Goal: Task Accomplishment & Management: Use online tool/utility

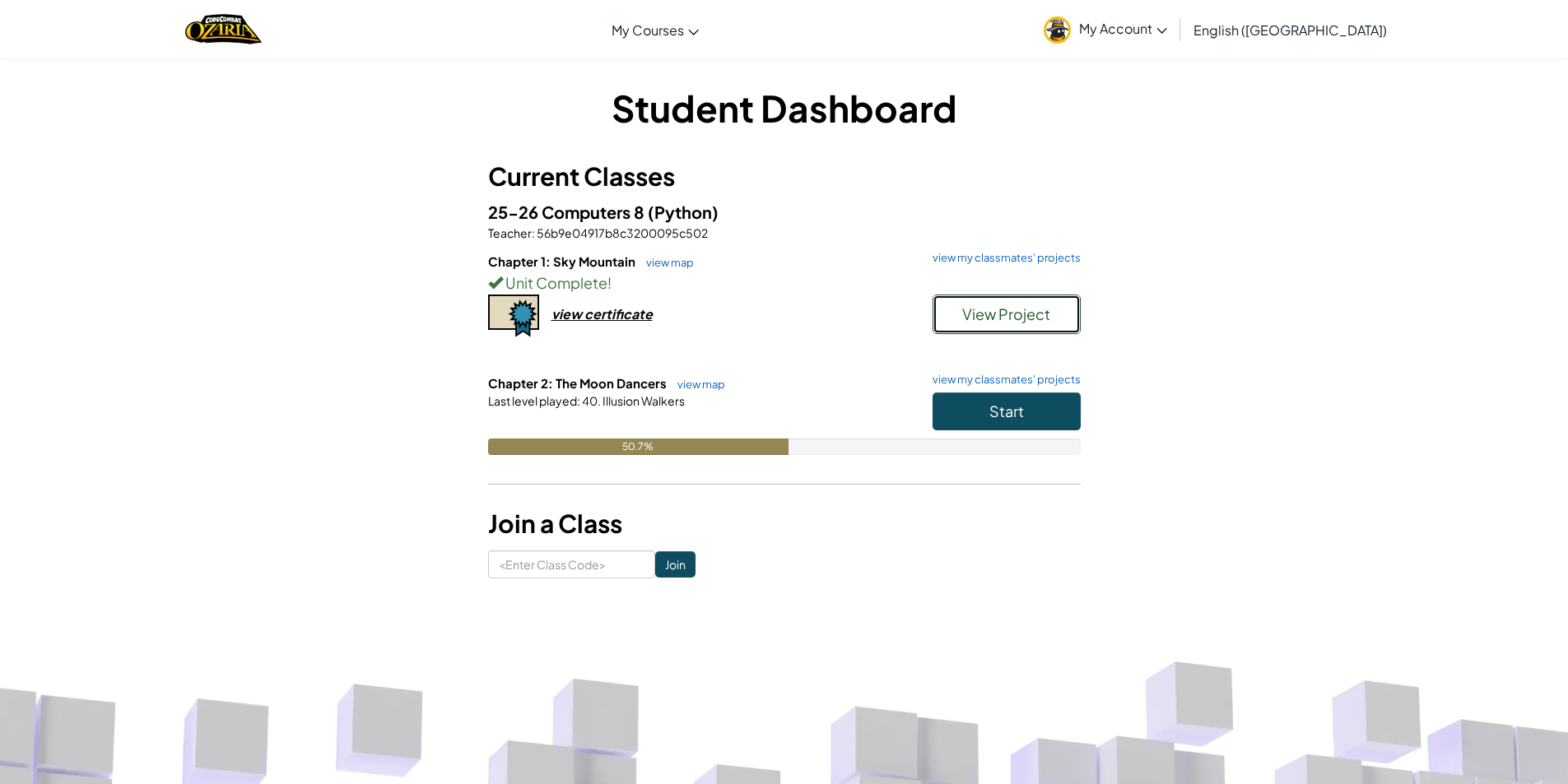
drag, startPoint x: 977, startPoint y: 328, endPoint x: 986, endPoint y: 322, distance: 10.8
click at [986, 322] on button "View Project" at bounding box center [1007, 314] width 148 height 39
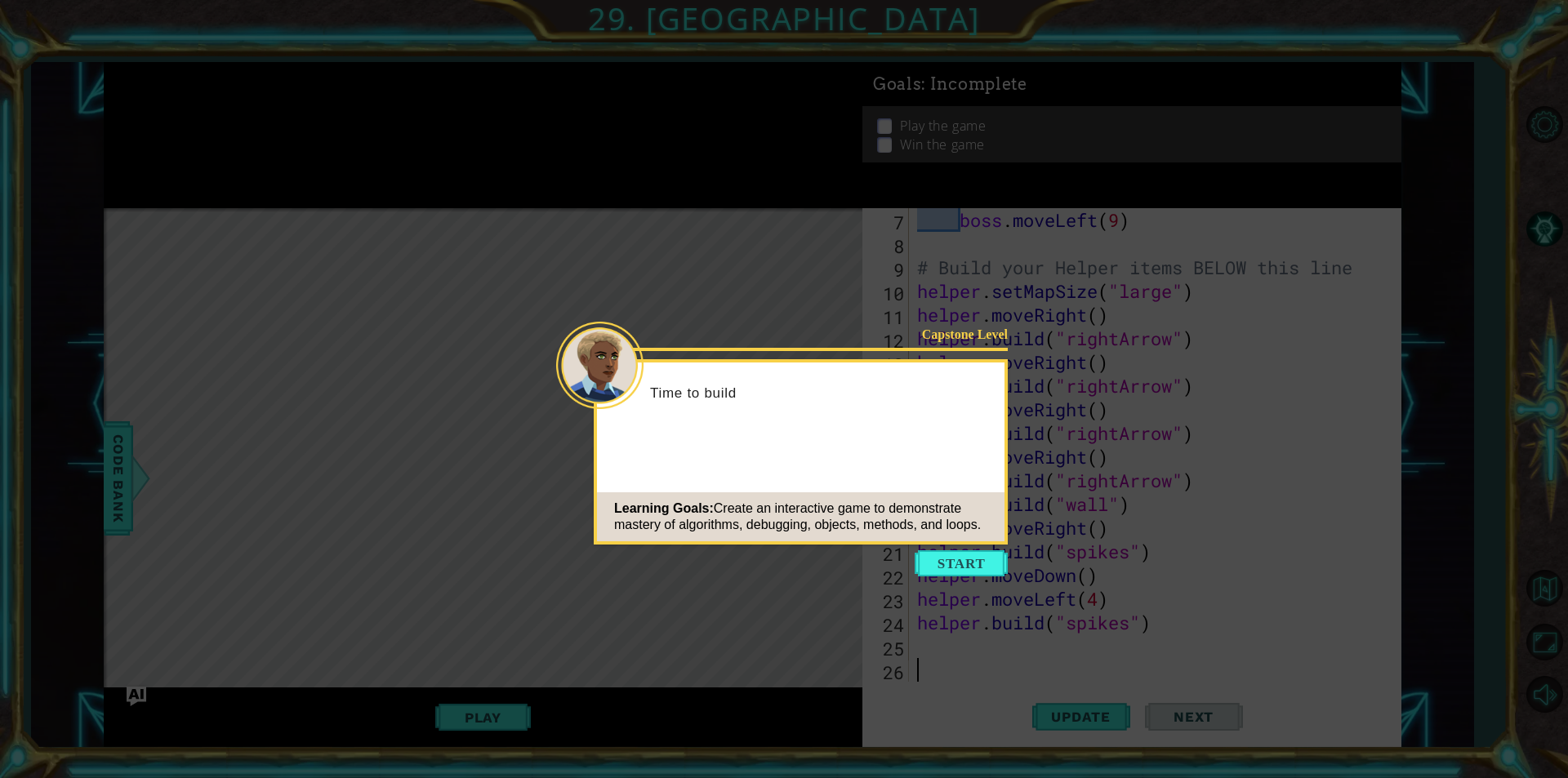
scroll to position [166, 0]
click at [937, 550] on button "Start" at bounding box center [962, 563] width 93 height 26
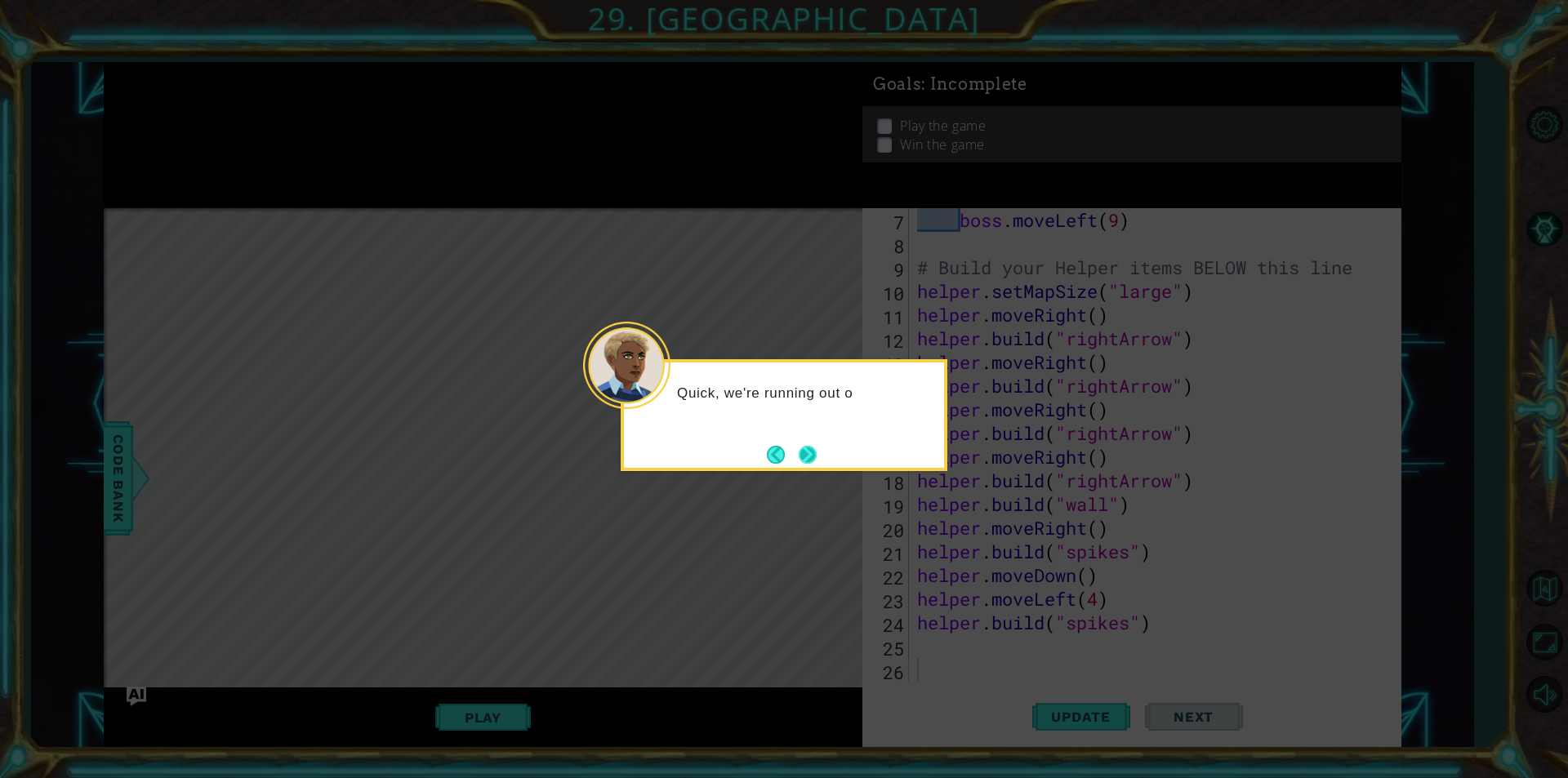
click at [816, 449] on button "Next" at bounding box center [807, 455] width 18 height 18
click at [804, 446] on button "Next" at bounding box center [807, 455] width 18 height 18
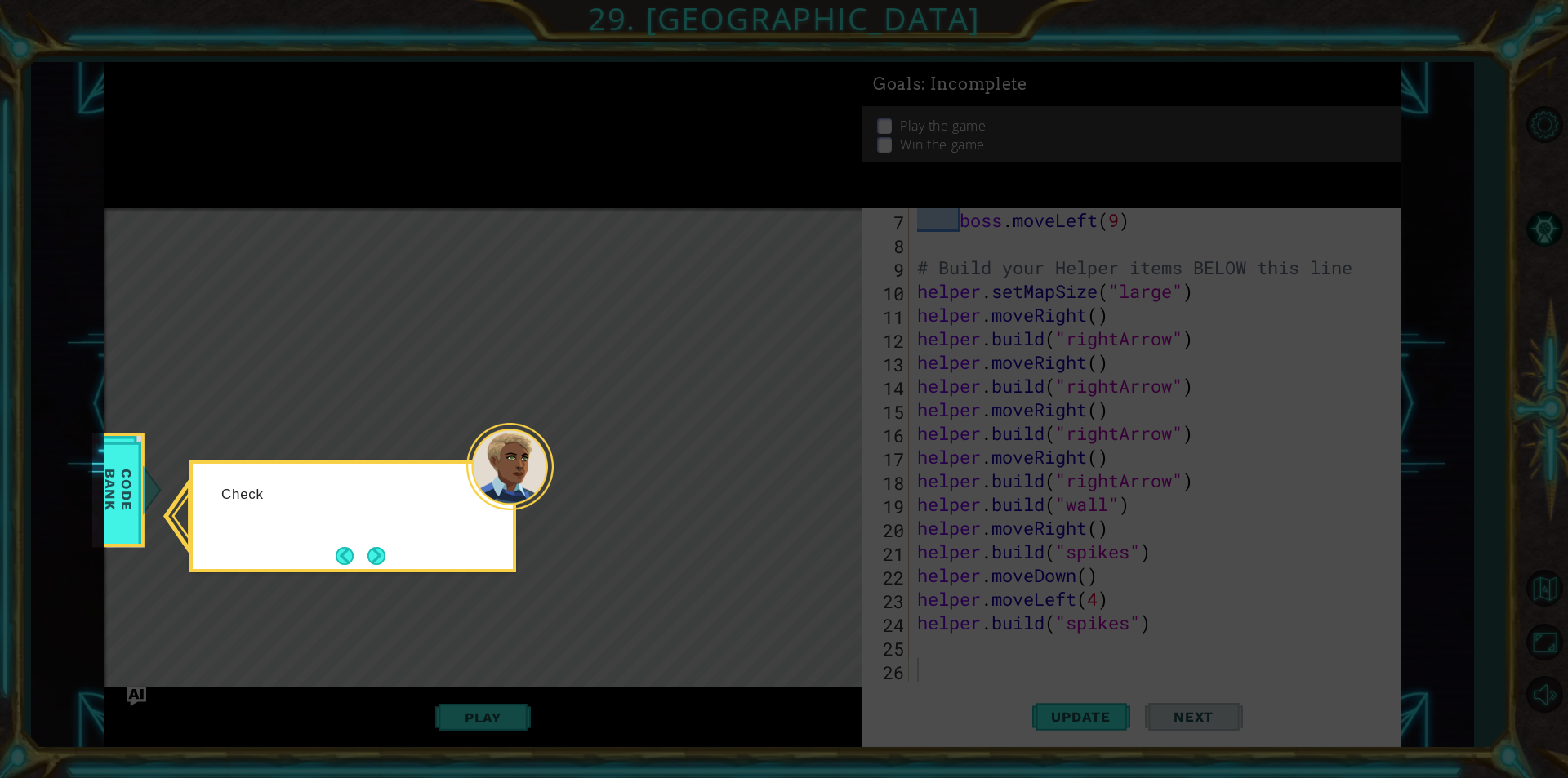
click at [262, 242] on icon at bounding box center [784, 389] width 1568 height 778
click at [213, 252] on icon at bounding box center [784, 389] width 1568 height 778
click at [182, 257] on icon at bounding box center [784, 389] width 1568 height 778
click at [381, 240] on icon at bounding box center [784, 389] width 1568 height 778
click at [372, 560] on button "Next" at bounding box center [376, 557] width 18 height 18
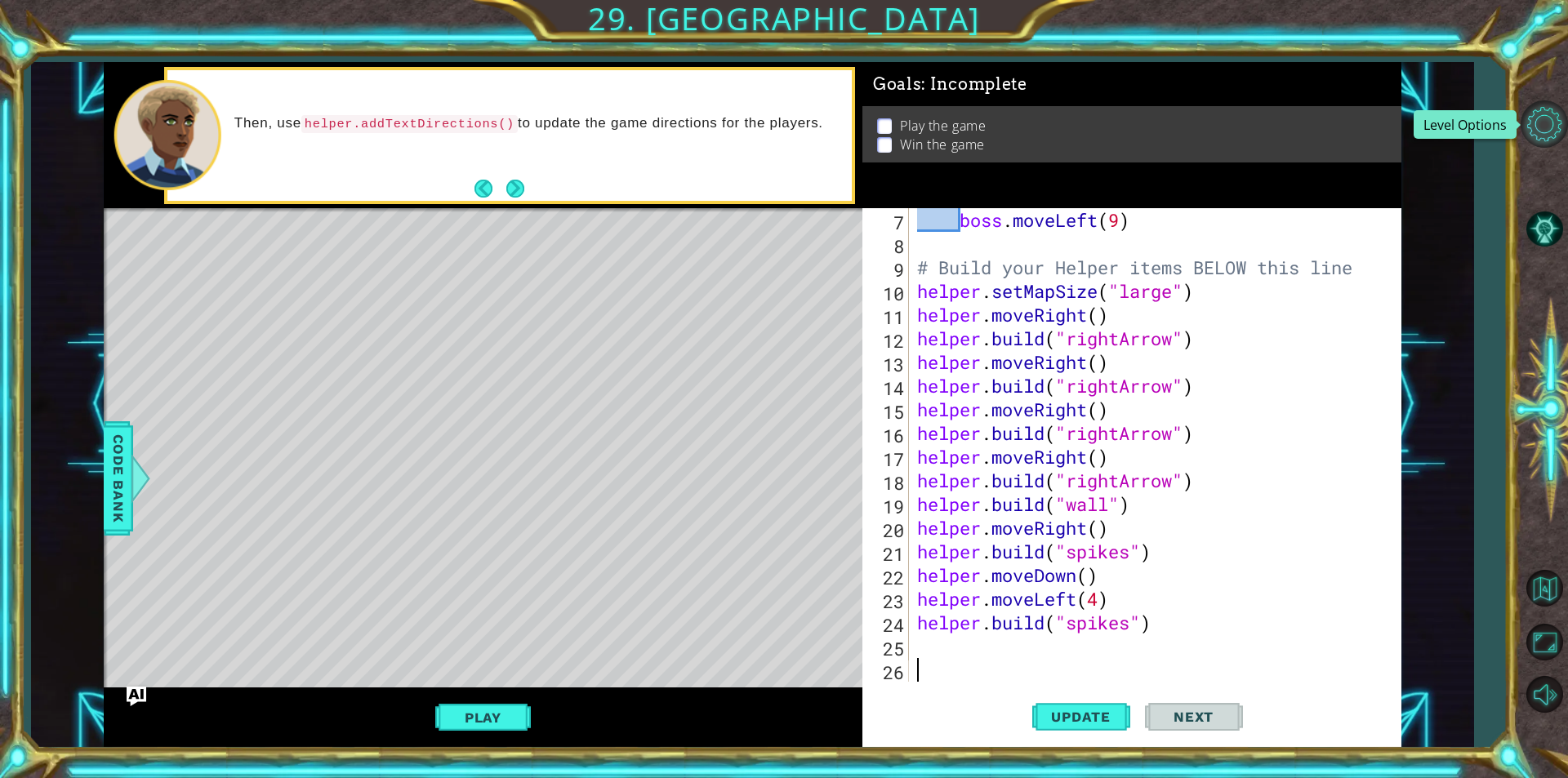
click at [1548, 133] on button "Level Options" at bounding box center [1544, 124] width 48 height 48
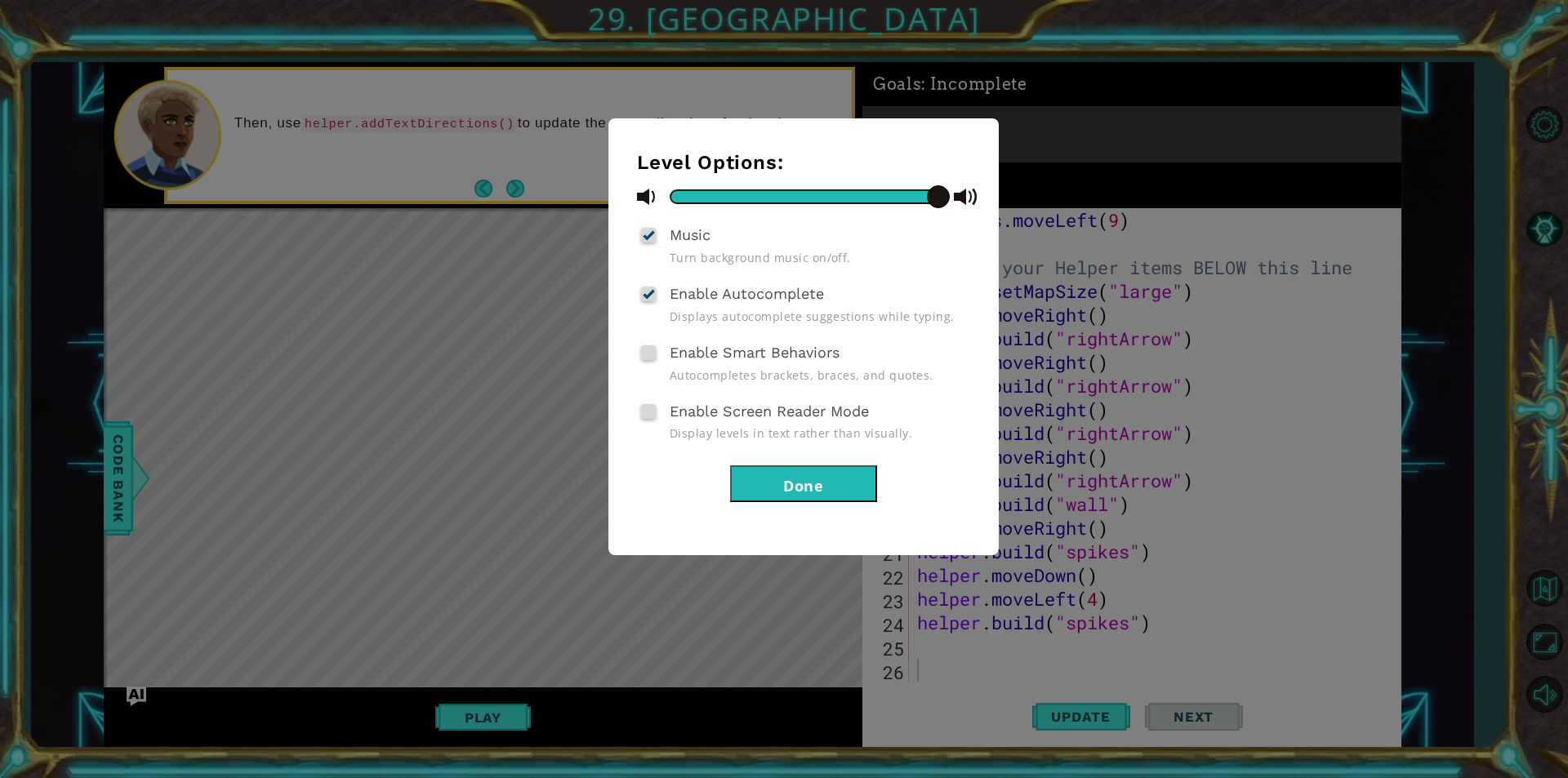
drag, startPoint x: 829, startPoint y: 507, endPoint x: 838, endPoint y: 493, distance: 16.6
click at [830, 504] on div "Level Options: Music Turn background music on/off. Enable Autocomplete Displays…" at bounding box center [803, 336] width 390 height 437
drag, startPoint x: 838, startPoint y: 491, endPoint x: 876, endPoint y: 522, distance: 49.0
click at [838, 492] on button "Done" at bounding box center [803, 483] width 147 height 36
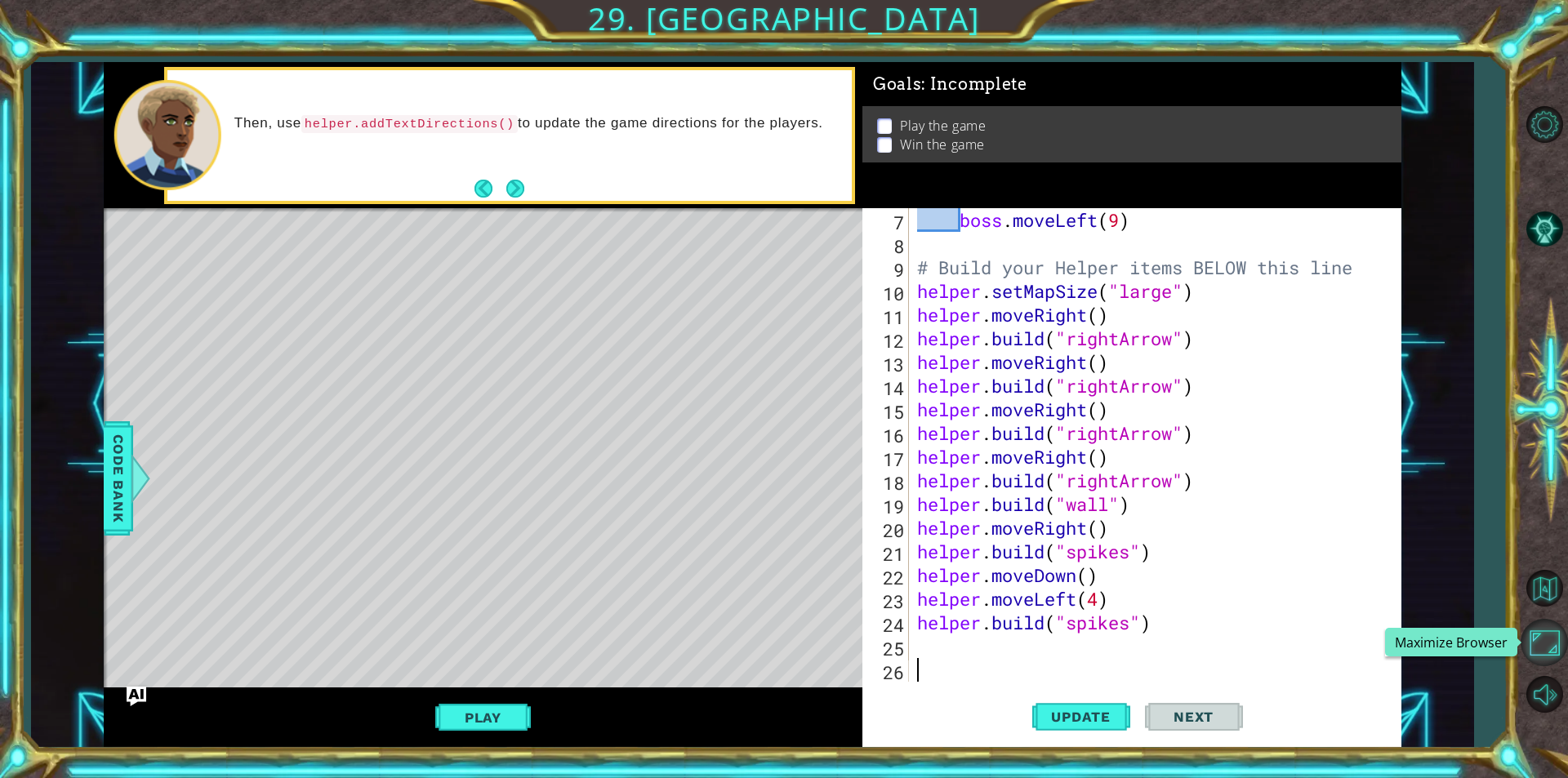
click at [1554, 651] on button "Maximize Browser" at bounding box center [1544, 642] width 48 height 48
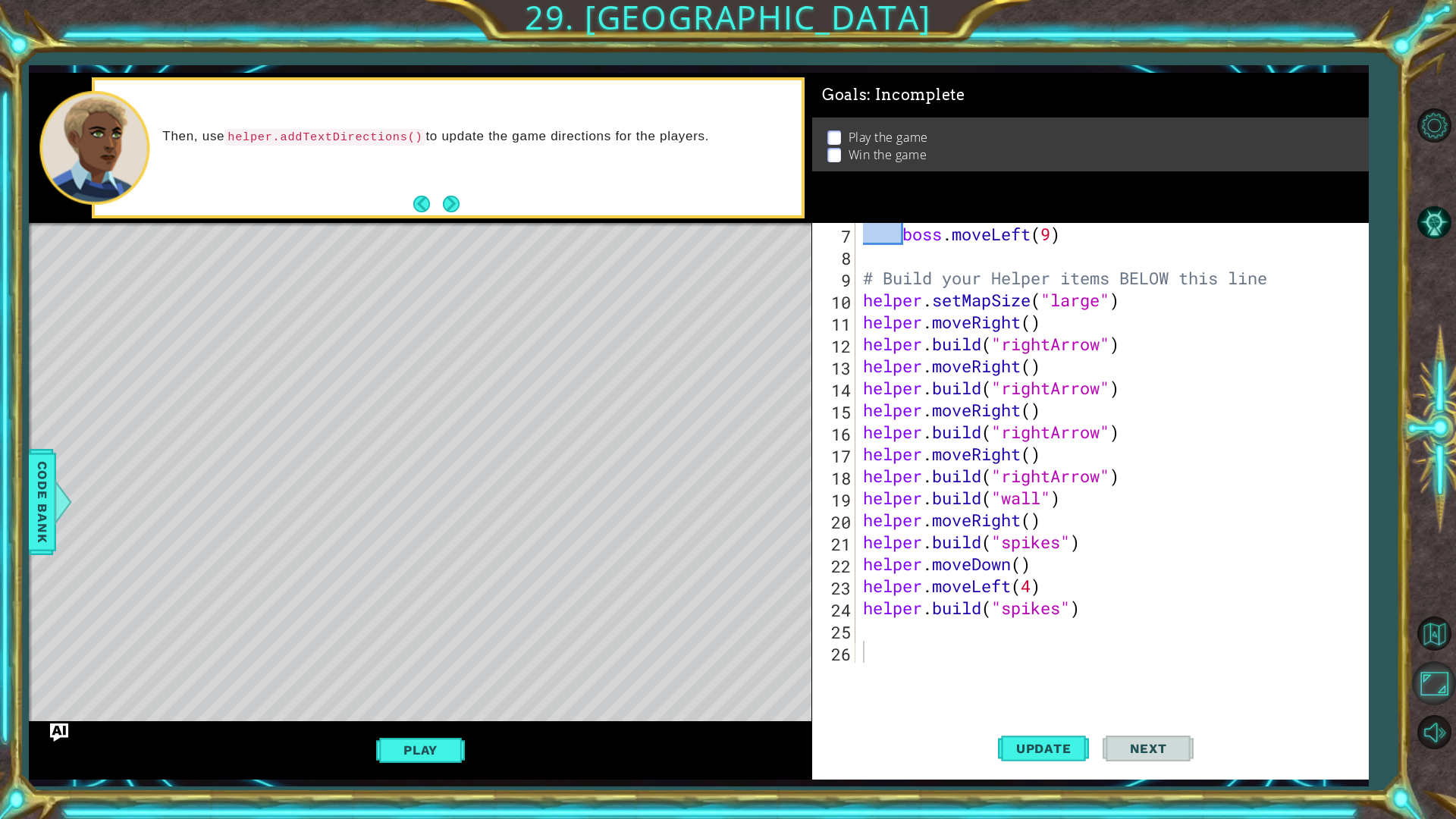
click at [1443, 678] on button "Maximize Browser" at bounding box center [1434, 682] width 44 height 44
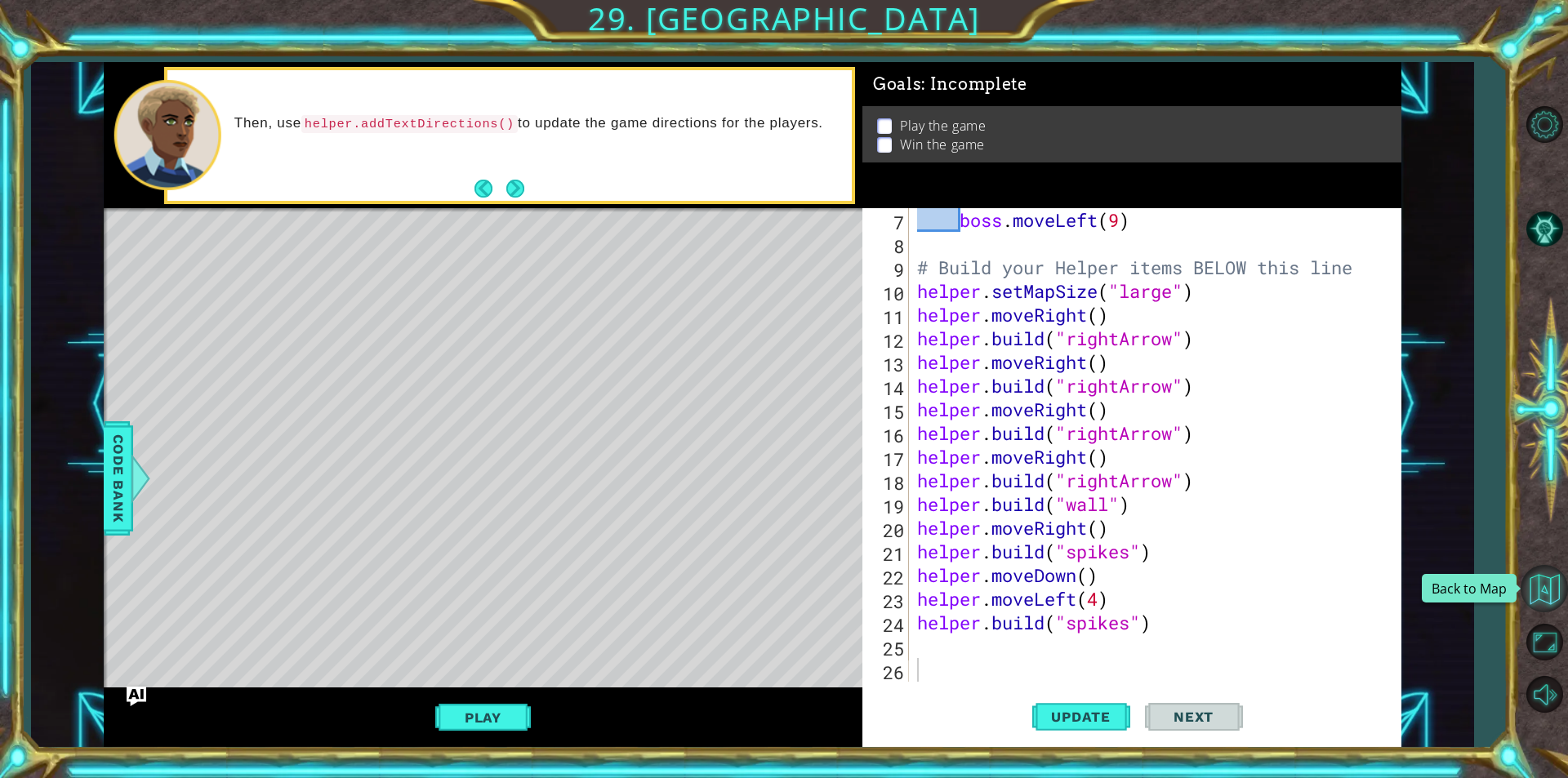
click at [1542, 583] on button "Back to Map" at bounding box center [1544, 588] width 48 height 48
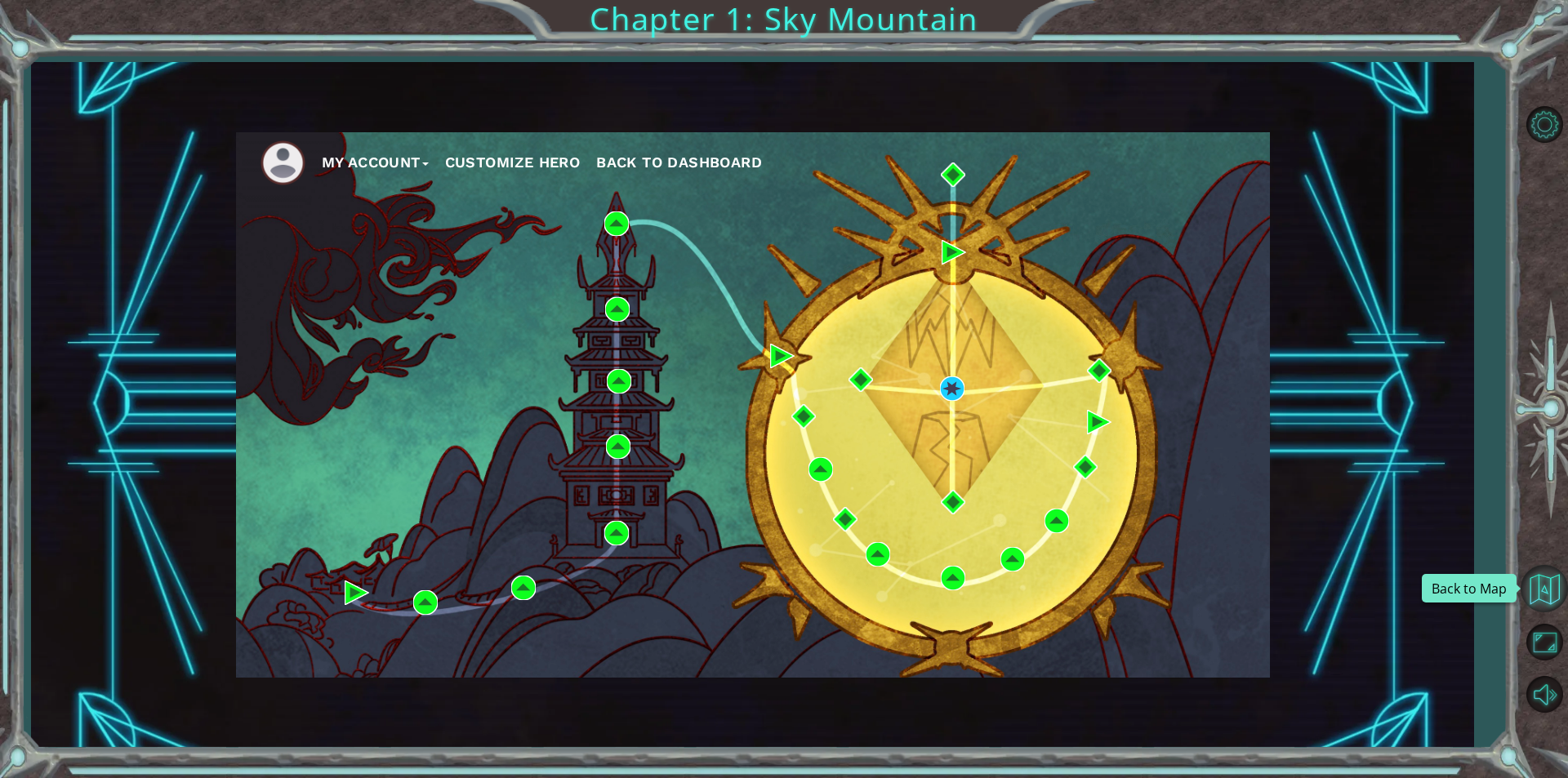
click at [1553, 601] on button "Back to Map" at bounding box center [1544, 588] width 48 height 48
click at [1555, 117] on button "Level Options" at bounding box center [1544, 124] width 48 height 48
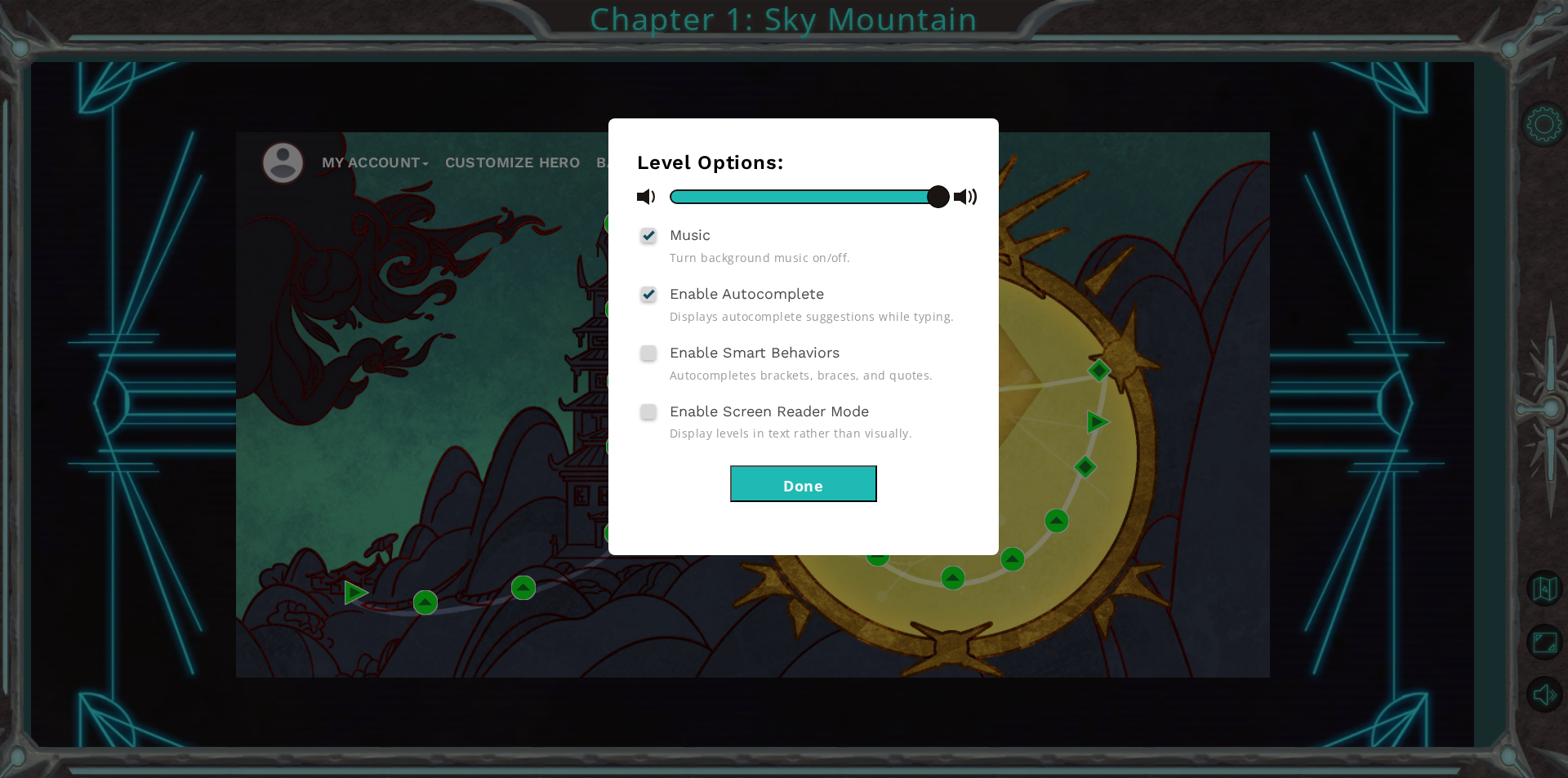
click at [1555, 117] on div "Level Options: Music Turn background music on/off. Enable Autocomplete Displays…" at bounding box center [784, 389] width 1568 height 778
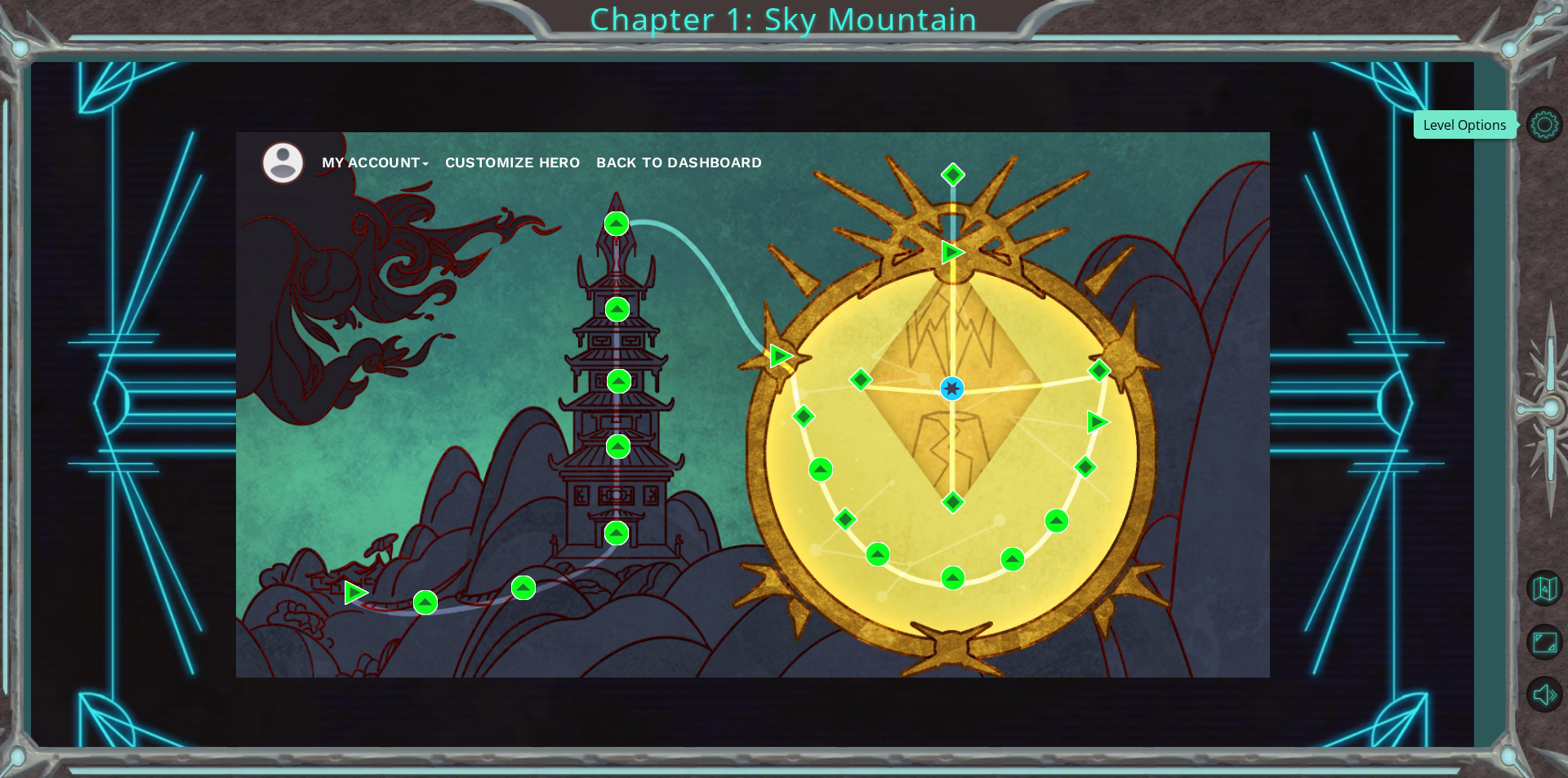
click at [398, 167] on button "My Account" at bounding box center [375, 163] width 107 height 24
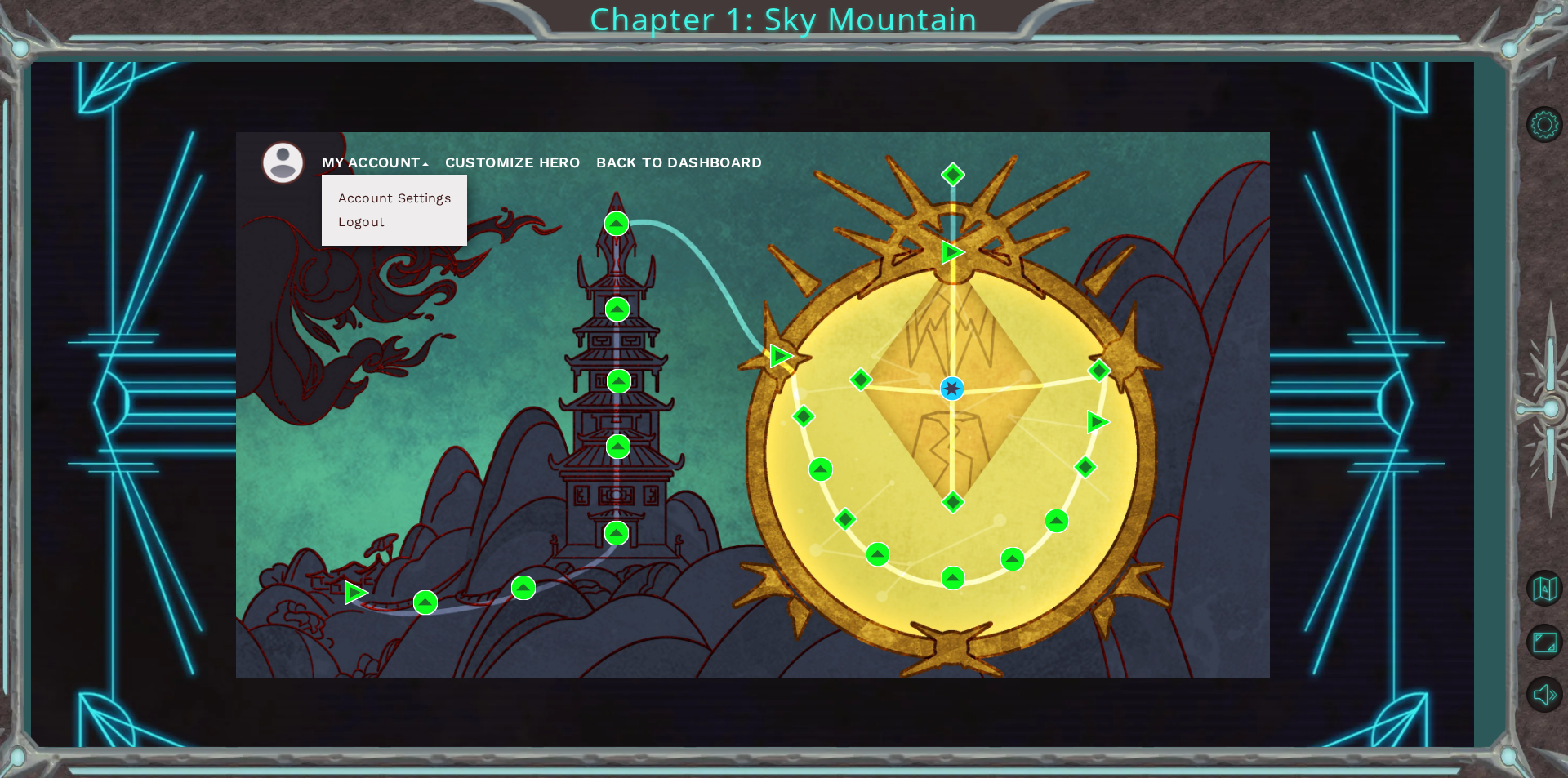
click at [380, 151] on button "My Account" at bounding box center [375, 163] width 107 height 24
click at [286, 162] on img at bounding box center [283, 163] width 45 height 45
click at [690, 154] on span "Back to Dashboard" at bounding box center [679, 163] width 166 height 17
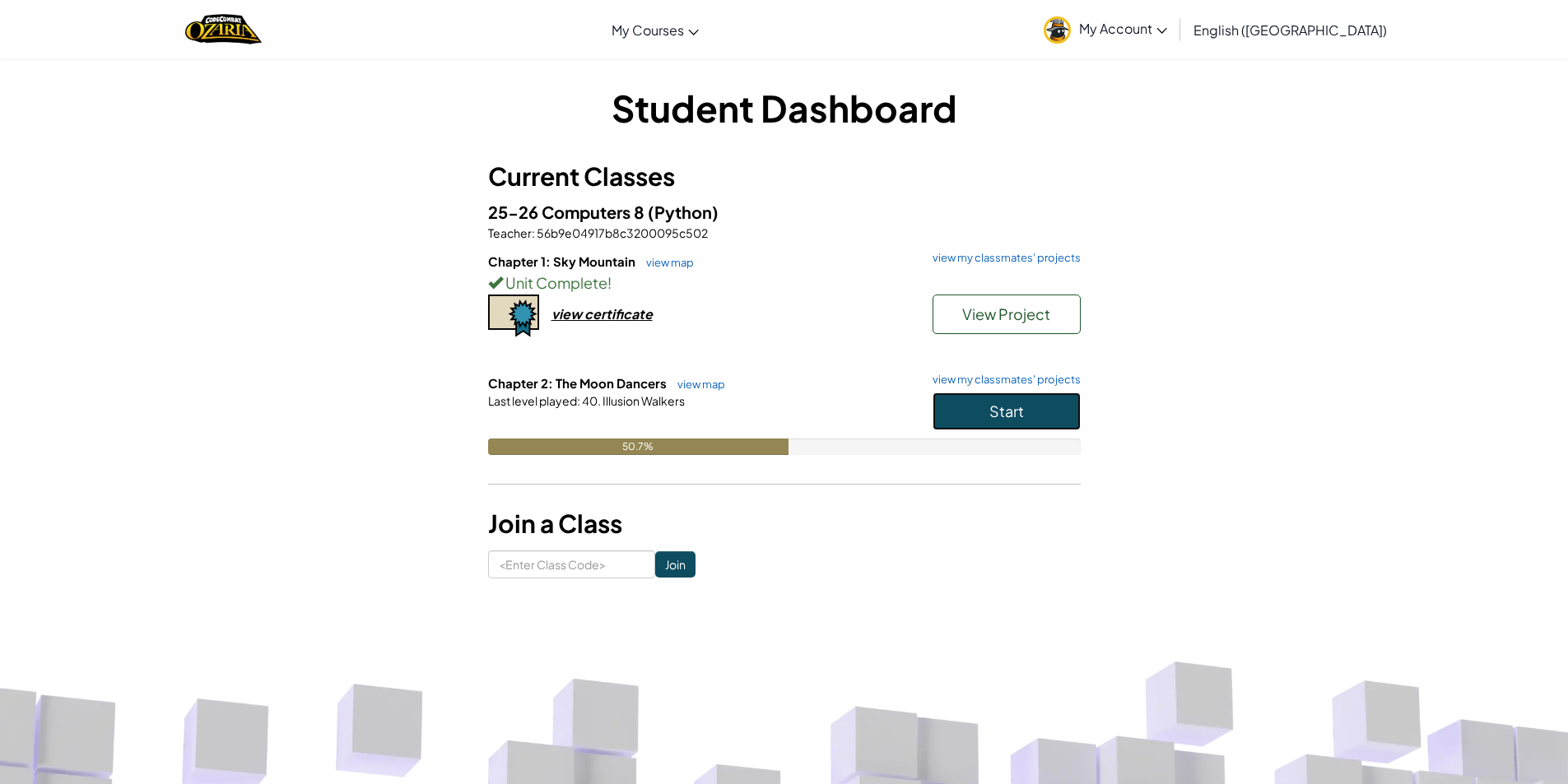
click at [1025, 400] on button "Start" at bounding box center [1007, 410] width 148 height 37
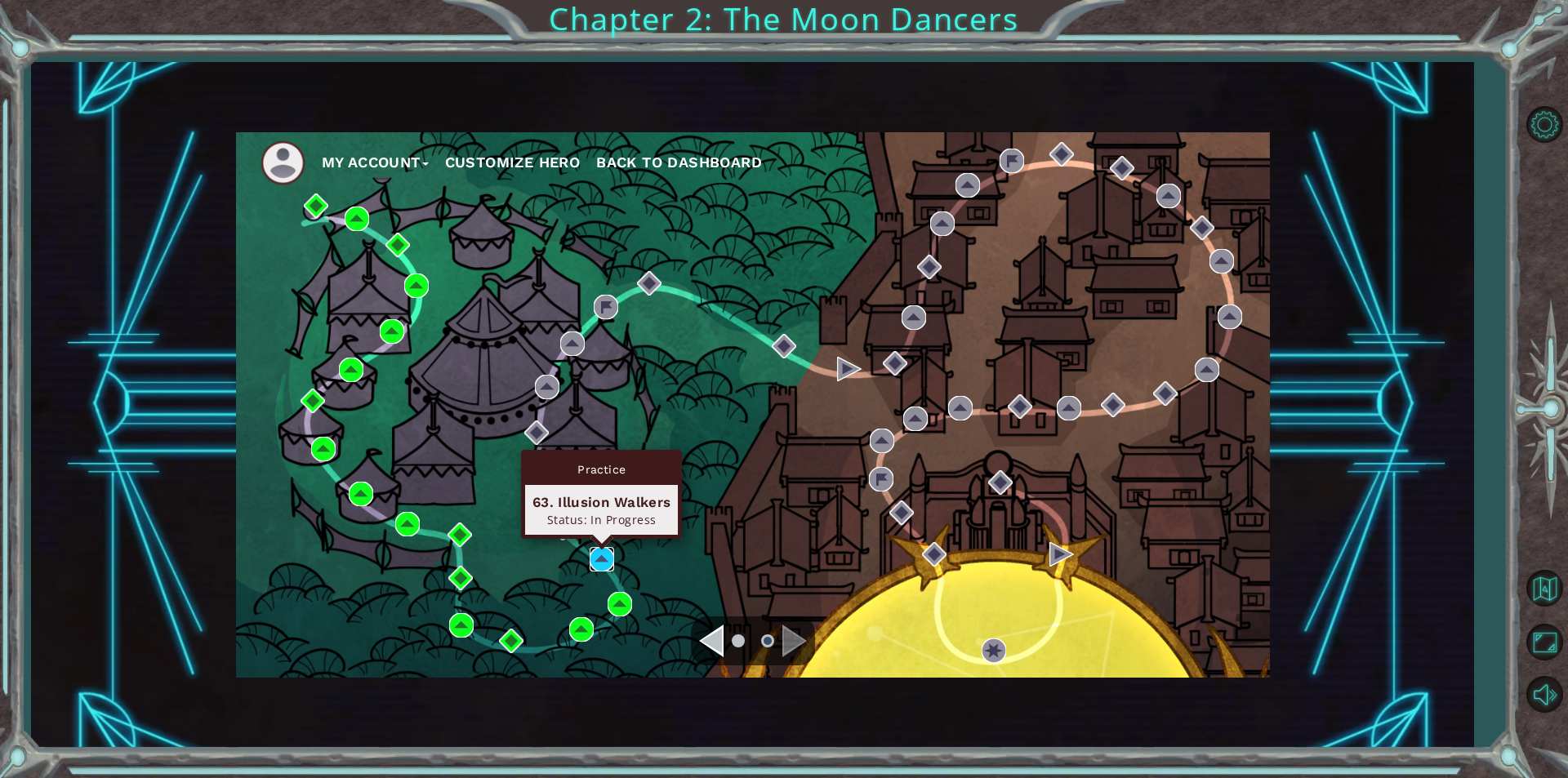
click at [605, 560] on img at bounding box center [602, 559] width 24 height 24
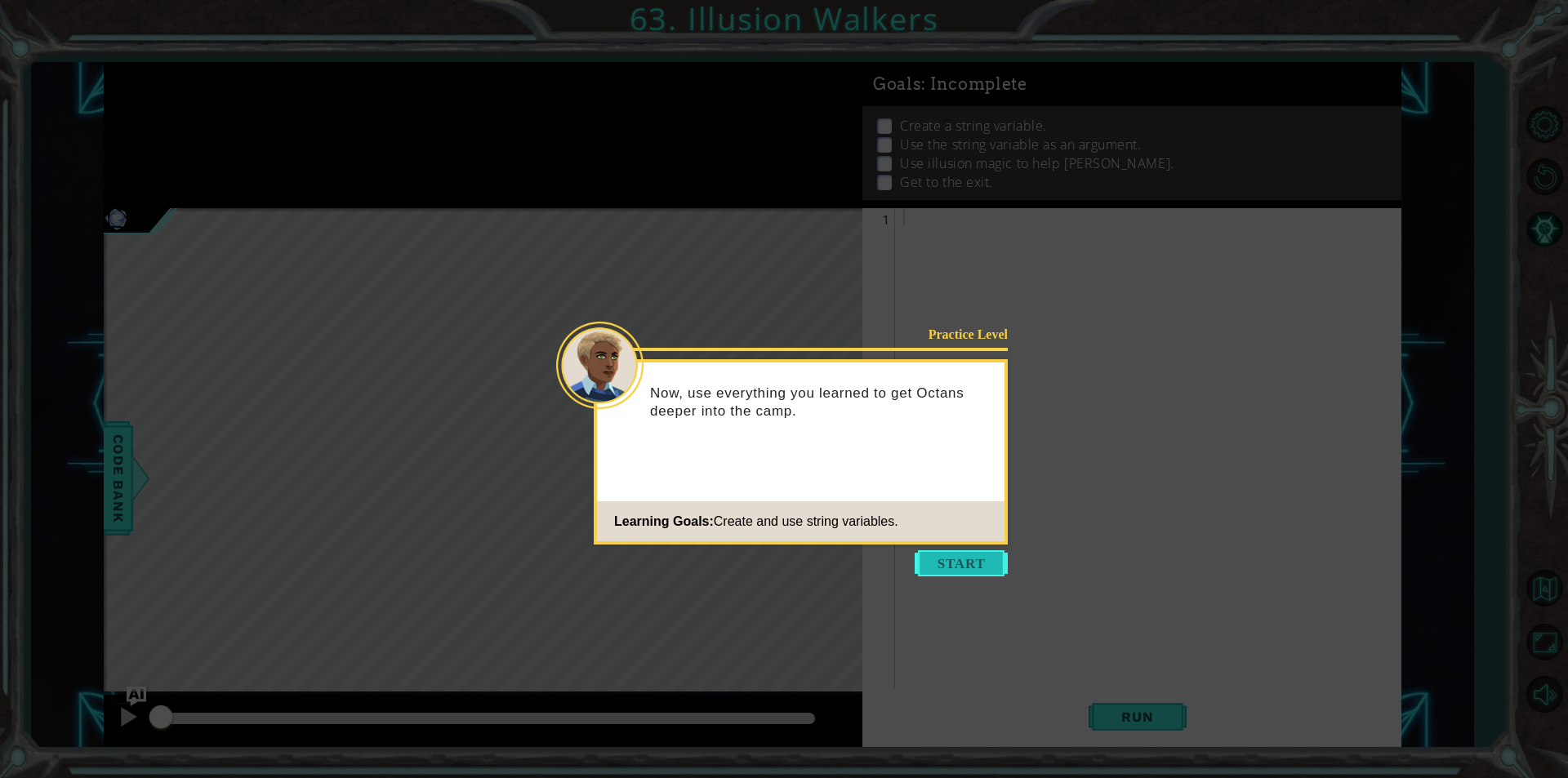
click at [965, 551] on button "Start" at bounding box center [962, 563] width 93 height 26
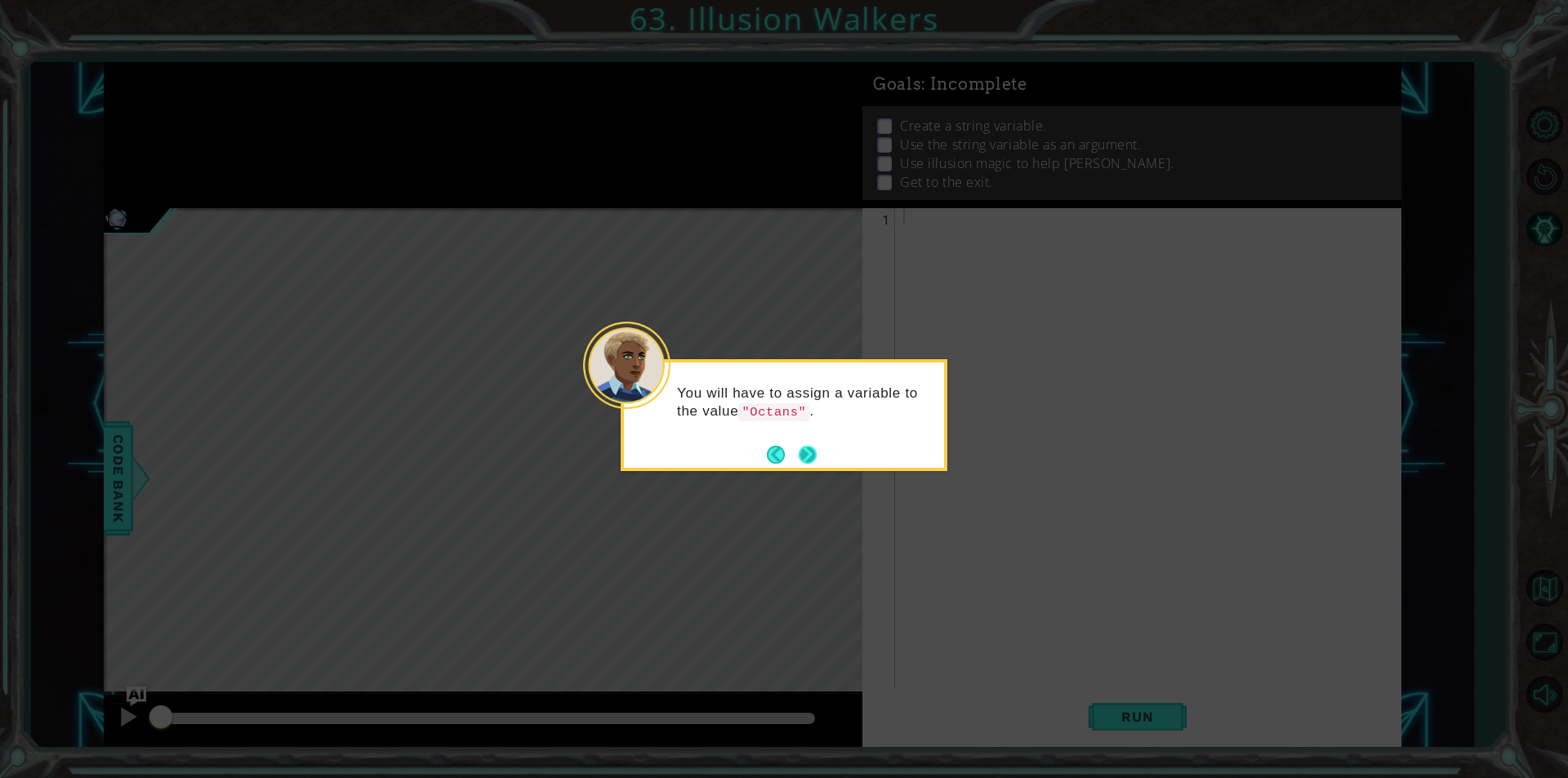
click at [809, 447] on button "Next" at bounding box center [807, 455] width 18 height 18
click at [813, 450] on button "Next" at bounding box center [807, 455] width 18 height 18
click at [802, 458] on button "Next" at bounding box center [807, 455] width 18 height 18
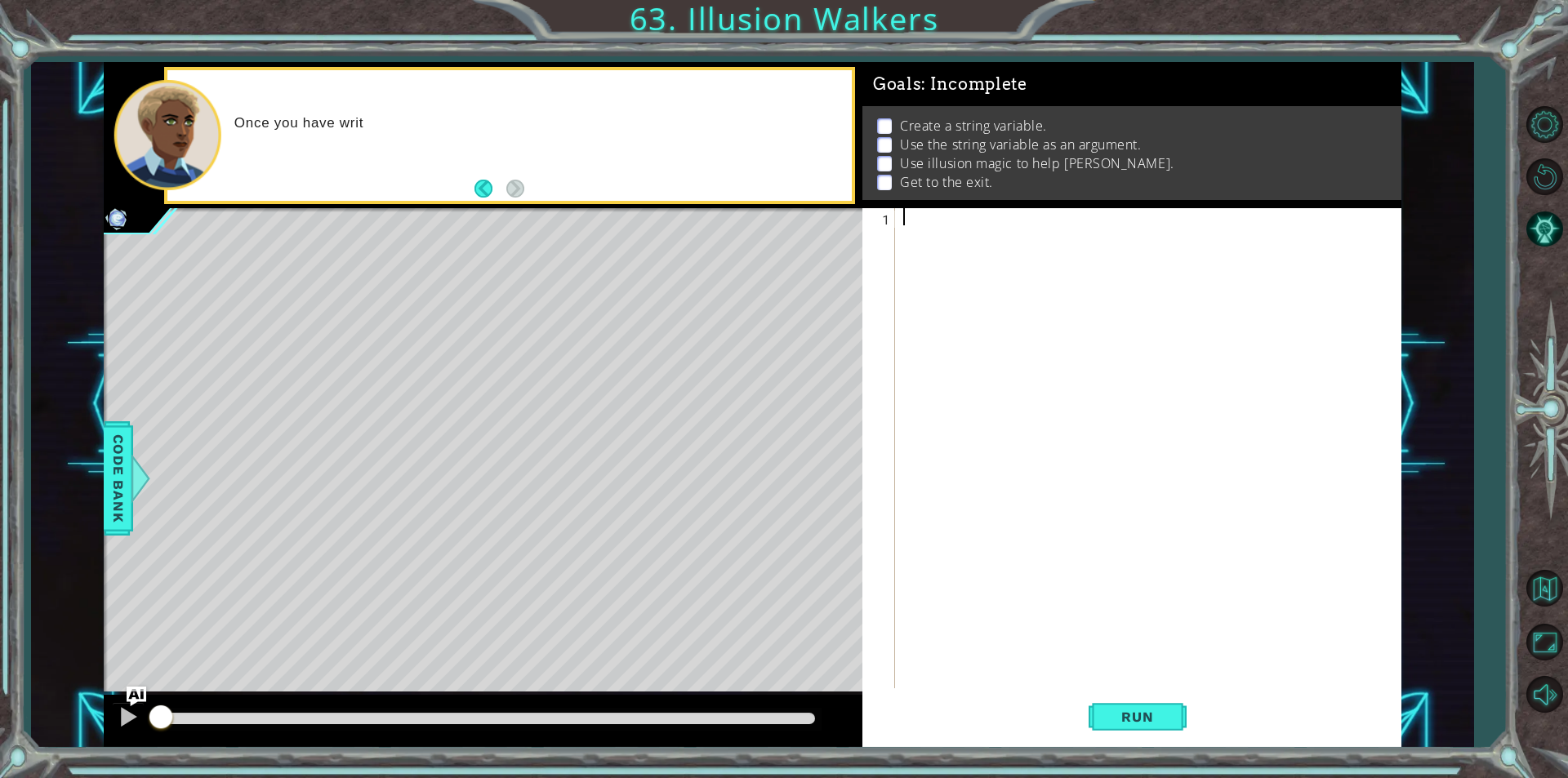
click at [986, 244] on div at bounding box center [1153, 465] width 505 height 514
click at [127, 500] on span "Code Bank" at bounding box center [118, 478] width 26 height 99
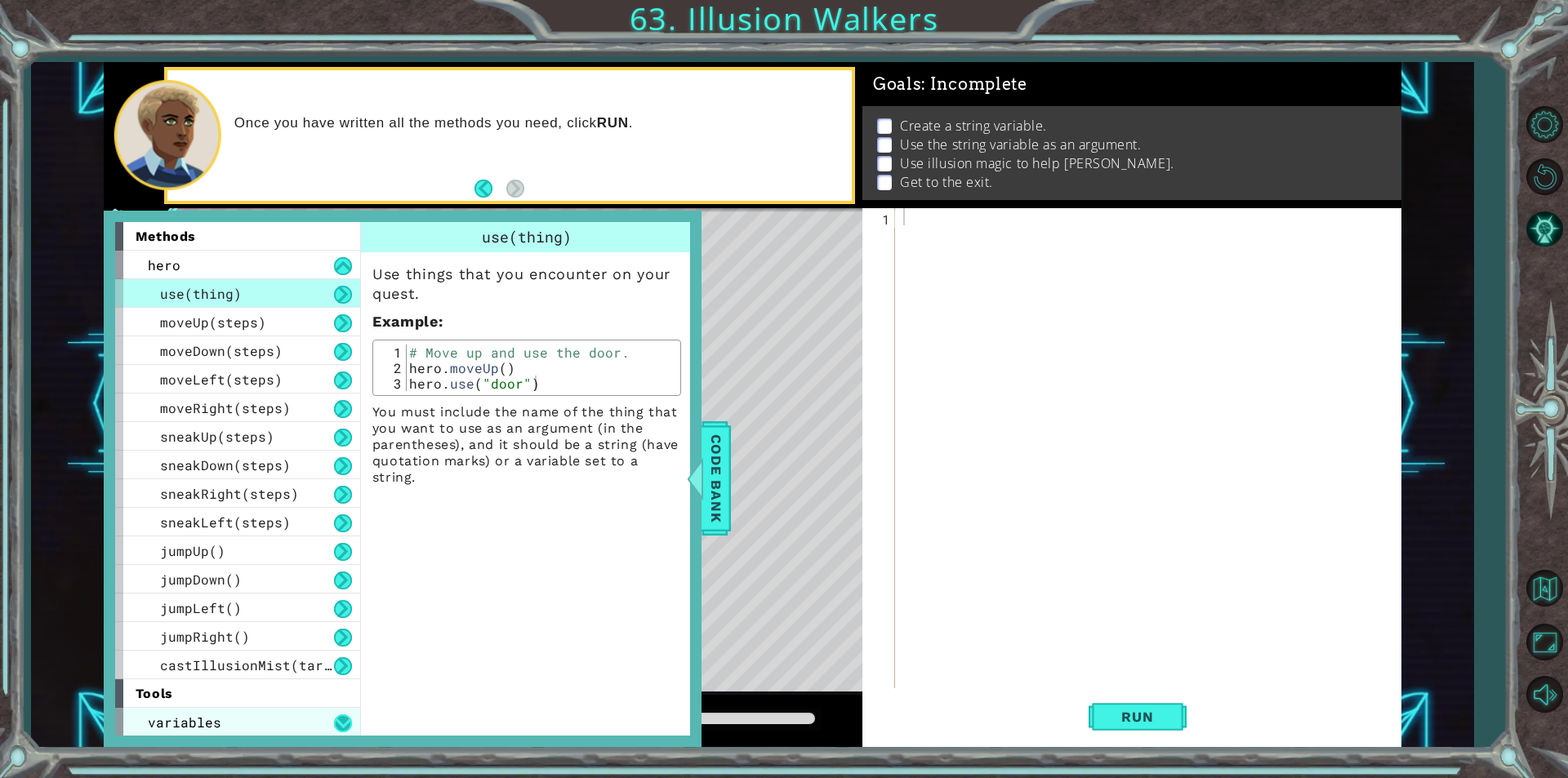
click at [340, 725] on button at bounding box center [342, 723] width 18 height 18
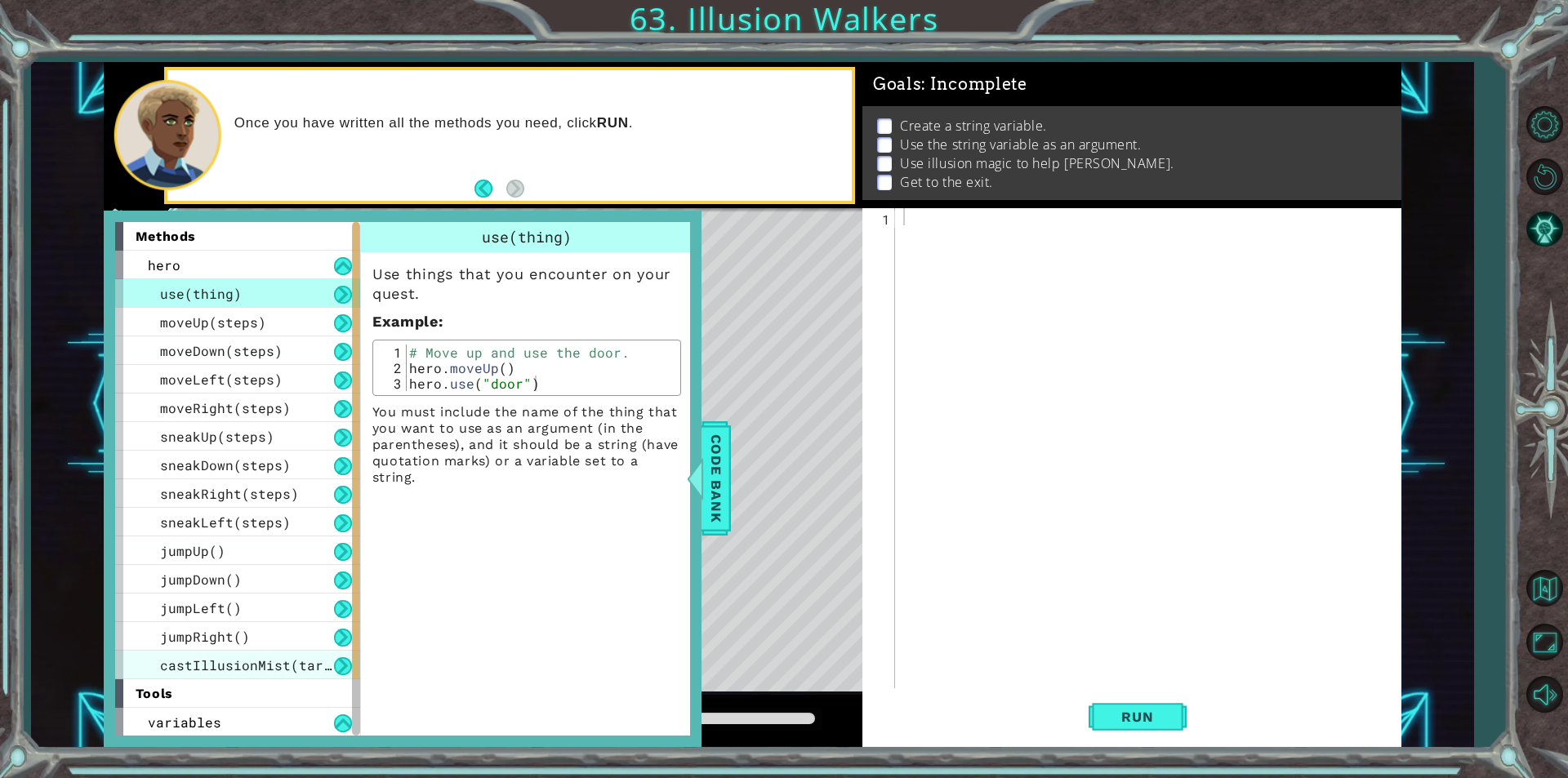
scroll to position [58, 0]
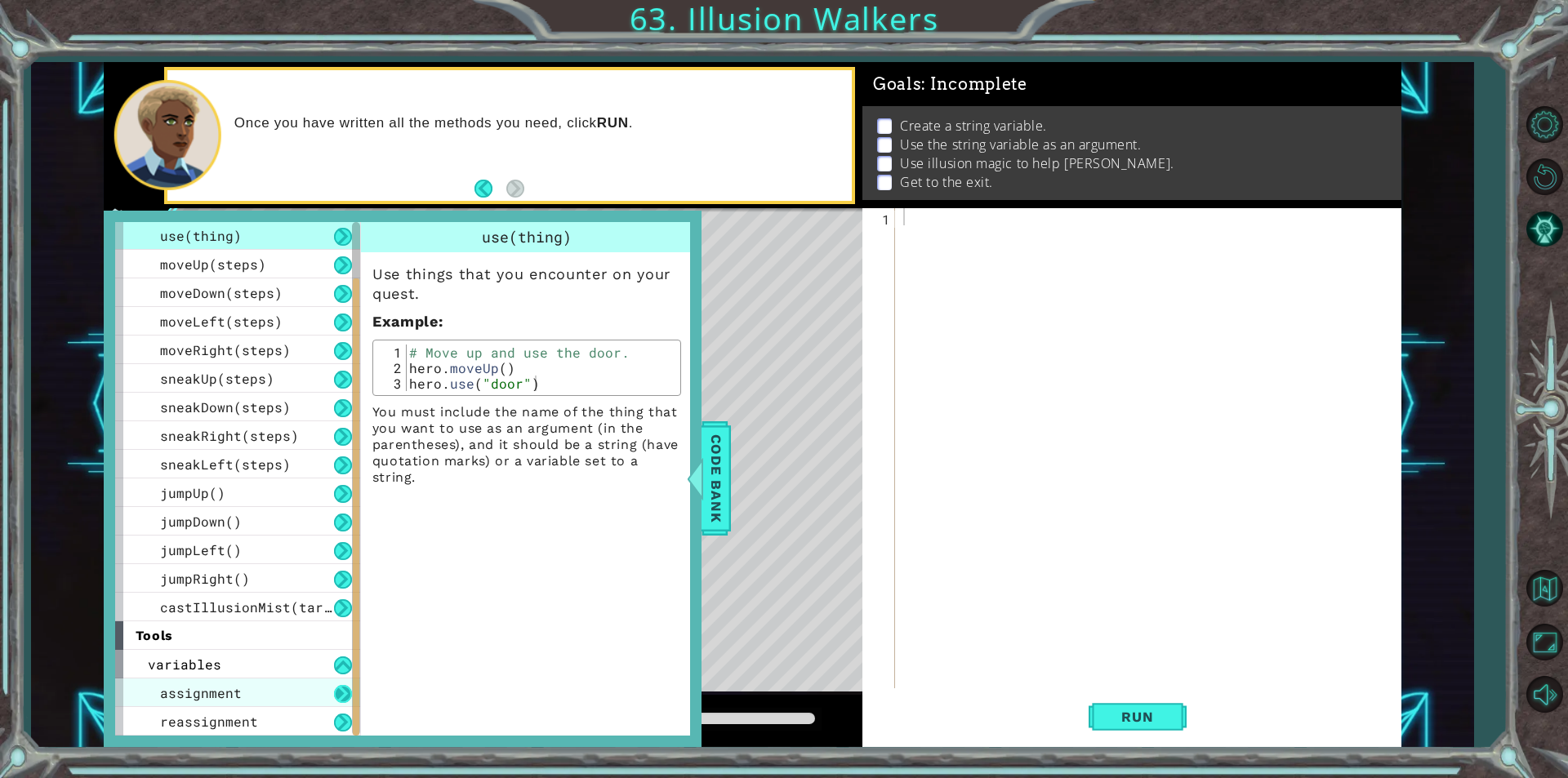
click at [341, 694] on button at bounding box center [342, 693] width 18 height 18
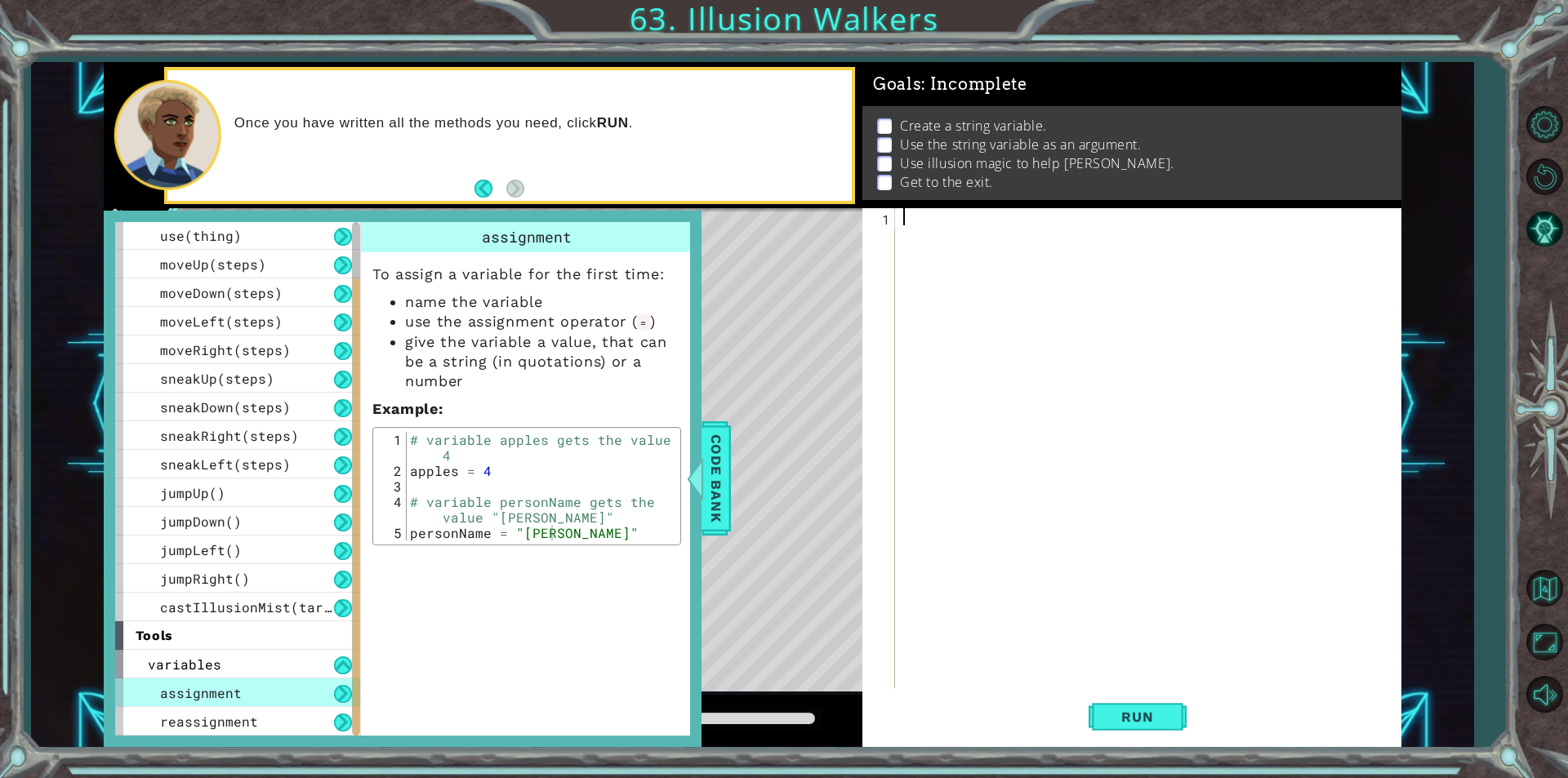
click at [984, 226] on div at bounding box center [1153, 465] width 505 height 514
drag, startPoint x: 960, startPoint y: 218, endPoint x: 952, endPoint y: 231, distance: 15.3
click at [959, 219] on div at bounding box center [1153, 465] width 505 height 514
type textarea "P"
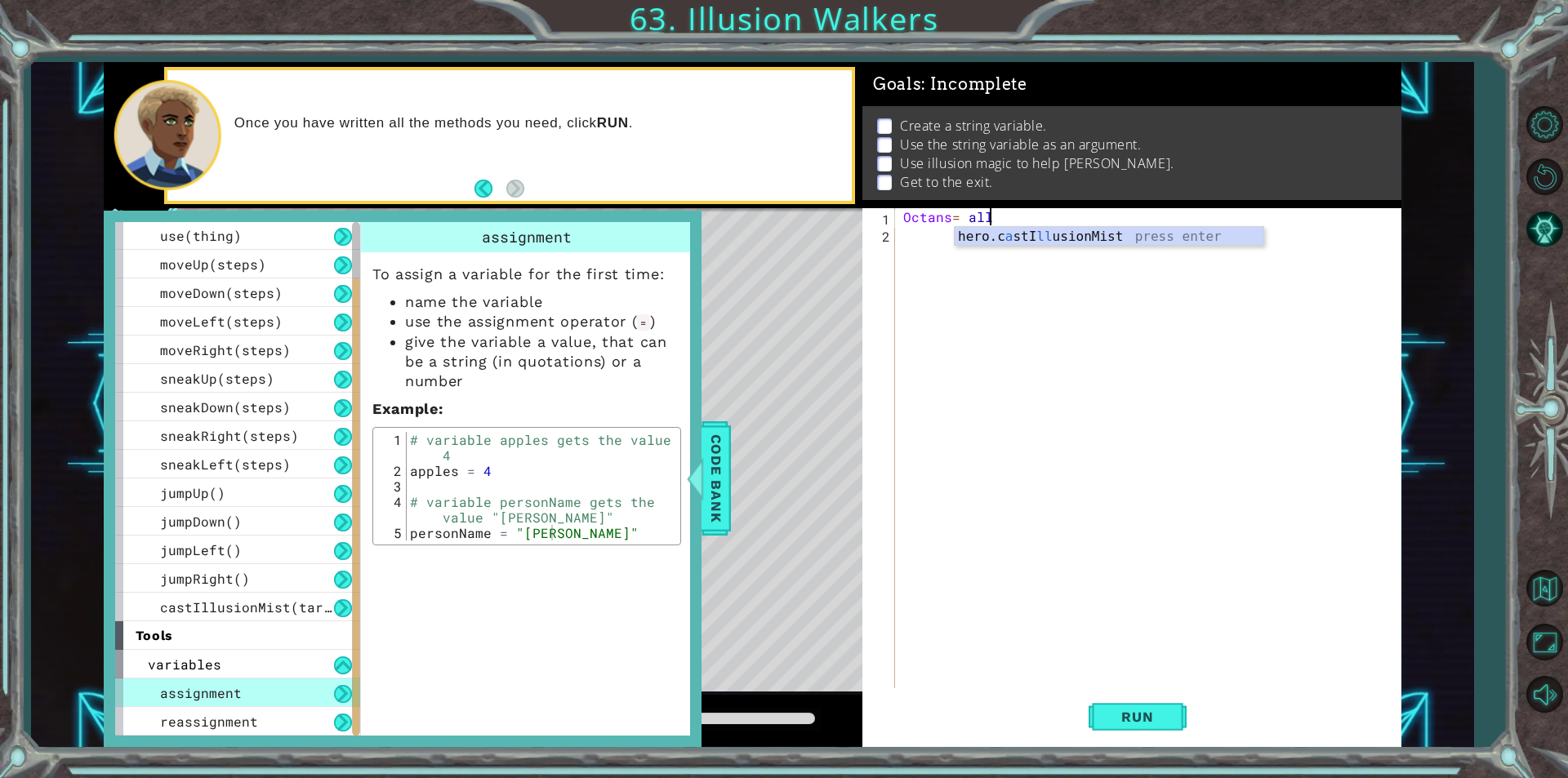
type textarea "Octans= ally"
click at [1106, 239] on div "Octans = ally" at bounding box center [1153, 465] width 505 height 514
click at [997, 226] on div "Octans = ally" at bounding box center [1153, 465] width 505 height 514
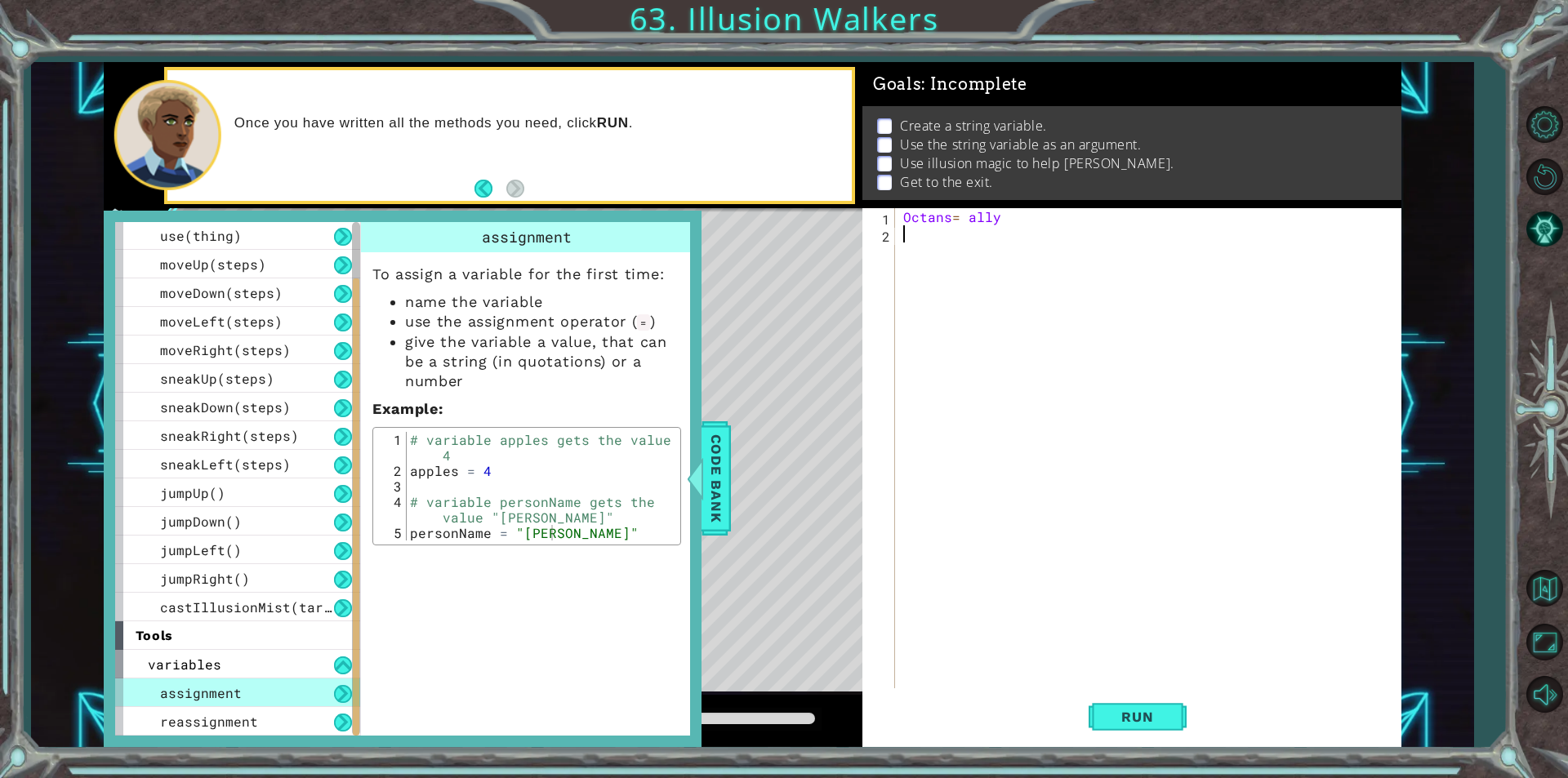
click at [1008, 223] on div "Octans = ally" at bounding box center [1153, 465] width 505 height 514
click at [961, 222] on div "Octans = ally" at bounding box center [1153, 465] width 505 height 514
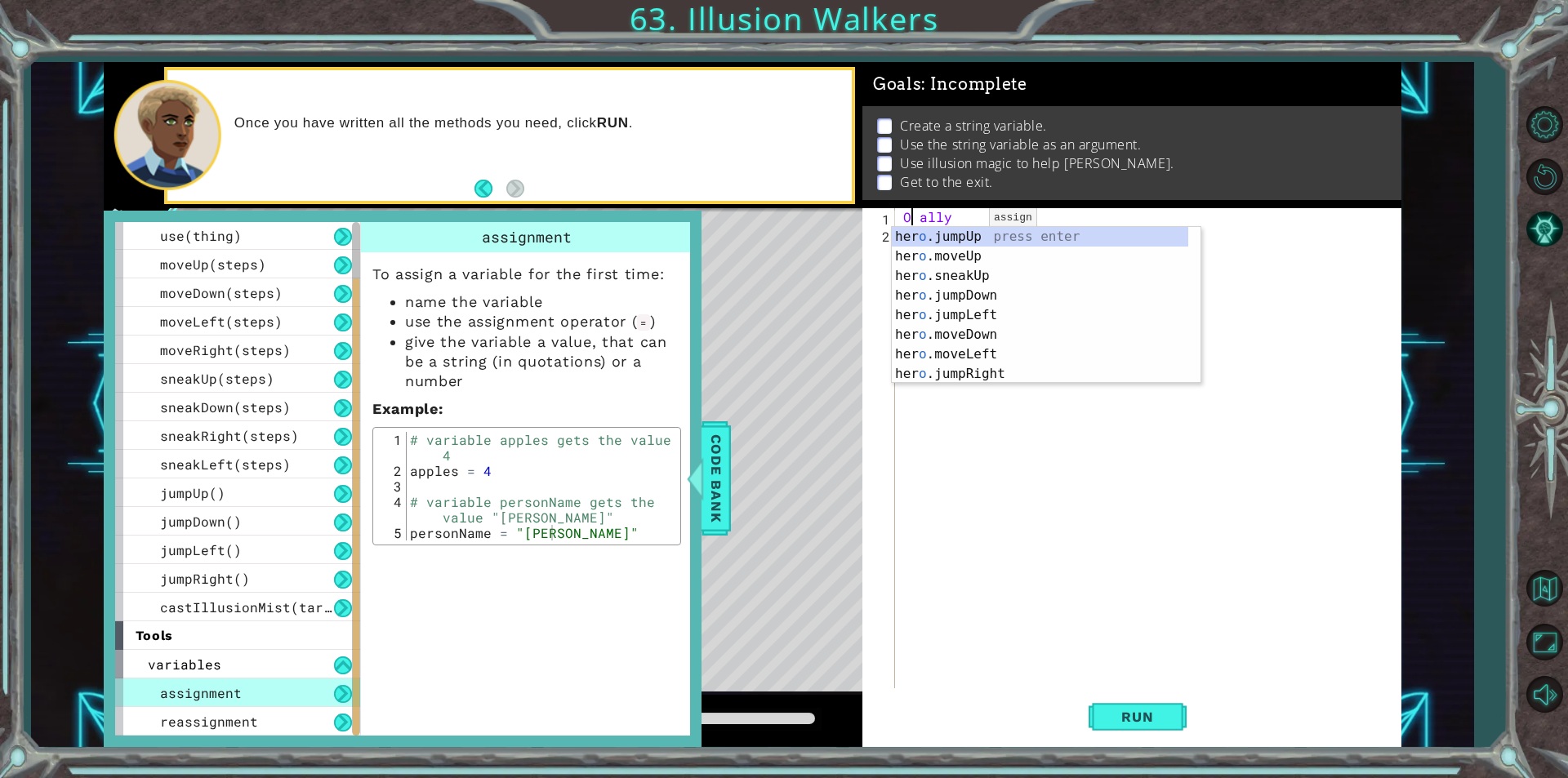
click at [961, 222] on div "O ally" at bounding box center [1153, 465] width 505 height 514
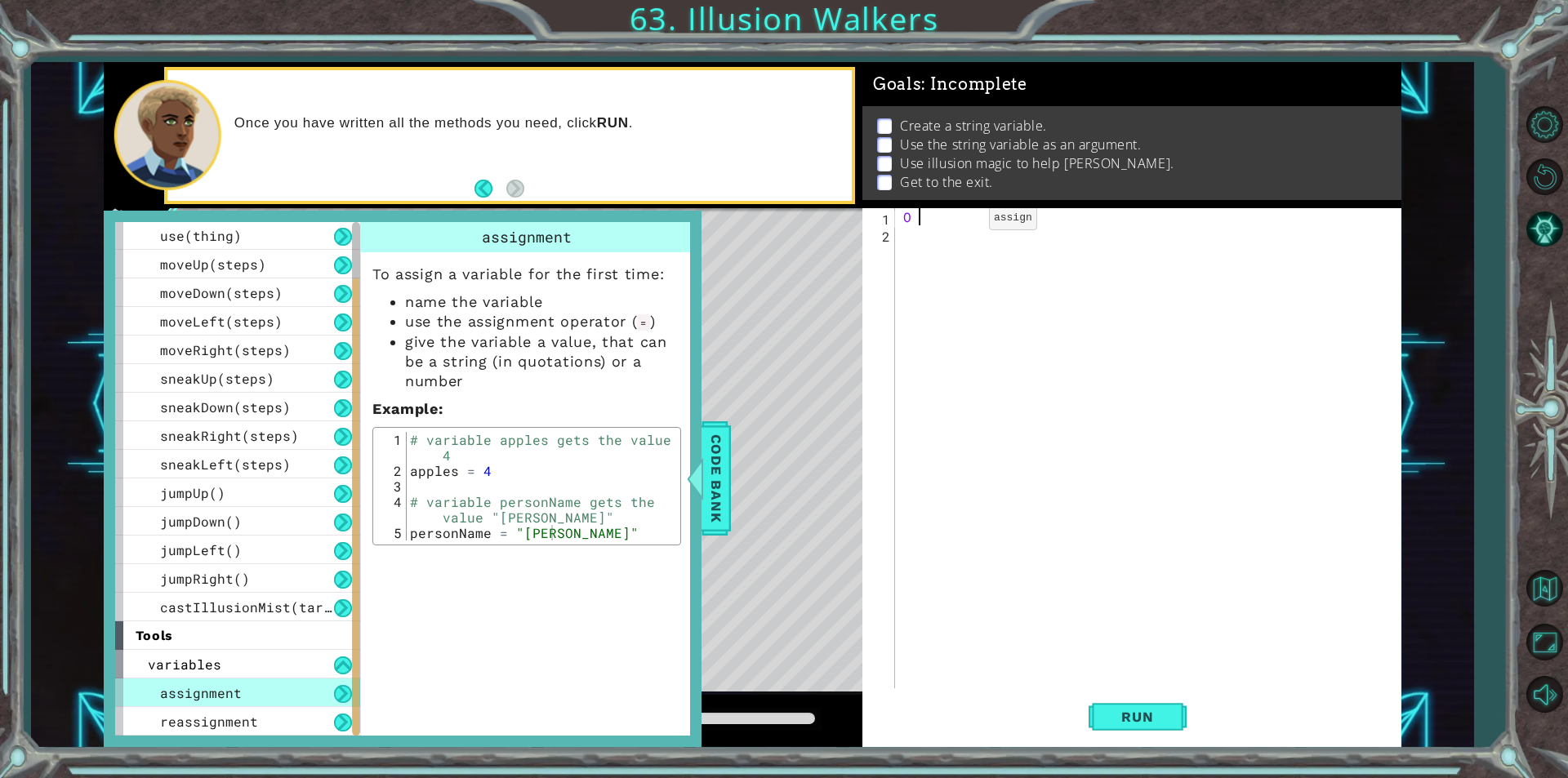
type textarea "O"
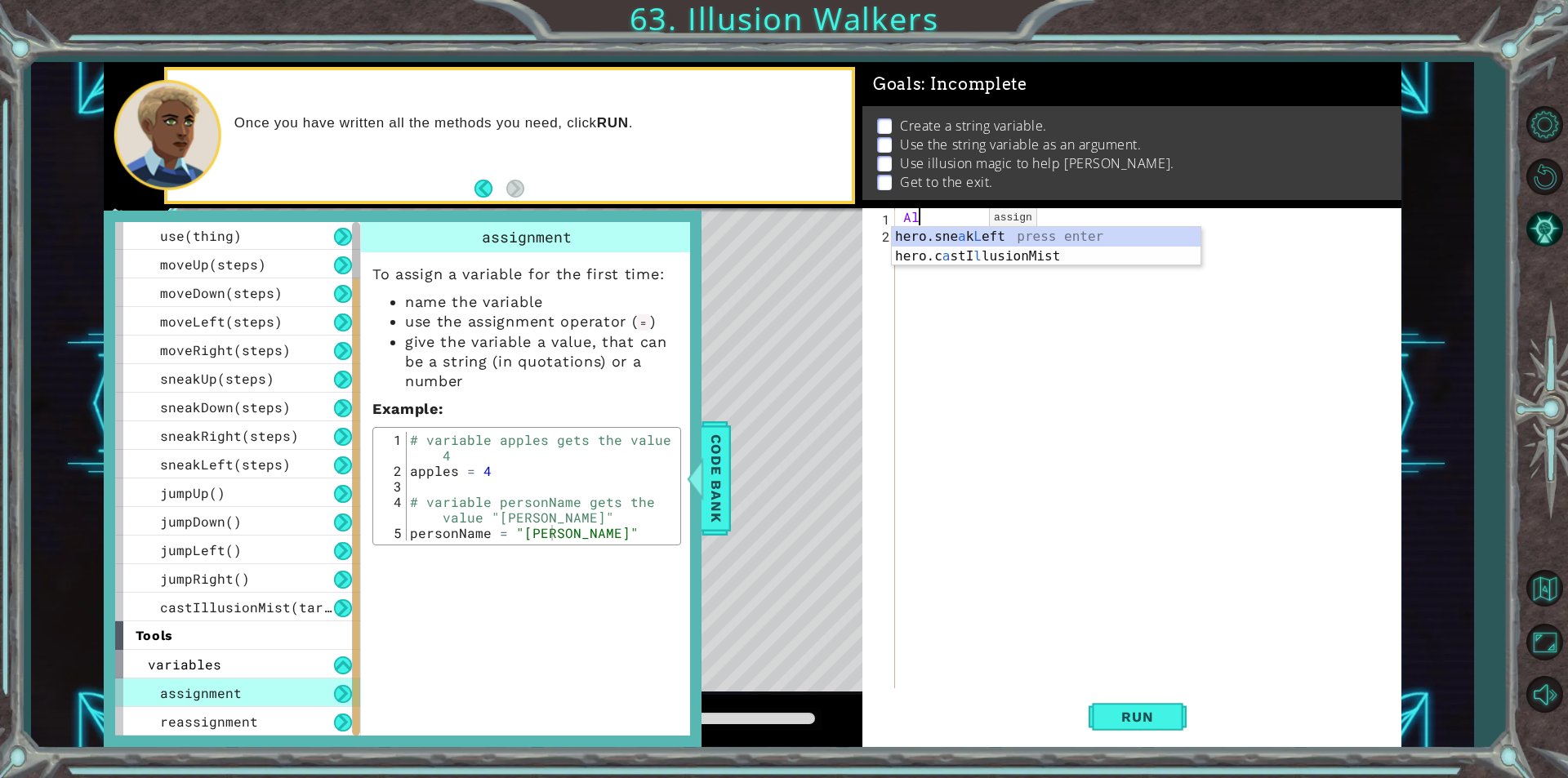
type textarea "A"
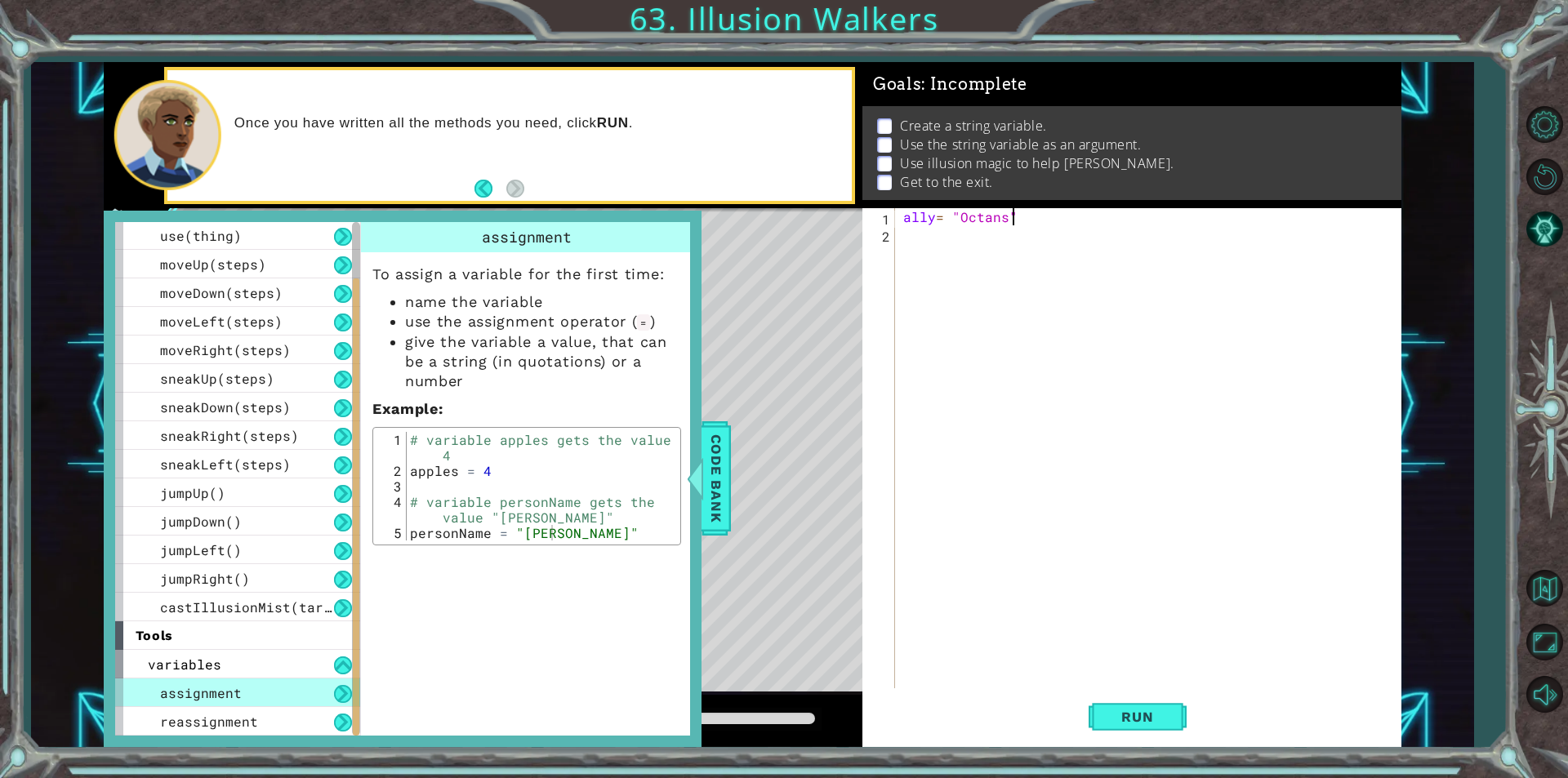
scroll to position [0, 6]
click at [971, 223] on div "ally = "Octans"" at bounding box center [1153, 465] width 505 height 514
click at [974, 222] on div "ally = "Octans"" at bounding box center [1149, 448] width 496 height 480
type textarea "ally= "Octans""
click at [971, 220] on div "ally = "Octans"" at bounding box center [1153, 465] width 505 height 514
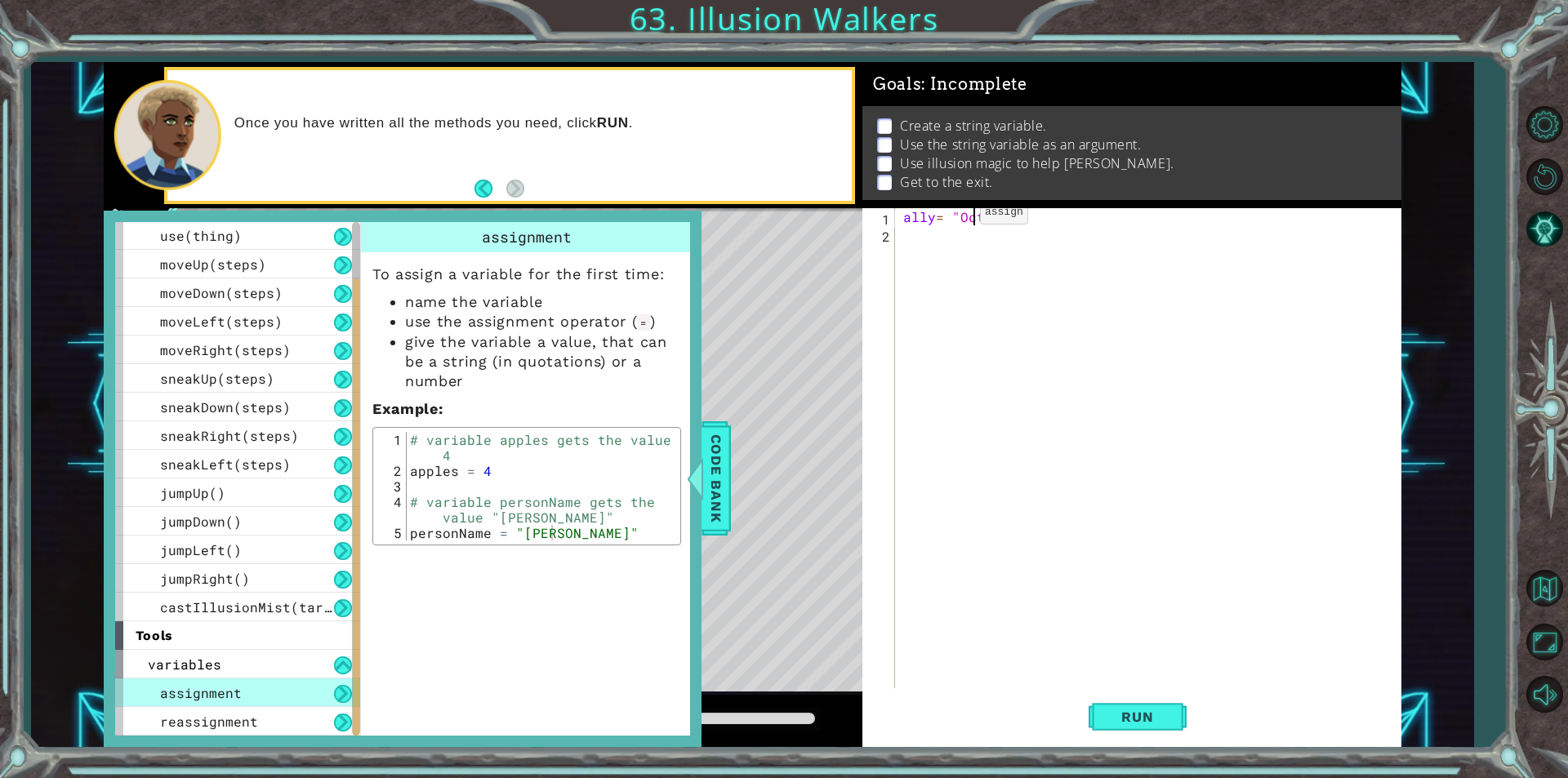
click at [952, 216] on div "ally = "Octans"" at bounding box center [1153, 465] width 505 height 514
click at [944, 236] on div "ally = "Octans"" at bounding box center [1153, 465] width 505 height 514
click at [711, 455] on span "Code Bank" at bounding box center [716, 478] width 26 height 99
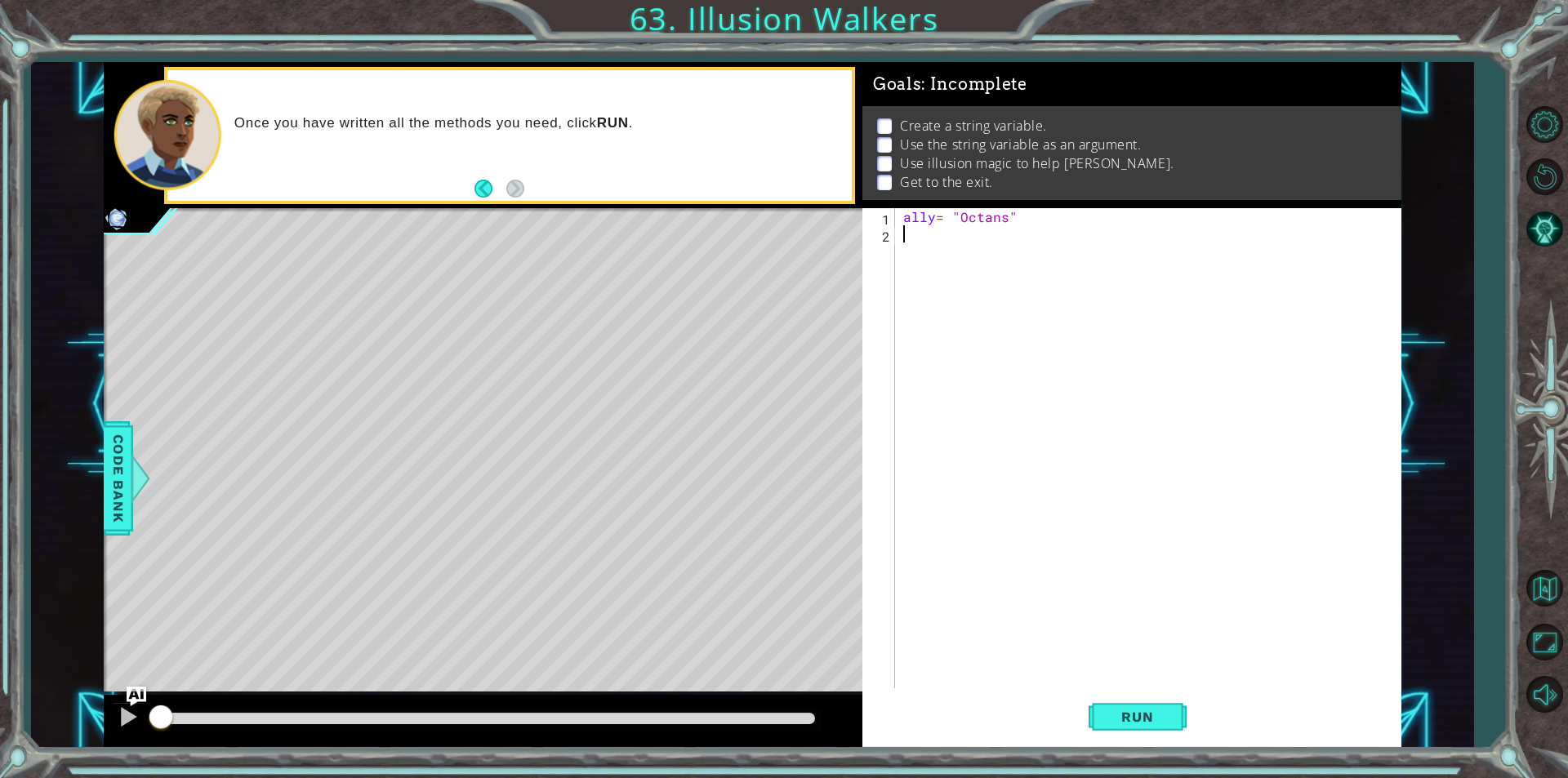
click at [945, 258] on div "ally = "Octans"" at bounding box center [1153, 465] width 505 height 514
type textarea "hero.use("Octans")"
click at [1062, 212] on div "ally = "Octans" hero . use ( "Octans" ) hero . sneakup" at bounding box center [1153, 465] width 505 height 514
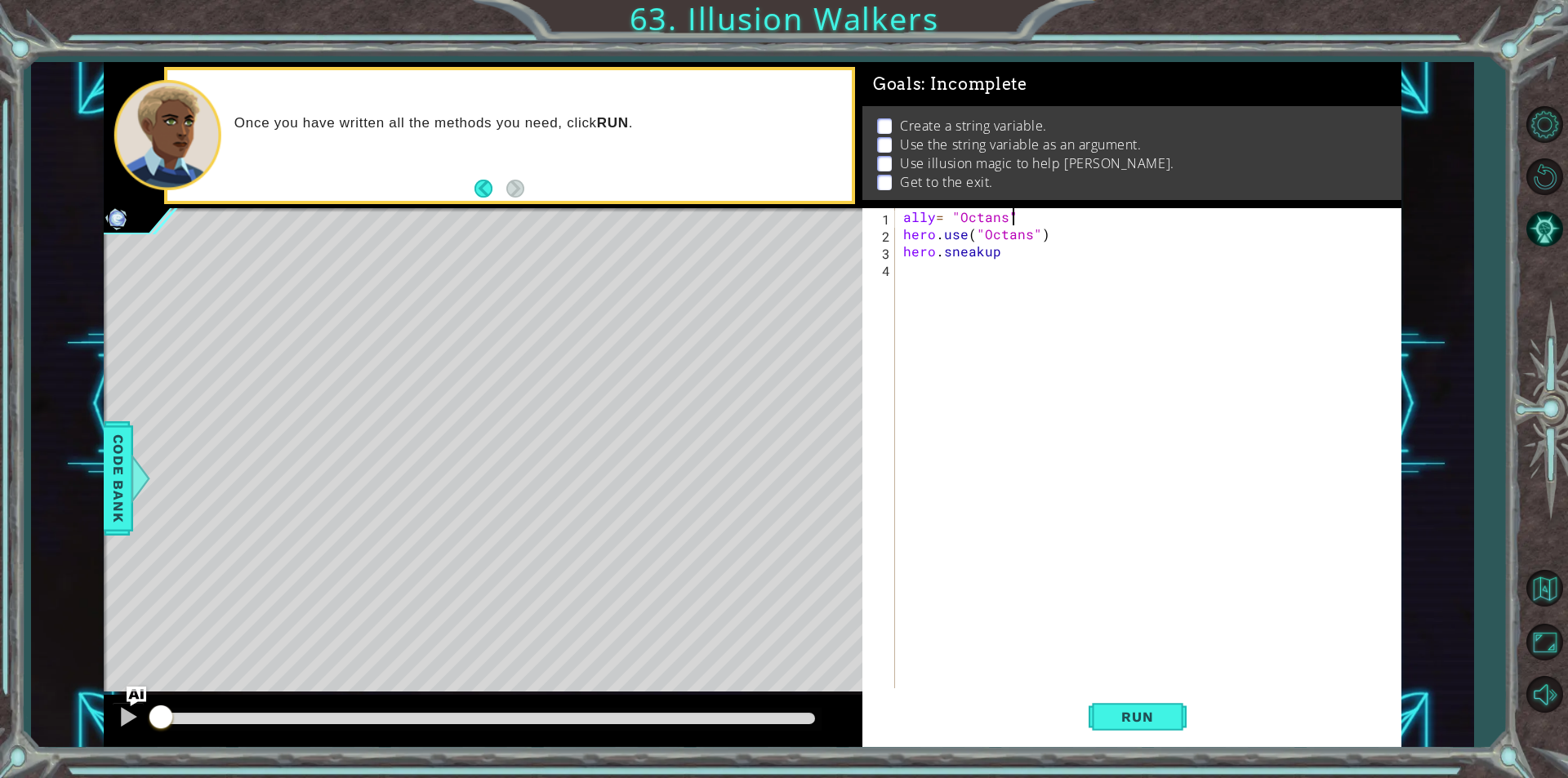
type textarea "ally= "Octans""
click at [1095, 265] on div "ally = "Octans" steps = 2 hero . use ( "Octans" ) hero . sneakup" at bounding box center [1153, 465] width 505 height 514
type textarea "hero.sneakUp(steps))"
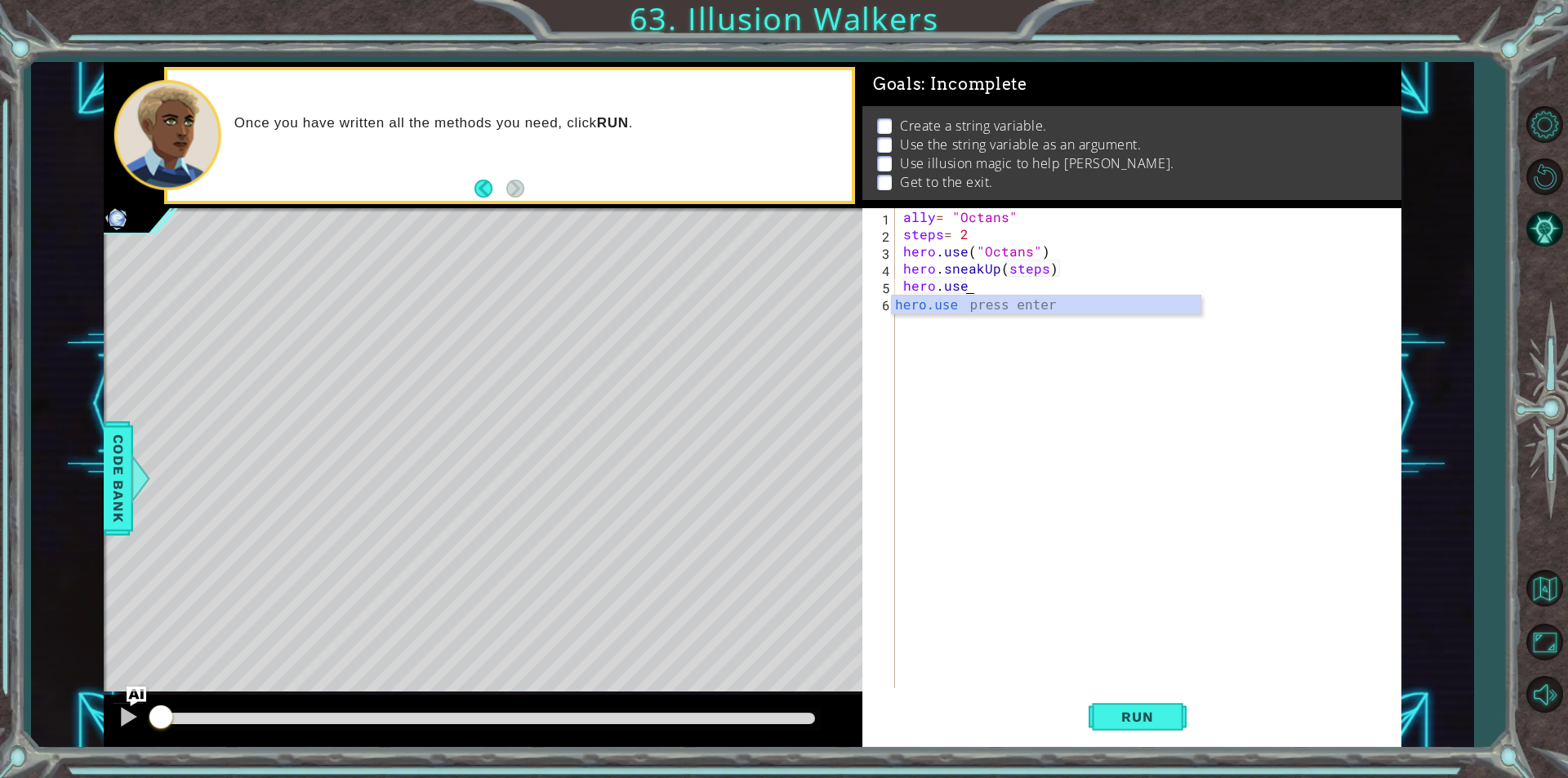
scroll to position [0, 3]
click at [1093, 265] on div "ally = "Octans" steps = 2 hero . use ( "Octans" ) hero . sneakUp ( steps ) hero…" at bounding box center [1153, 465] width 505 height 514
click at [1046, 249] on div "ally = "Octans" steps = 2 hero . use ( "Octans" ) hero . sneakUp ( steps ) hero…" at bounding box center [1153, 465] width 505 height 514
click at [1030, 285] on div "ally = "Octans" steps = 2 hero . castIllusionMist ( "Octans) hero . sneakUp ( s…" at bounding box center [1153, 465] width 505 height 514
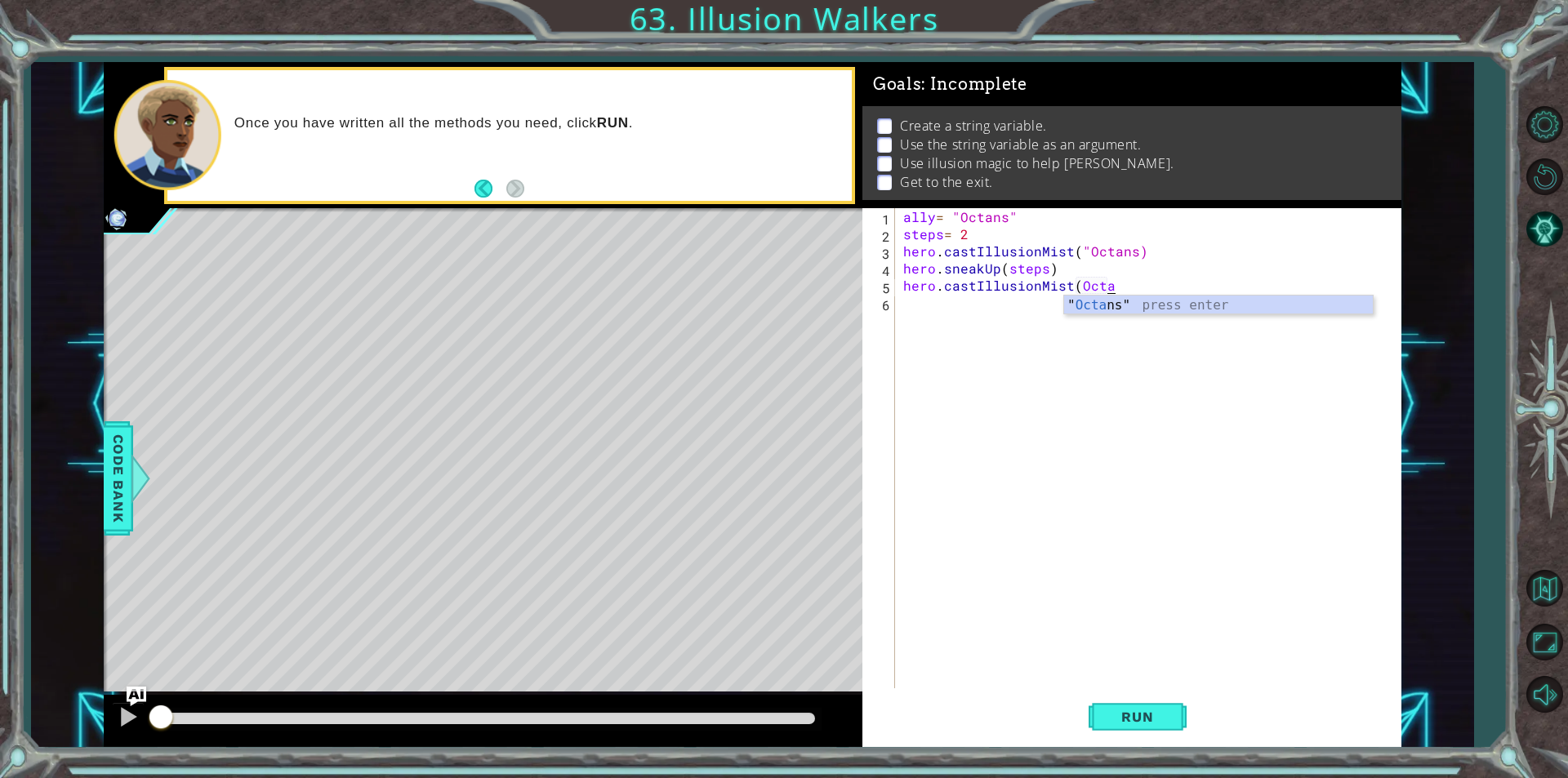
scroll to position [0, 13]
click at [1081, 252] on div "ally = "Octans" steps = 2 hero . castIllusionMist ( "Octans) hero . sneakUp ( s…" at bounding box center [1153, 465] width 505 height 514
click at [1169, 282] on div "ally = "Octans" steps = 2 hero . castIllusionMist ( Octans ) hero . sneakUp ( s…" at bounding box center [1153, 465] width 505 height 514
type textarea "hero.castIllusionMist(Octans)"
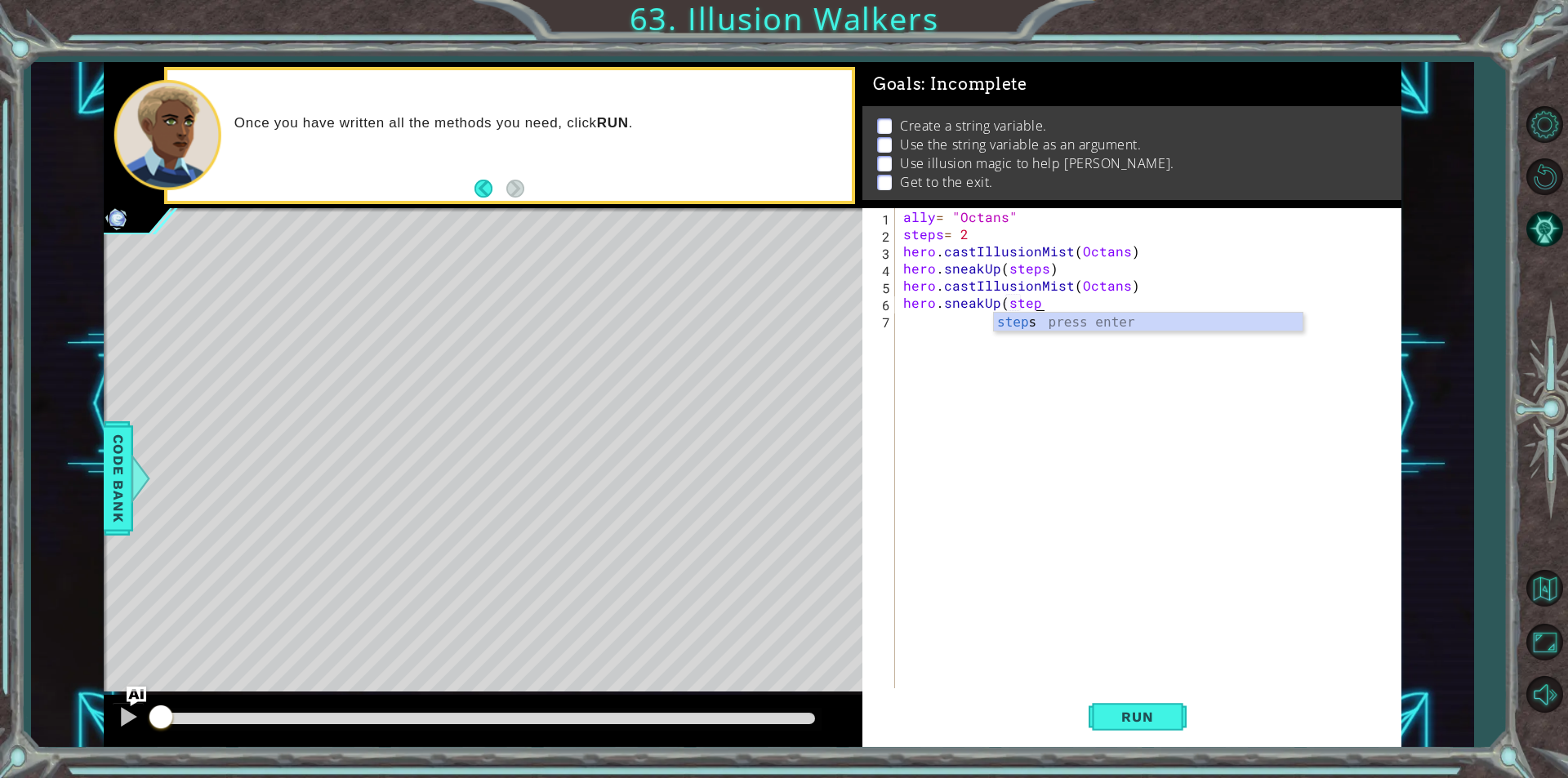
scroll to position [0, 8]
click at [1147, 706] on button "Run" at bounding box center [1137, 717] width 98 height 54
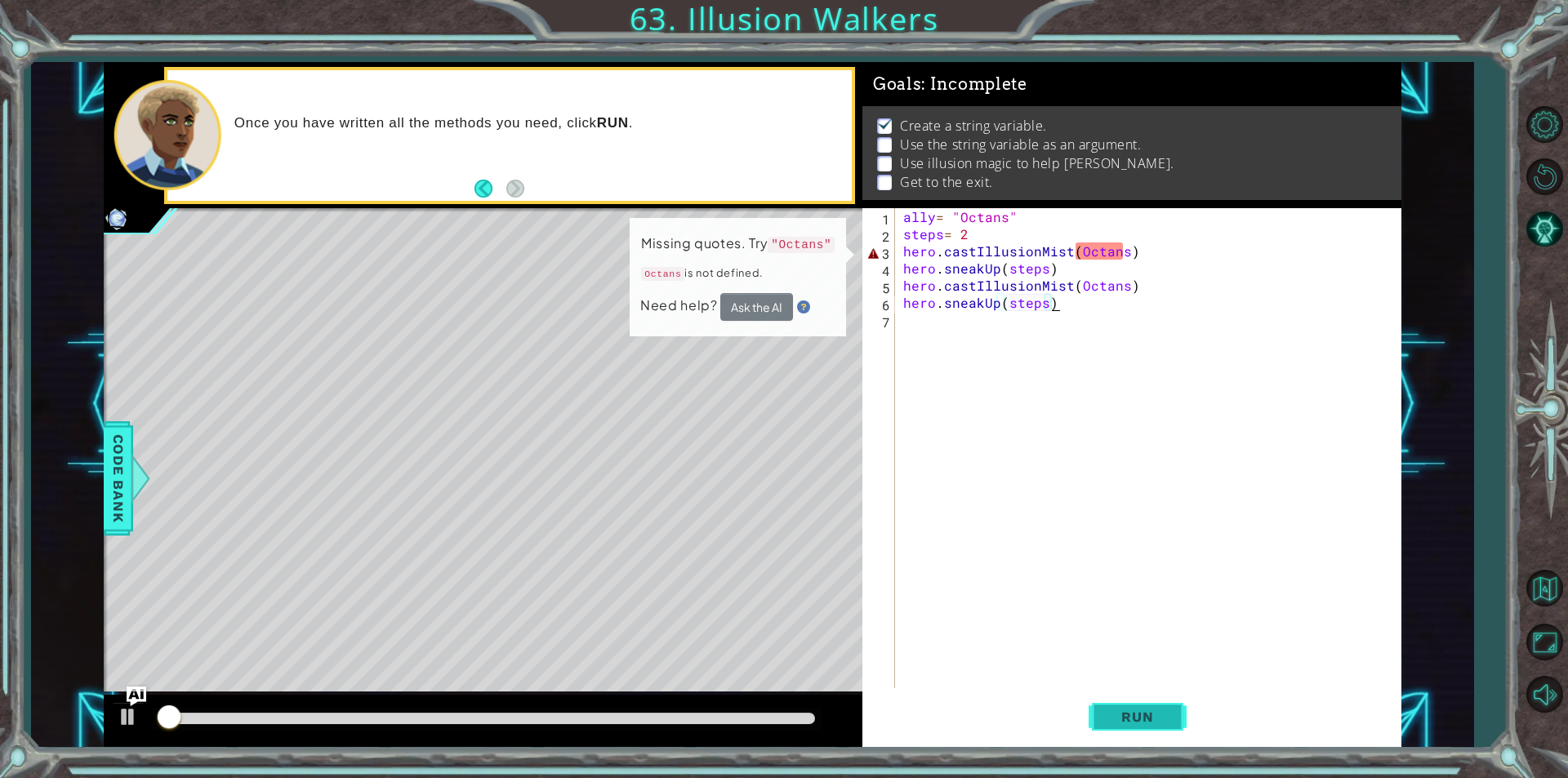
scroll to position [7, 0]
click at [131, 724] on div at bounding box center [128, 717] width 22 height 22
click at [1077, 256] on div "ally = "Octans" steps = 2 hero . castIllusionMist ( Octans ) hero . sneakUp ( s…" at bounding box center [1153, 465] width 505 height 514
click at [1075, 250] on div "ally = "Octans" steps = 2 hero . castIllusionMist ( Octans ) hero . sneakUp ( s…" at bounding box center [1153, 465] width 505 height 514
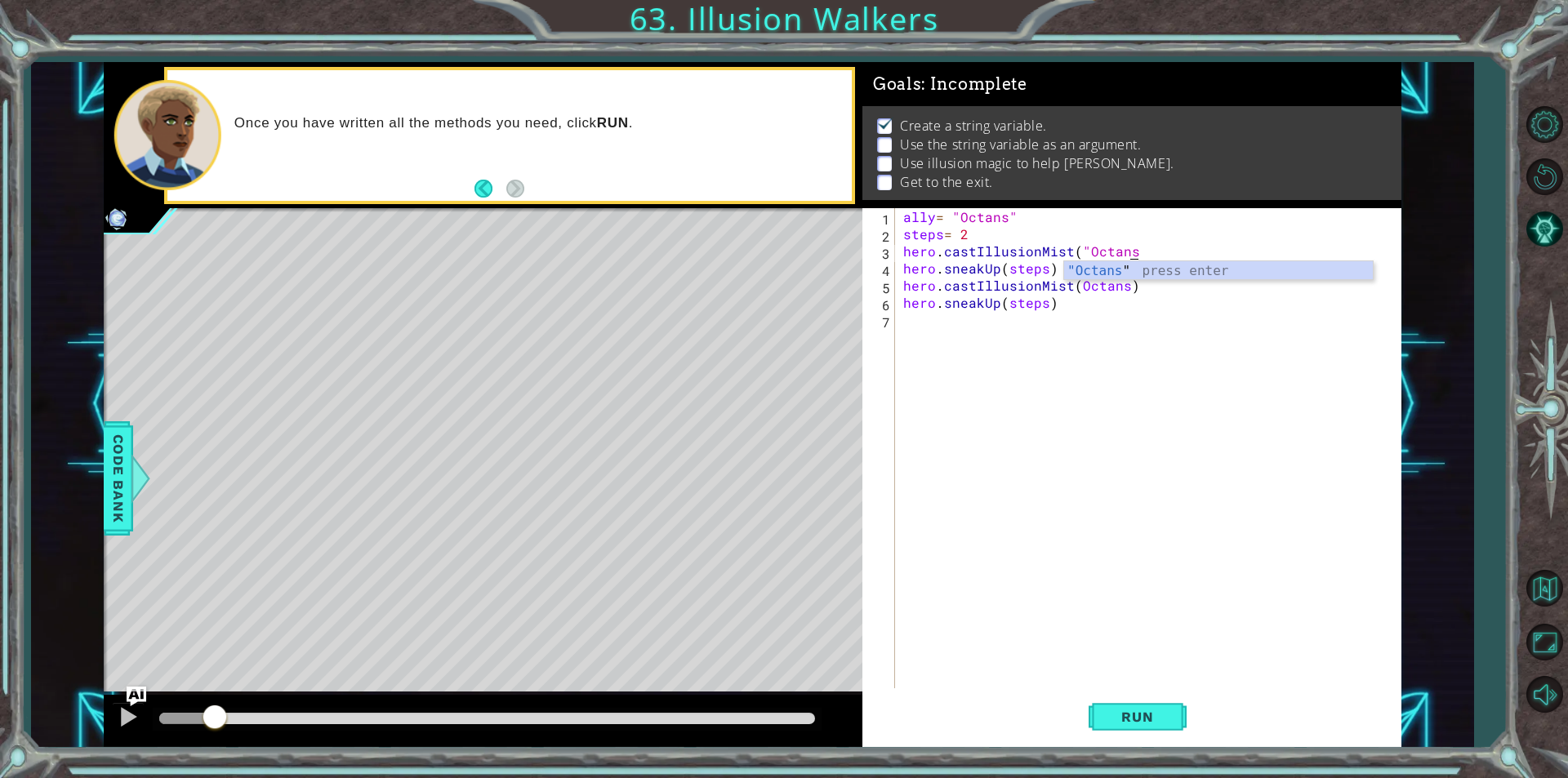
scroll to position [0, 15]
click at [1117, 285] on div "ally = "Octans" steps = 2 hero . castIllusionMist ( "Octans" ) hero . sneakUp (…" at bounding box center [1153, 465] width 505 height 514
click at [1121, 286] on div "ally = "Octans" steps = 2 hero . castIllusionMist ( "Octans" ) hero . sneakUp (…" at bounding box center [1153, 465] width 505 height 514
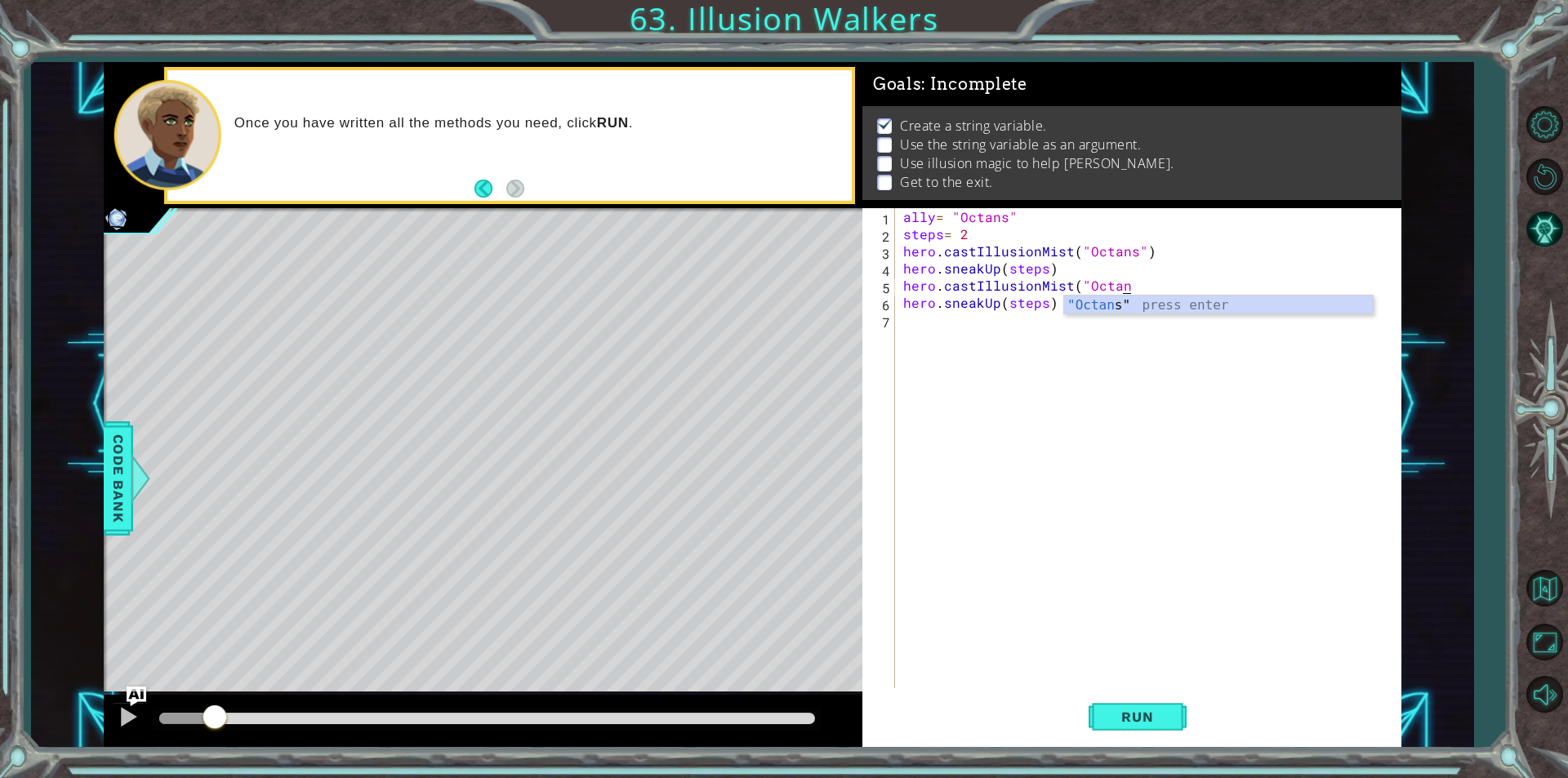
scroll to position [0, 14]
click at [1122, 302] on div ""Octans" press enter" at bounding box center [1218, 325] width 309 height 59
type textarea "hero.castIllusionMist("Octans")"
click at [1172, 709] on button "Run" at bounding box center [1137, 717] width 98 height 54
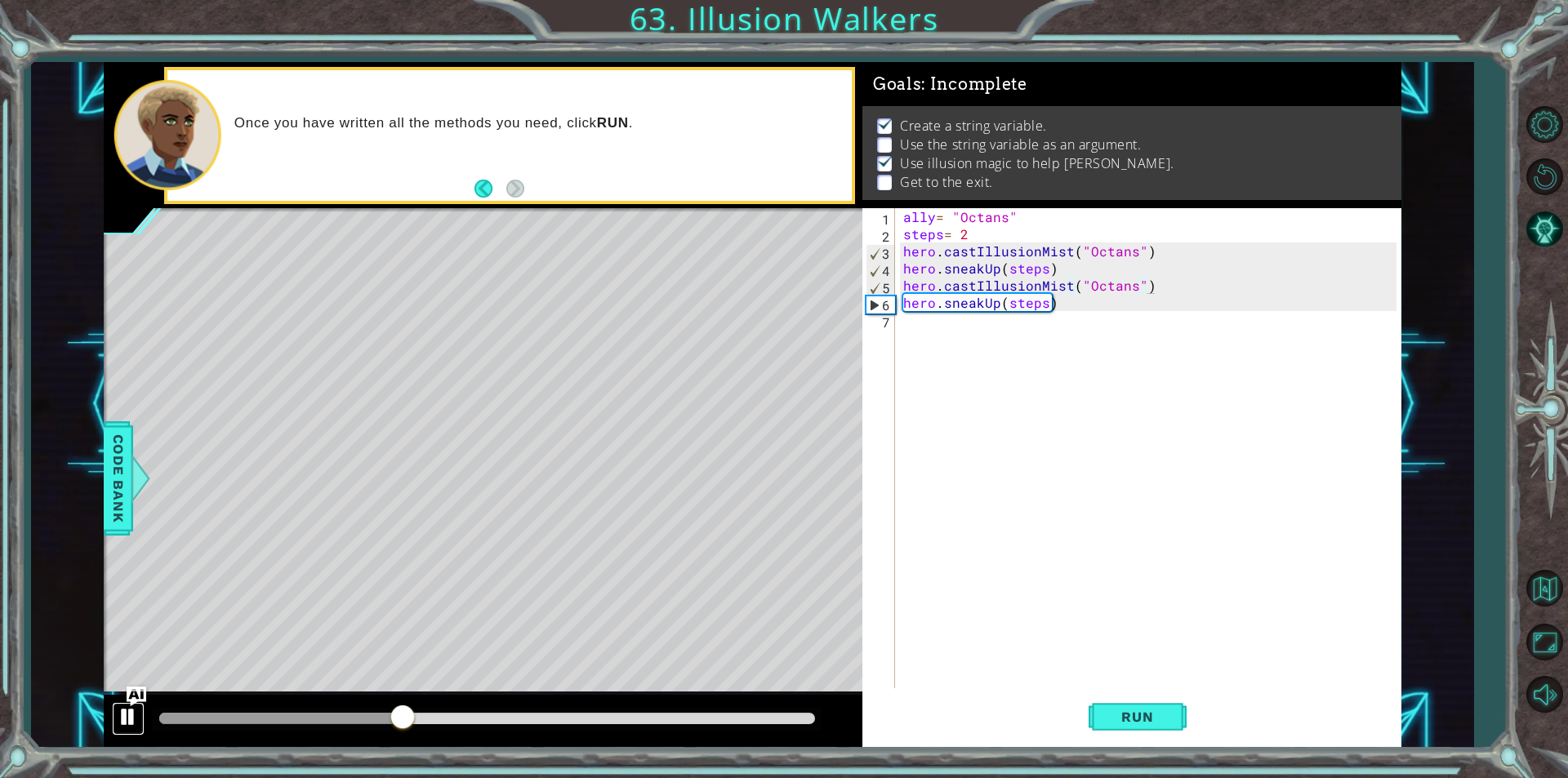
click at [131, 720] on div at bounding box center [128, 717] width 22 height 22
click at [902, 326] on div "ally = "Octans" steps = 2 hero . castIllusionMist ( "Octans" ) hero . sneakUp (…" at bounding box center [1153, 465] width 505 height 514
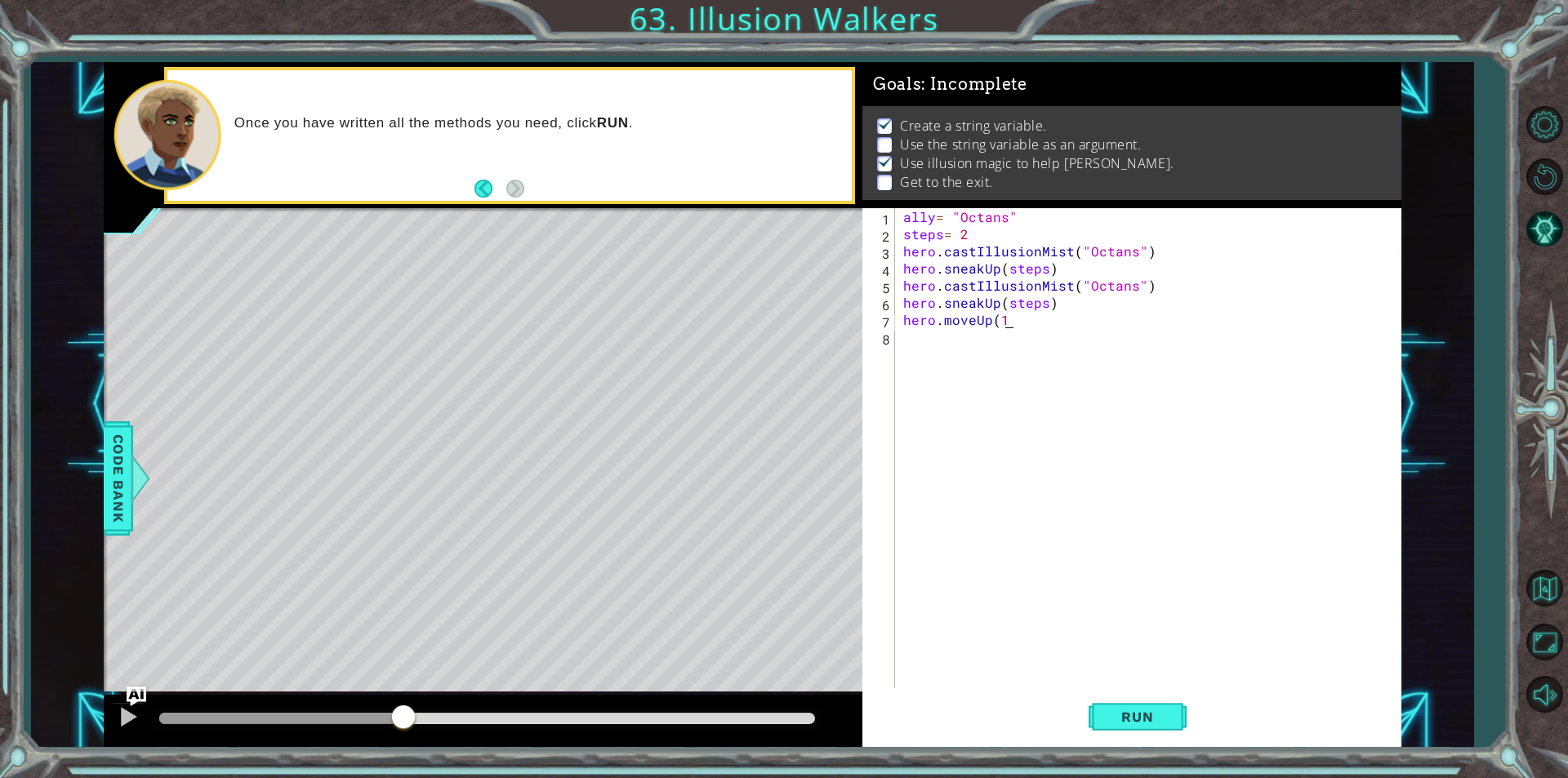
scroll to position [0, 6]
click at [1144, 725] on button "Run" at bounding box center [1137, 717] width 98 height 54
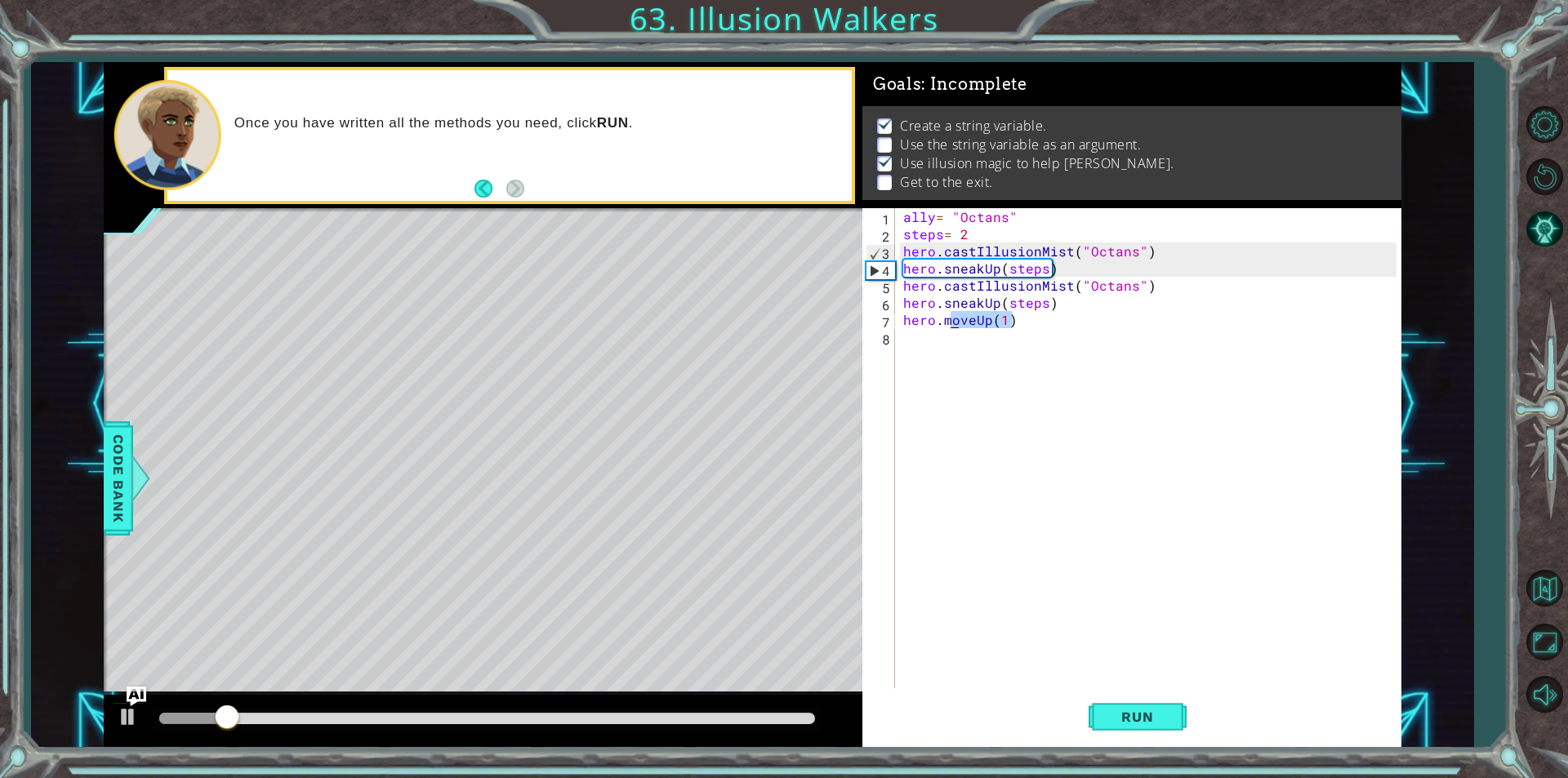
drag, startPoint x: 1013, startPoint y: 327, endPoint x: 948, endPoint y: 322, distance: 65.2
click at [948, 322] on div "ally = "Octans" steps = 2 hero . castIllusionMist ( "Octans" ) hero . sneakUp (…" at bounding box center [1153, 465] width 505 height 514
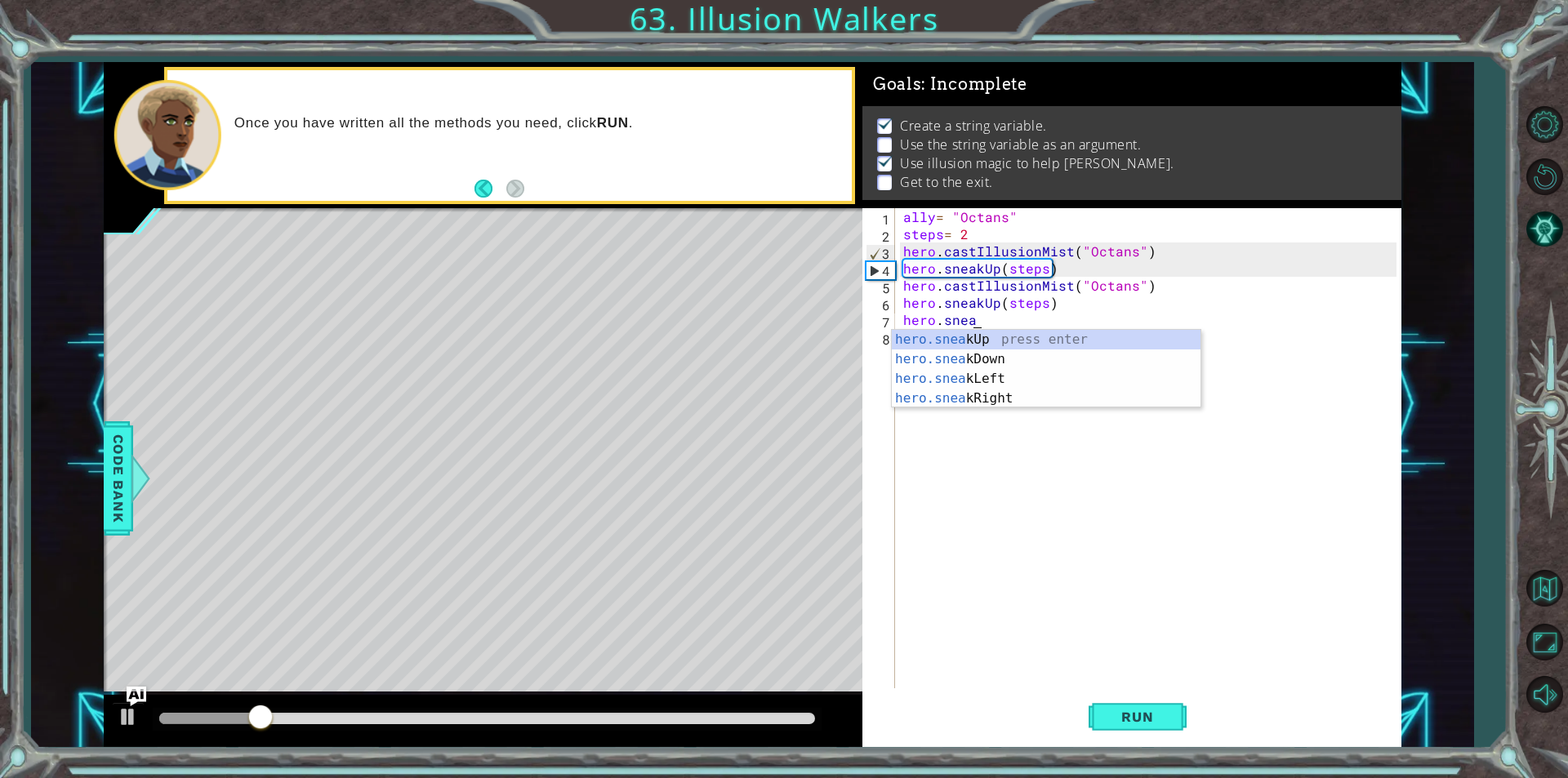
scroll to position [0, 4]
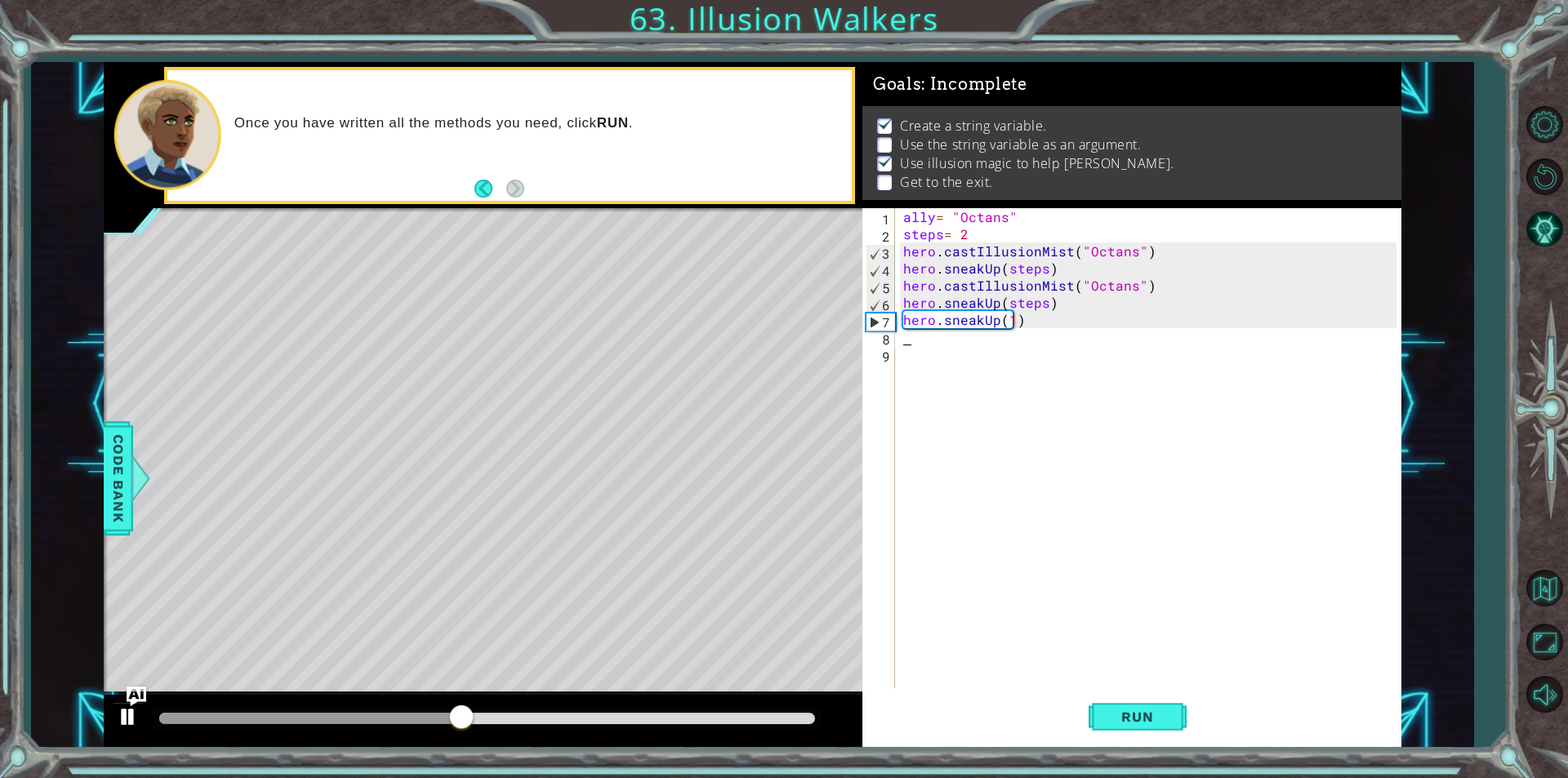
type textarea "hero.sneakUp(1)"
click at [131, 720] on div at bounding box center [128, 717] width 22 height 22
click at [938, 359] on div "ally = "Octans" steps = 2 hero . castIllusionMist ( "Octans" ) hero . sneakUp (…" at bounding box center [1153, 465] width 505 height 514
click at [938, 345] on div "ally = "Octans" steps = 2 hero . castIllusionMist ( "Octans" ) hero . sneakUp (…" at bounding box center [1153, 465] width 505 height 514
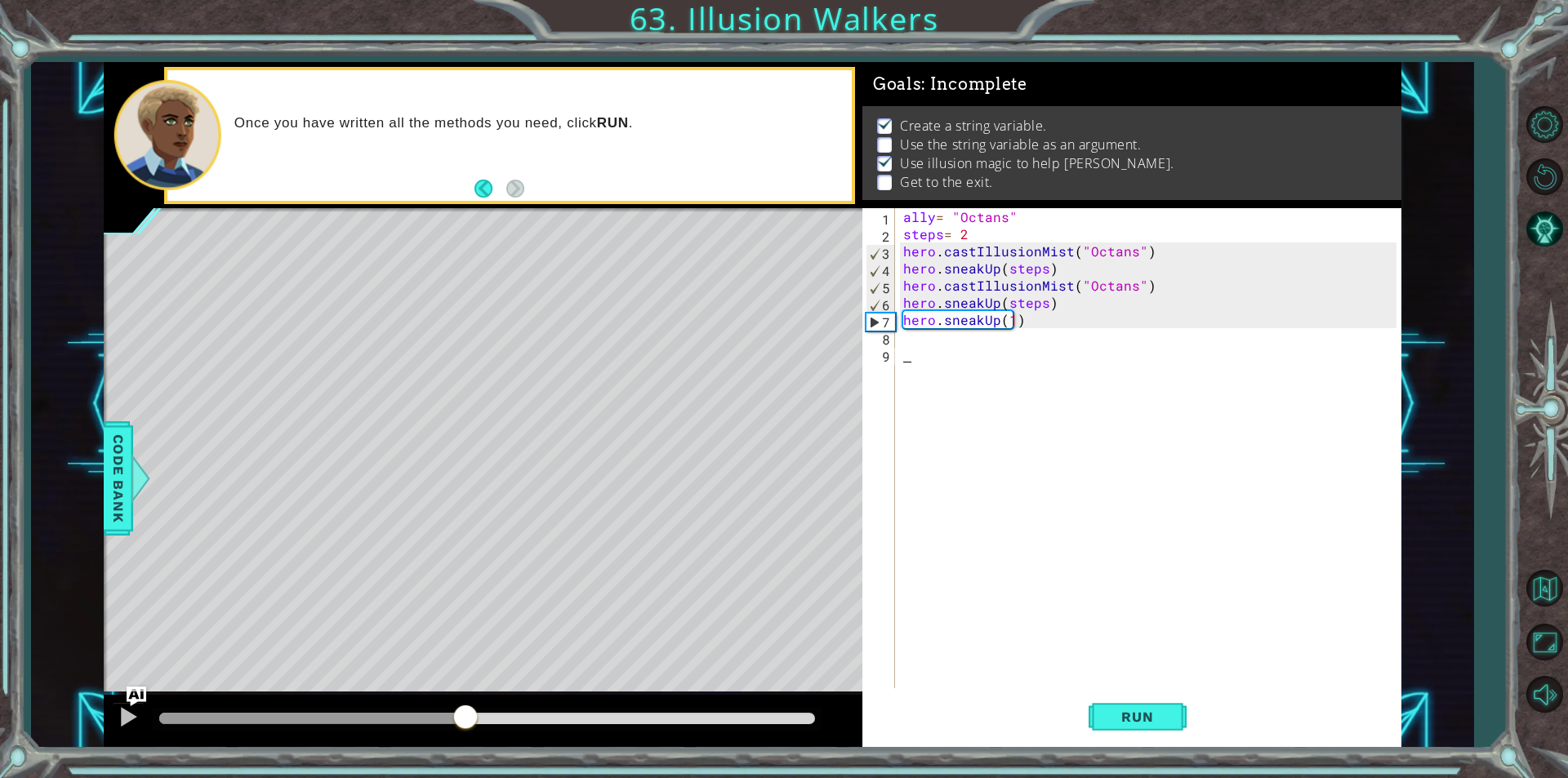
click at [940, 344] on div "ally = "Octans" steps = 2 hero . castIllusionMist ( "Octans" ) hero . sneakUp (…" at bounding box center [1153, 465] width 505 height 514
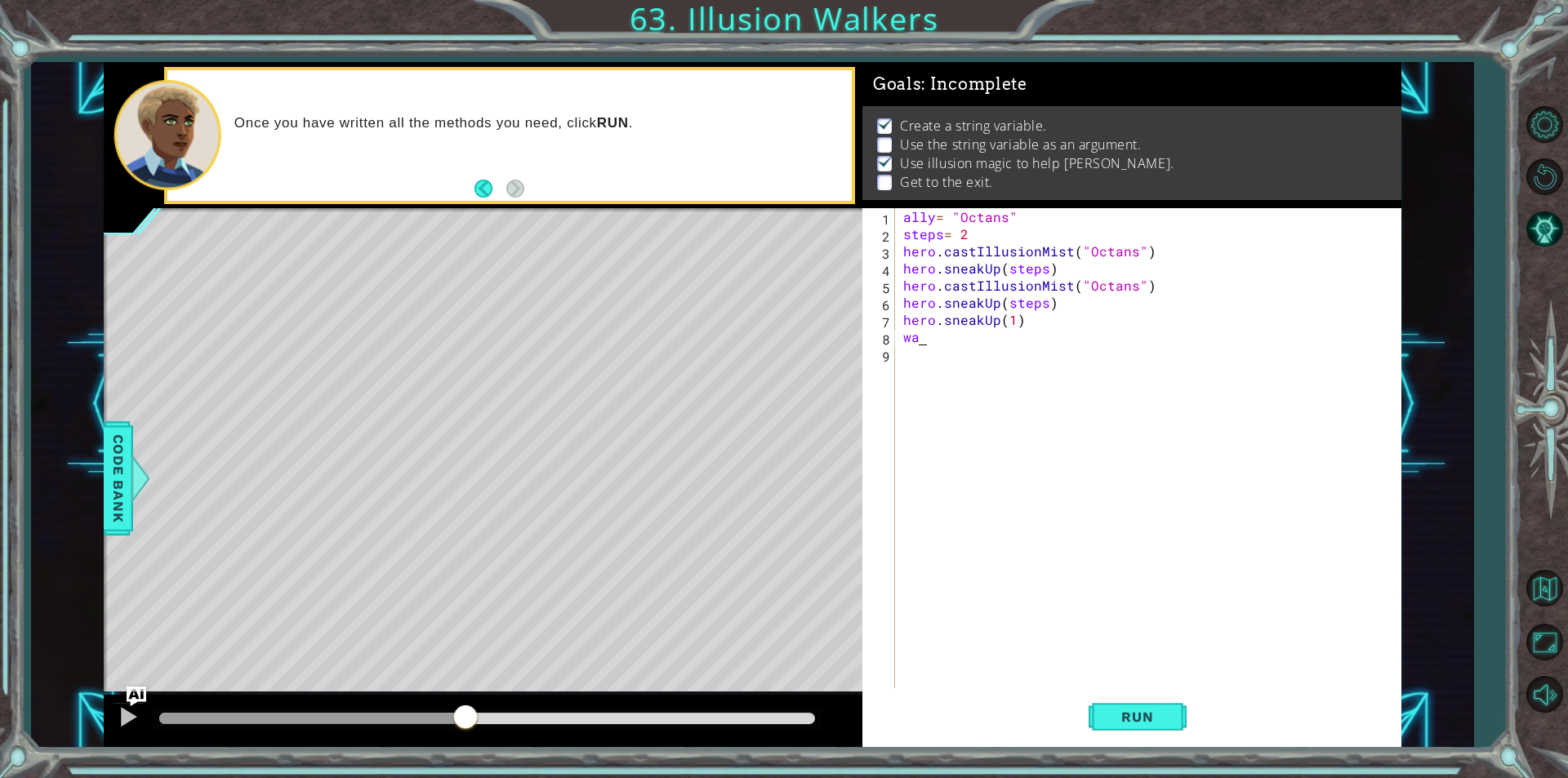
type textarea "w"
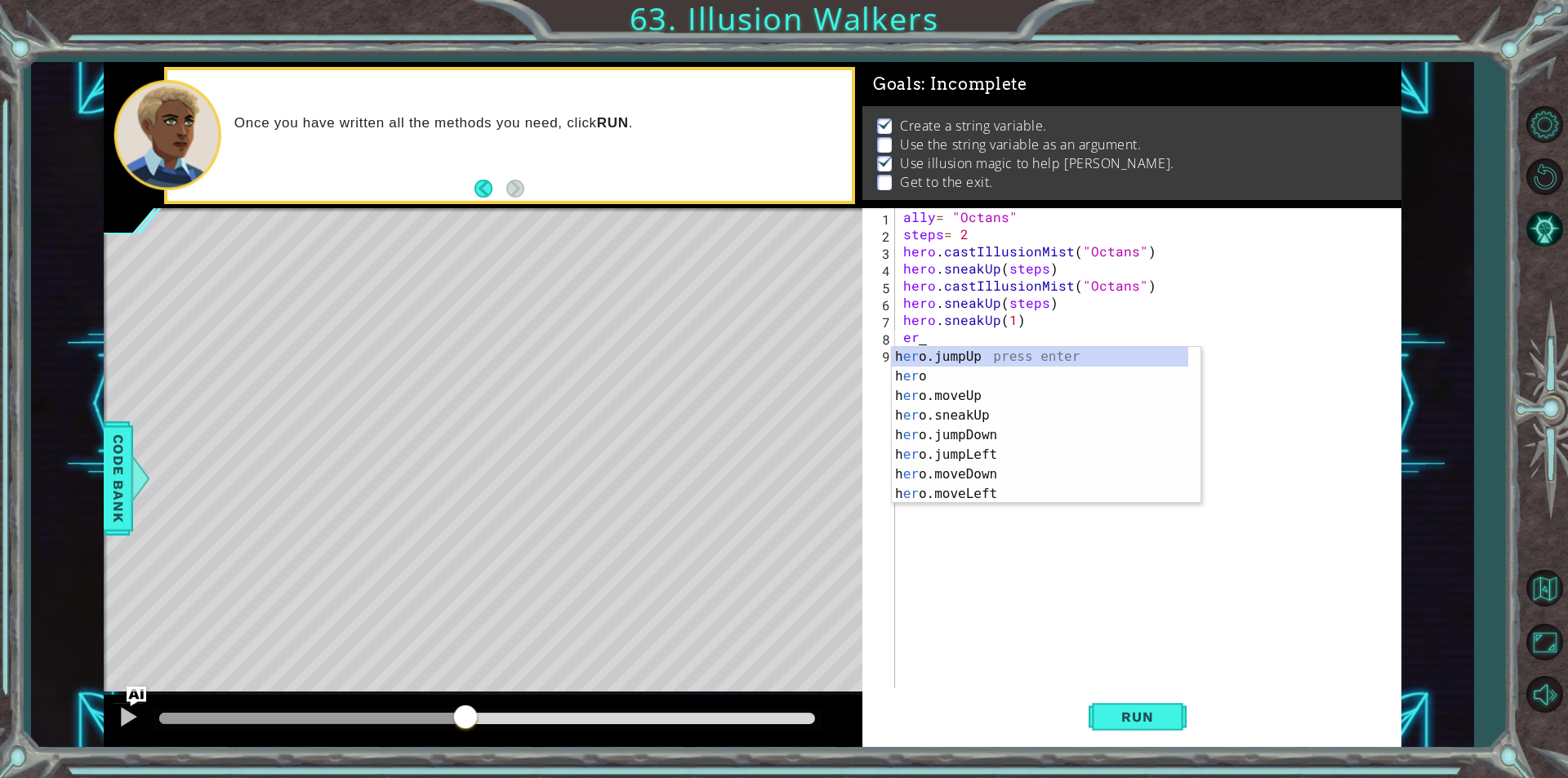
type textarea "e"
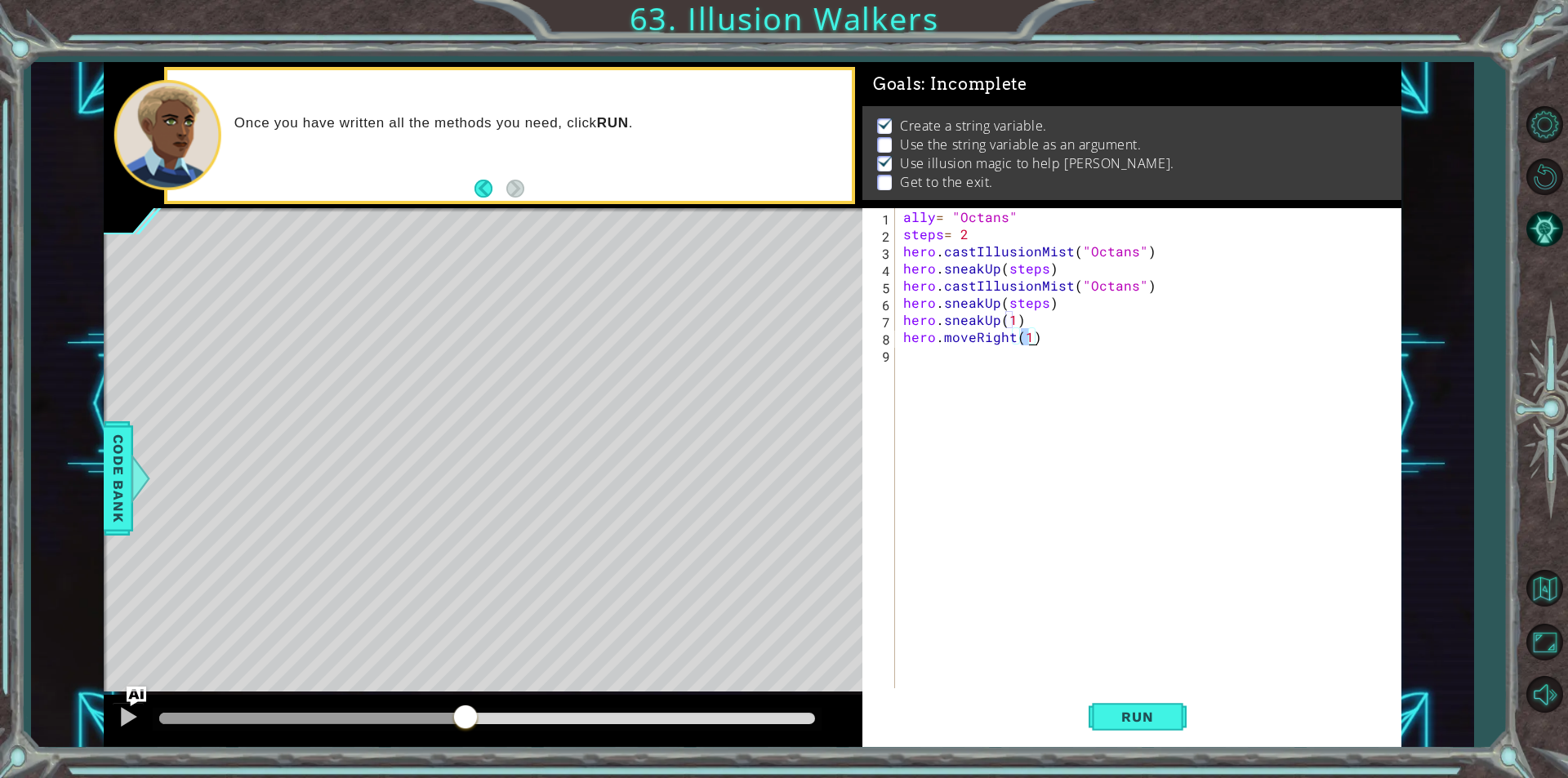
scroll to position [0, 7]
click at [1180, 717] on button "Run" at bounding box center [1137, 717] width 98 height 54
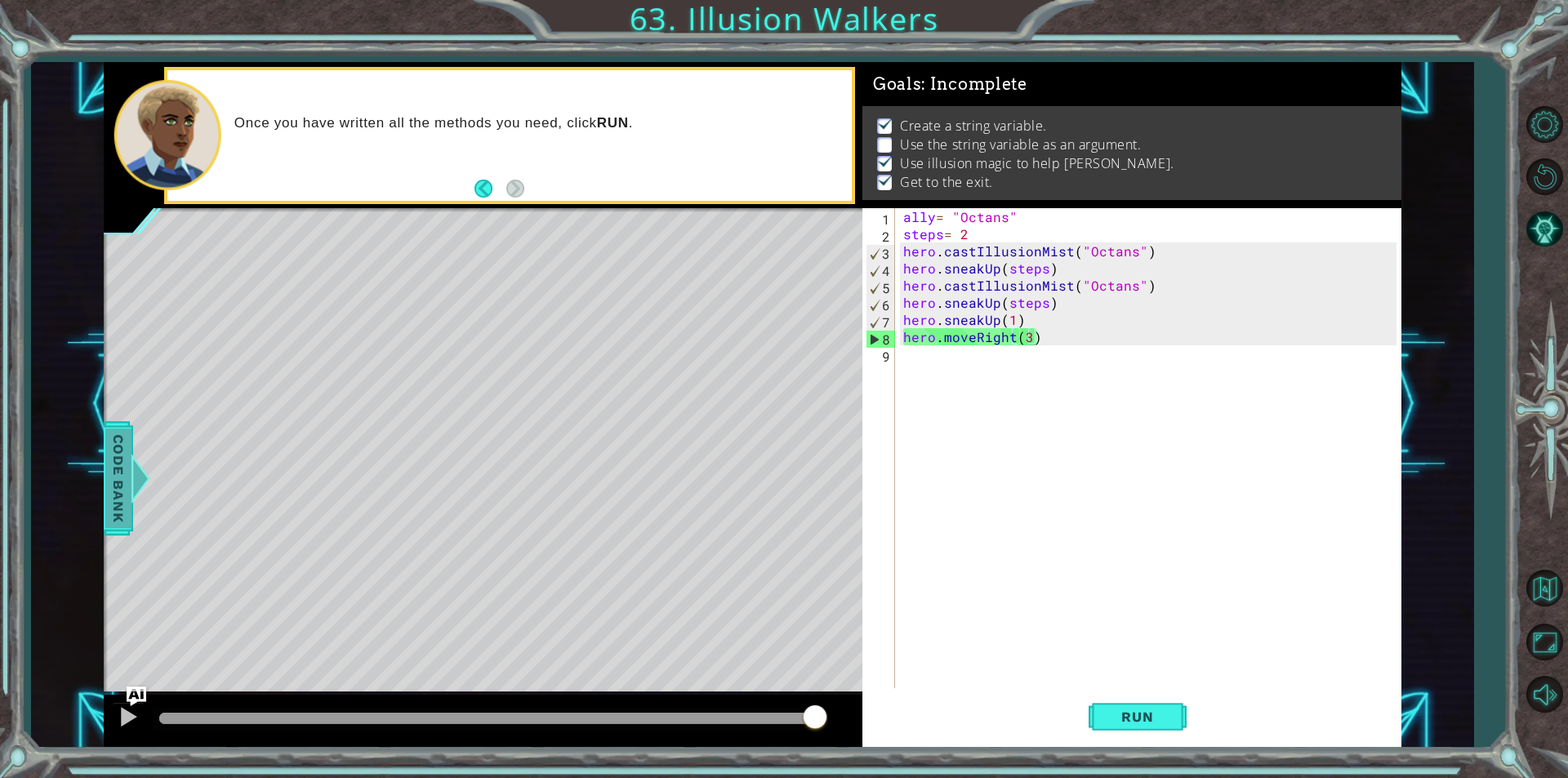
click at [120, 520] on span "Code Bank" at bounding box center [118, 478] width 26 height 99
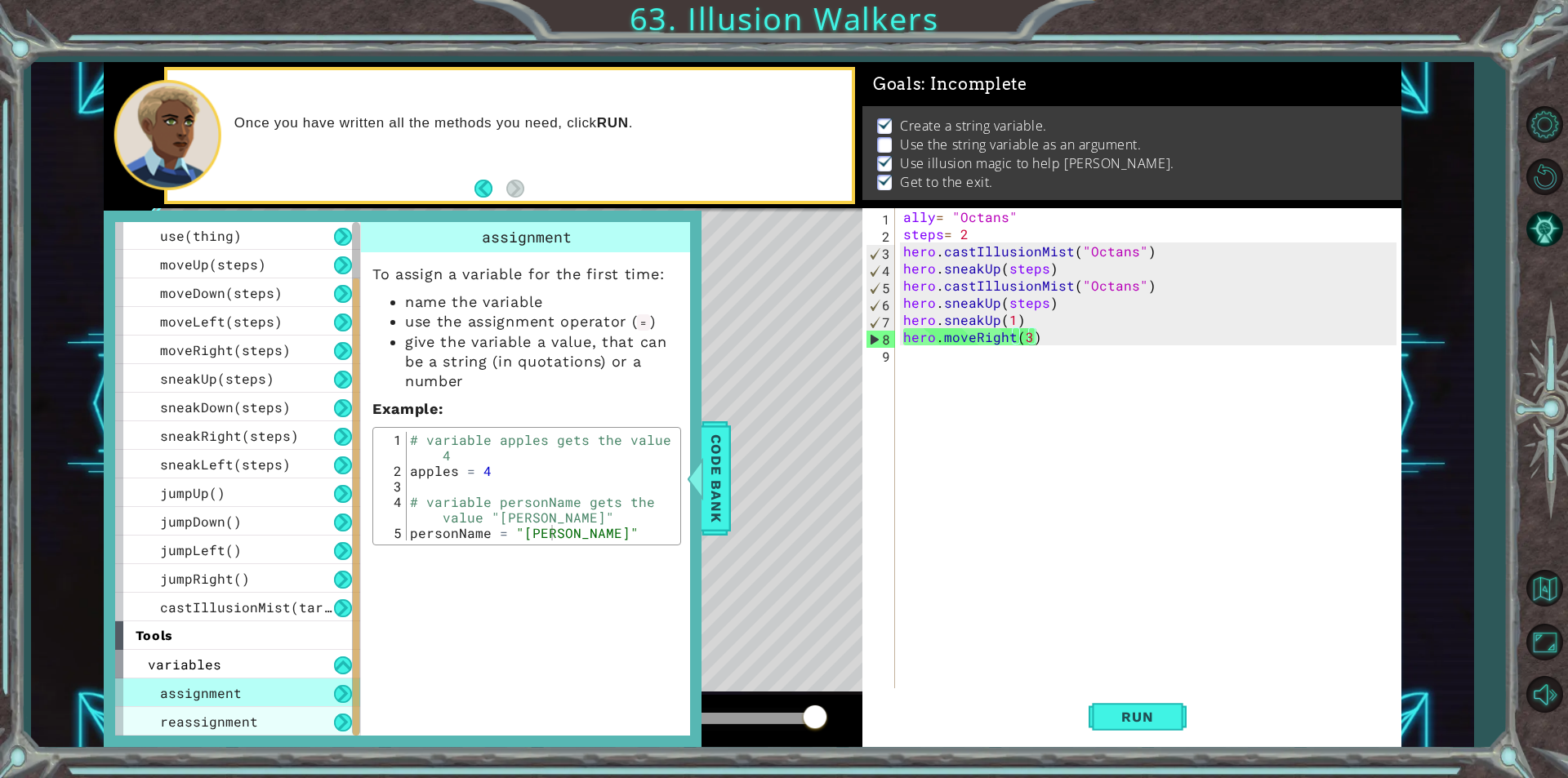
click at [230, 715] on span "reassignment" at bounding box center [208, 721] width 98 height 17
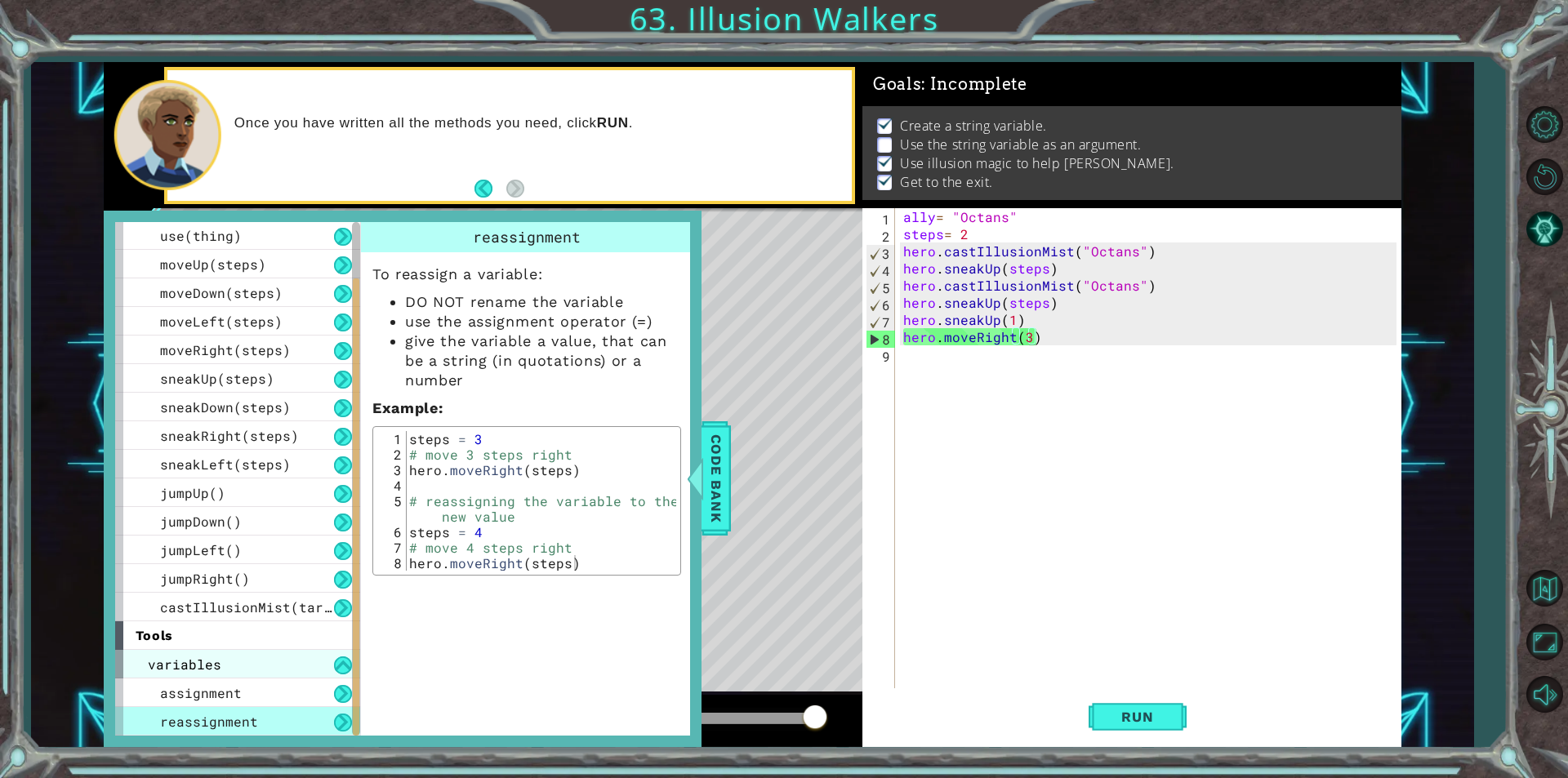
click at [229, 665] on div "variables" at bounding box center [237, 664] width 245 height 29
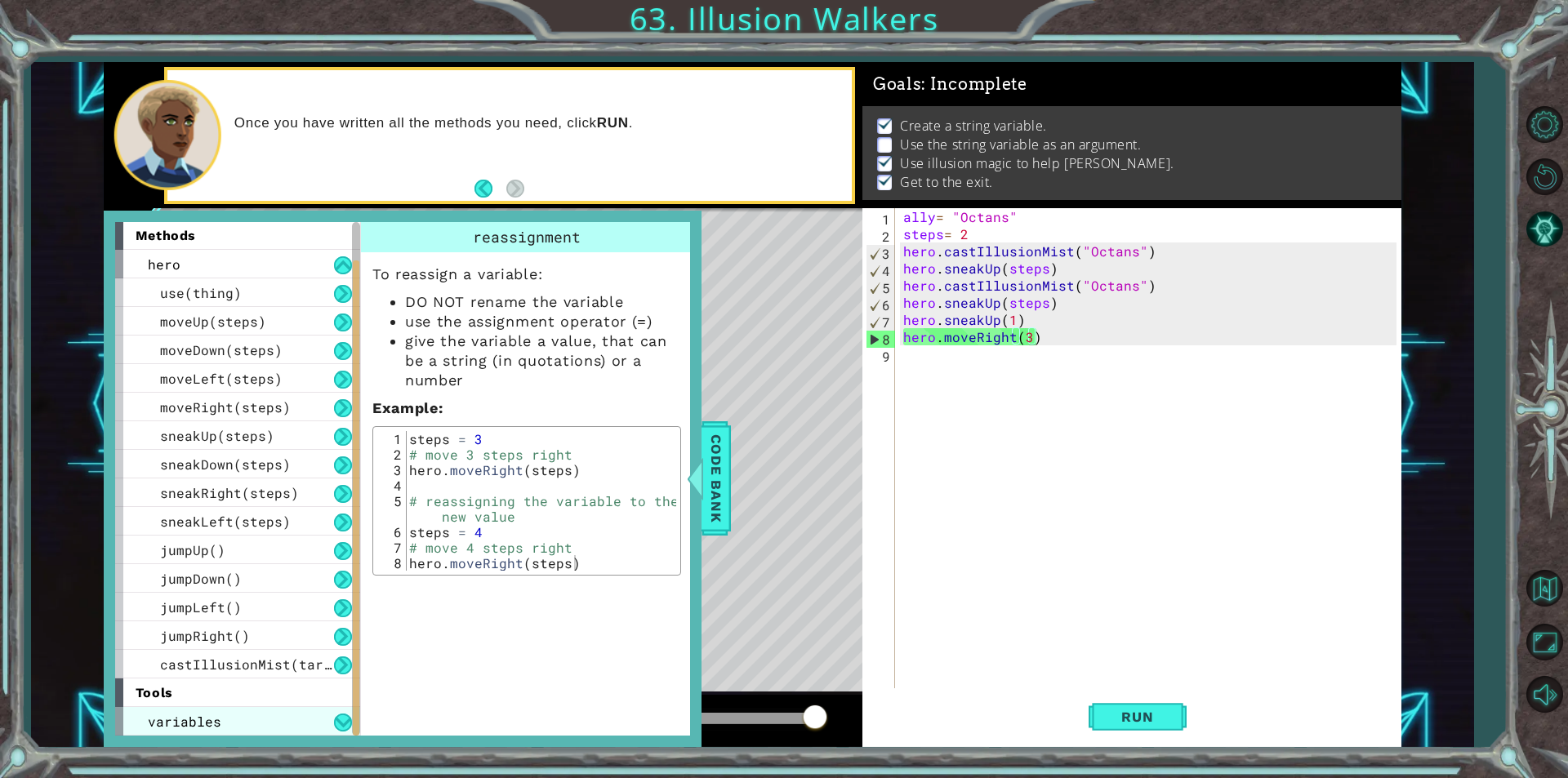
scroll to position [1, 0]
click at [245, 570] on div "jumpDown()" at bounding box center [237, 577] width 245 height 29
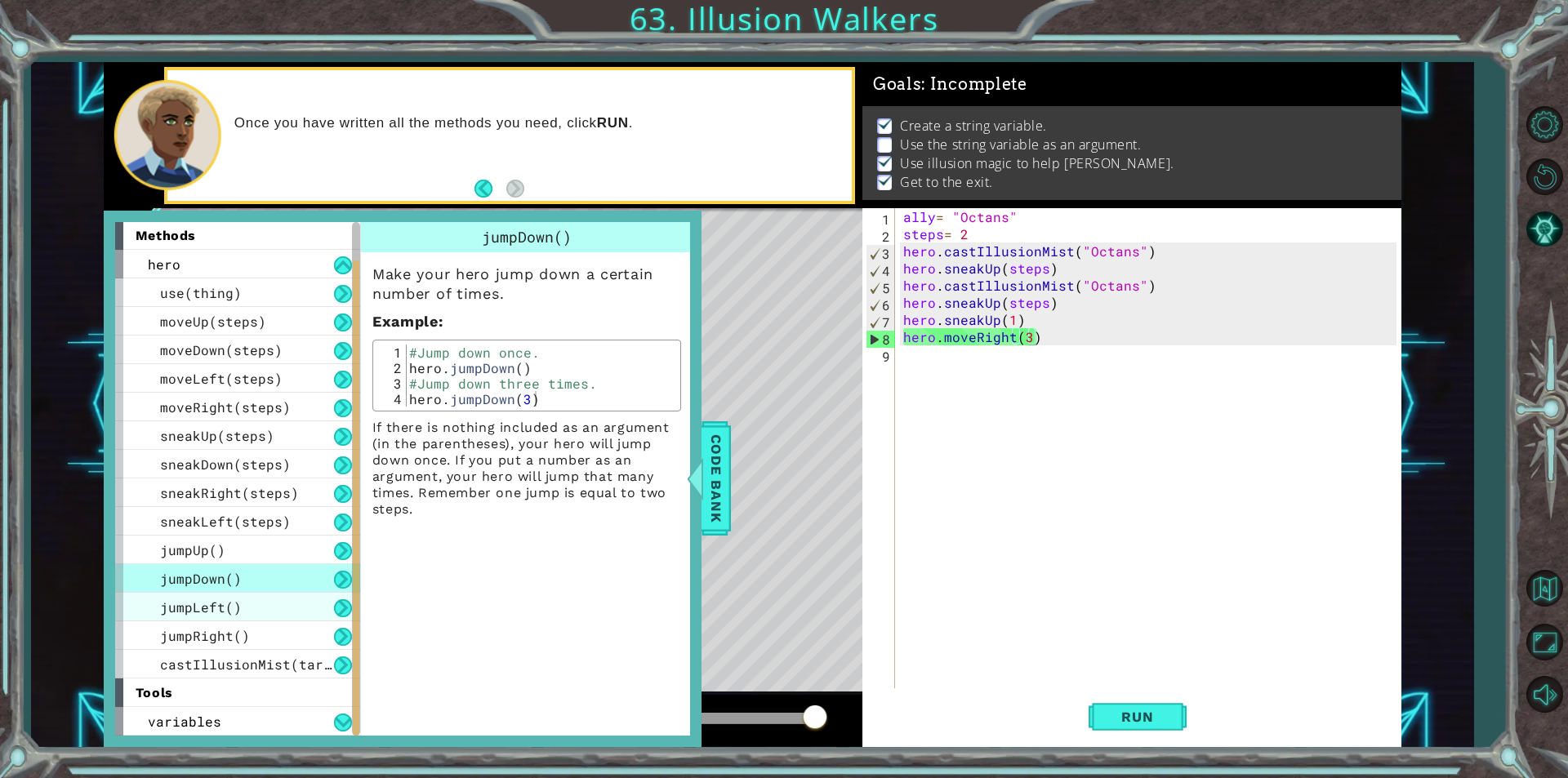
click at [252, 608] on div "jumpLeft()" at bounding box center [237, 607] width 245 height 29
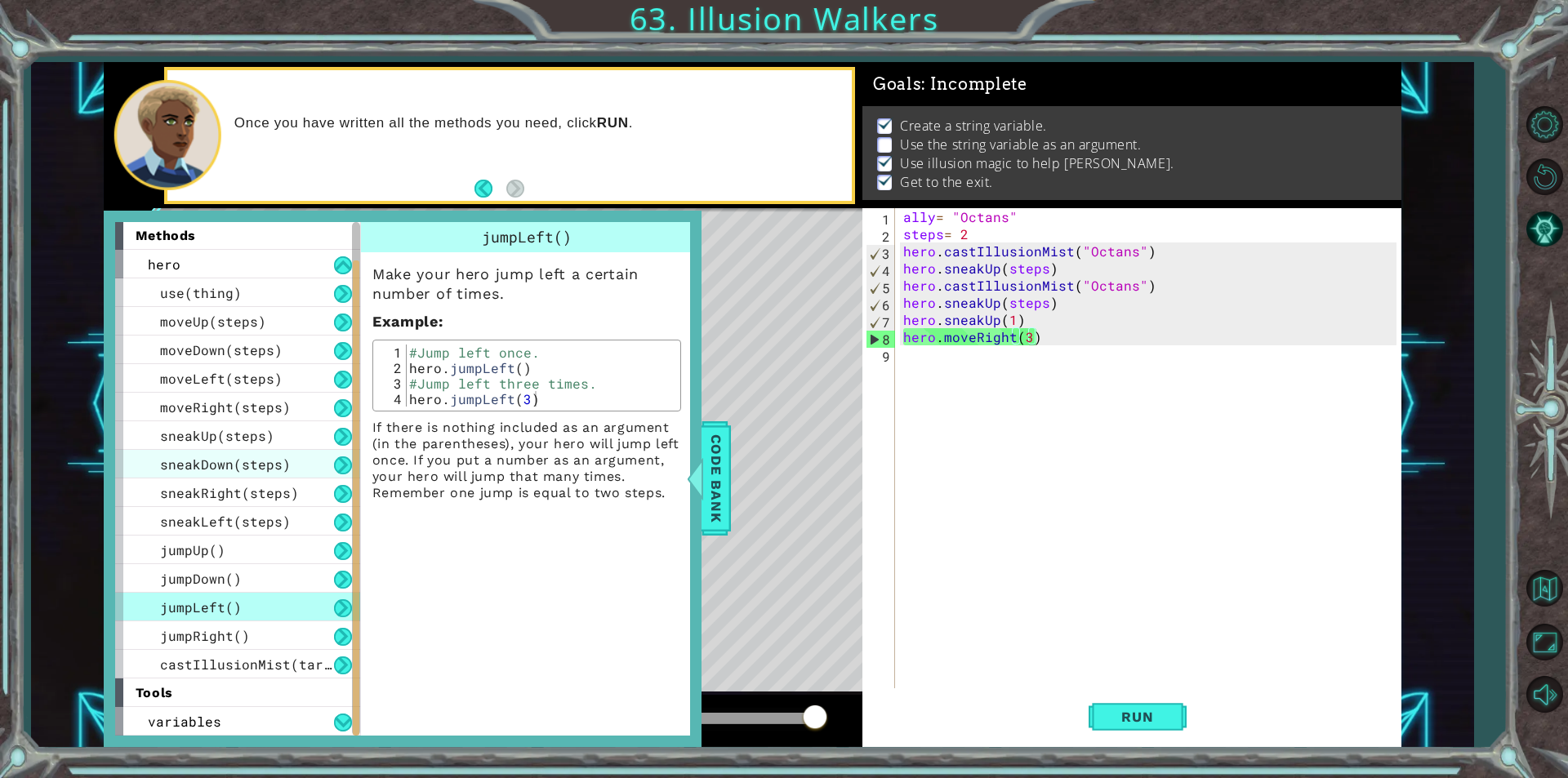
drag, startPoint x: 245, startPoint y: 469, endPoint x: 254, endPoint y: 462, distance: 11.4
click at [254, 463] on span "sneakDown(steps)" at bounding box center [225, 464] width 131 height 17
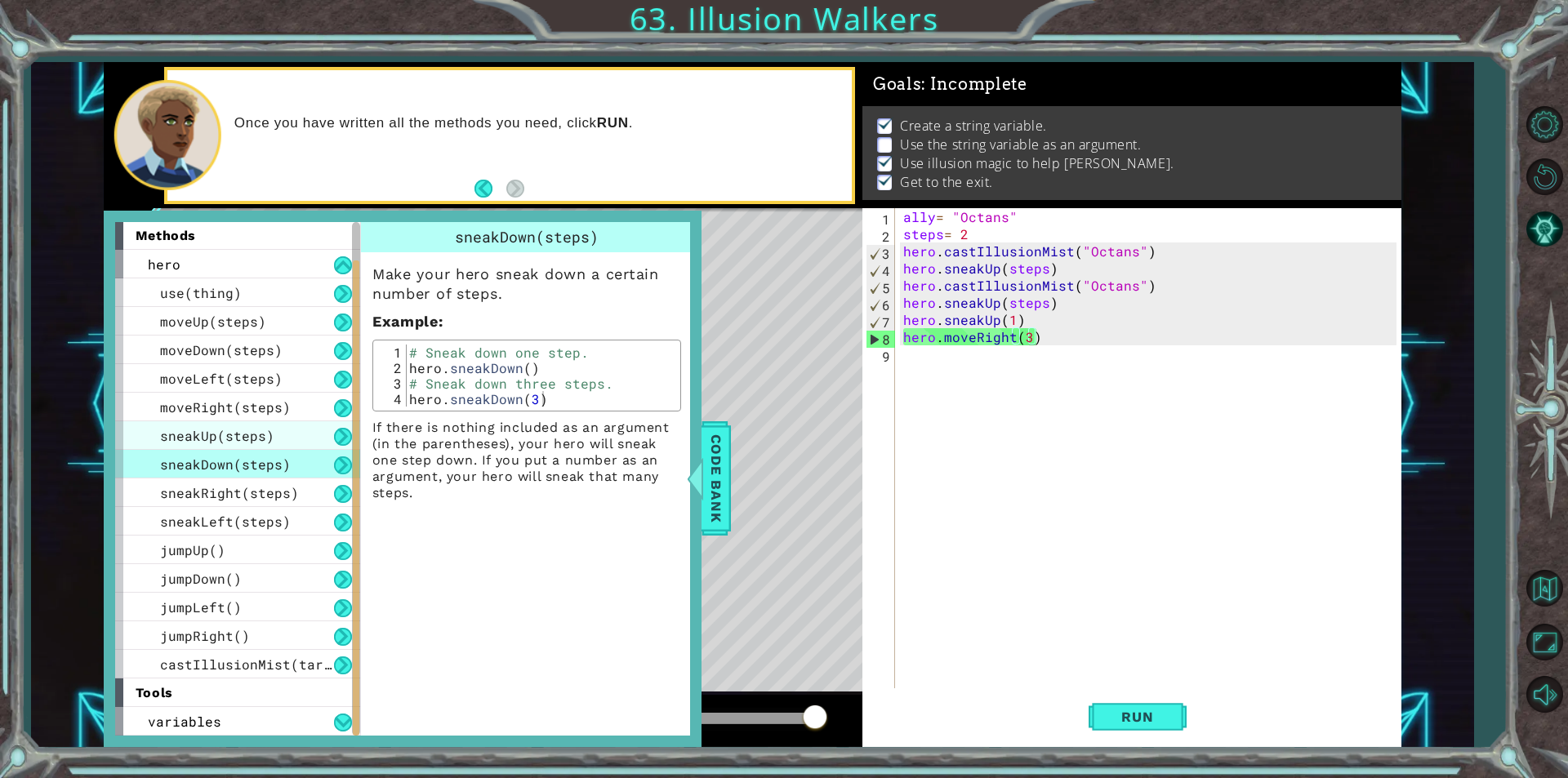
click at [243, 436] on span "sneakUp(steps)" at bounding box center [217, 436] width 114 height 17
click at [272, 703] on div "tools" at bounding box center [237, 692] width 245 height 29
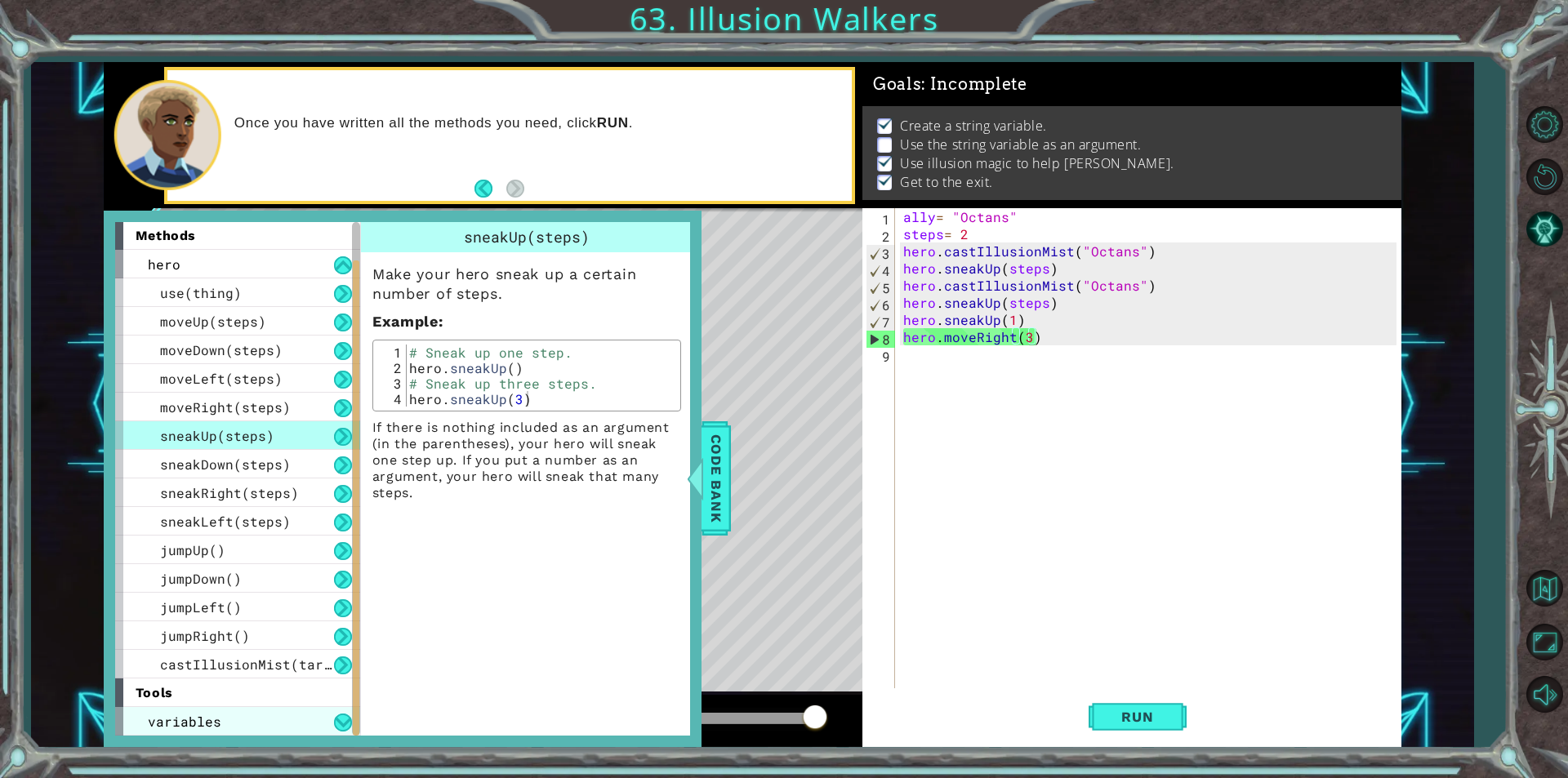
click at [268, 726] on div "variables" at bounding box center [237, 721] width 245 height 29
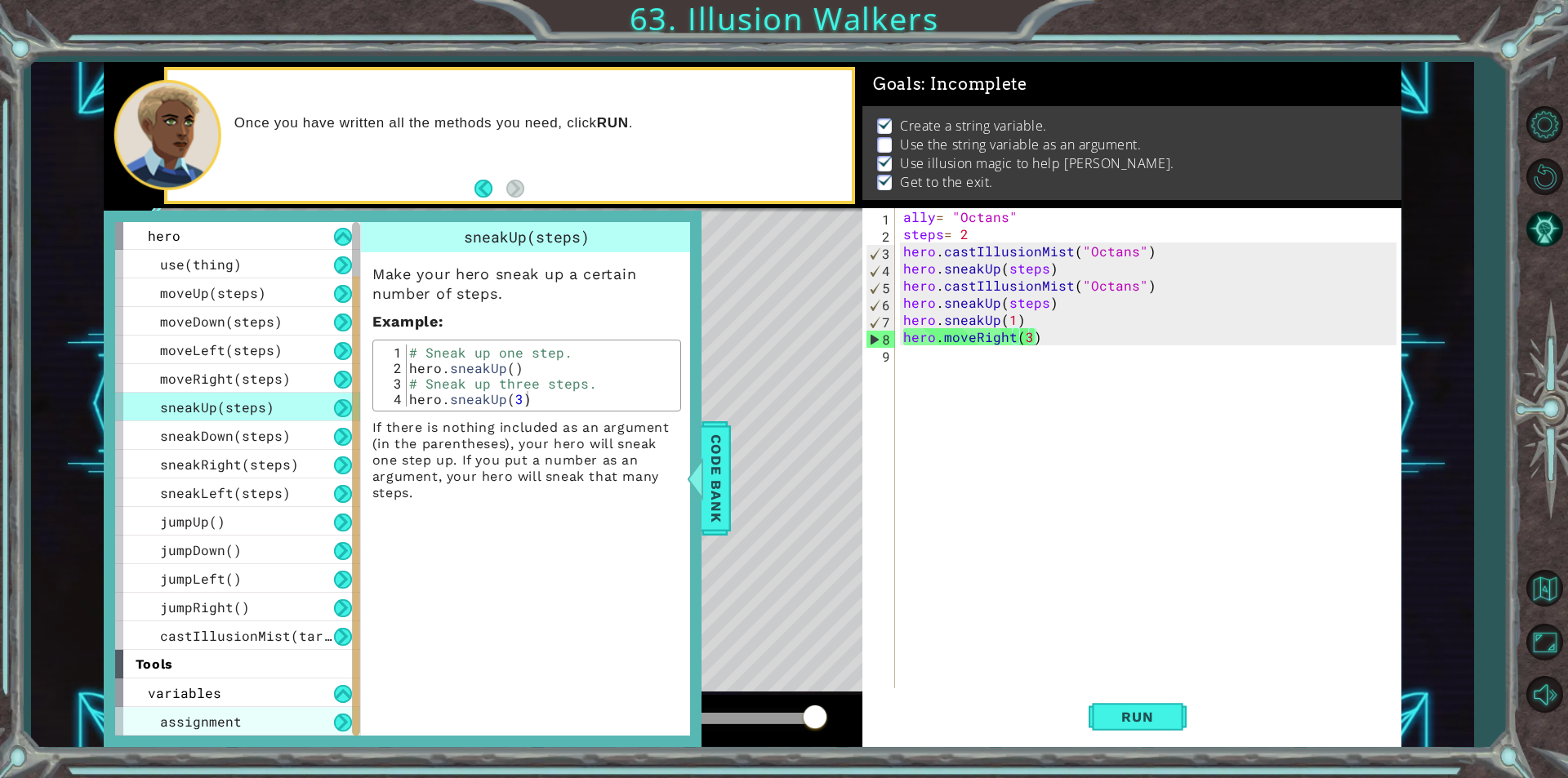
scroll to position [58, 0]
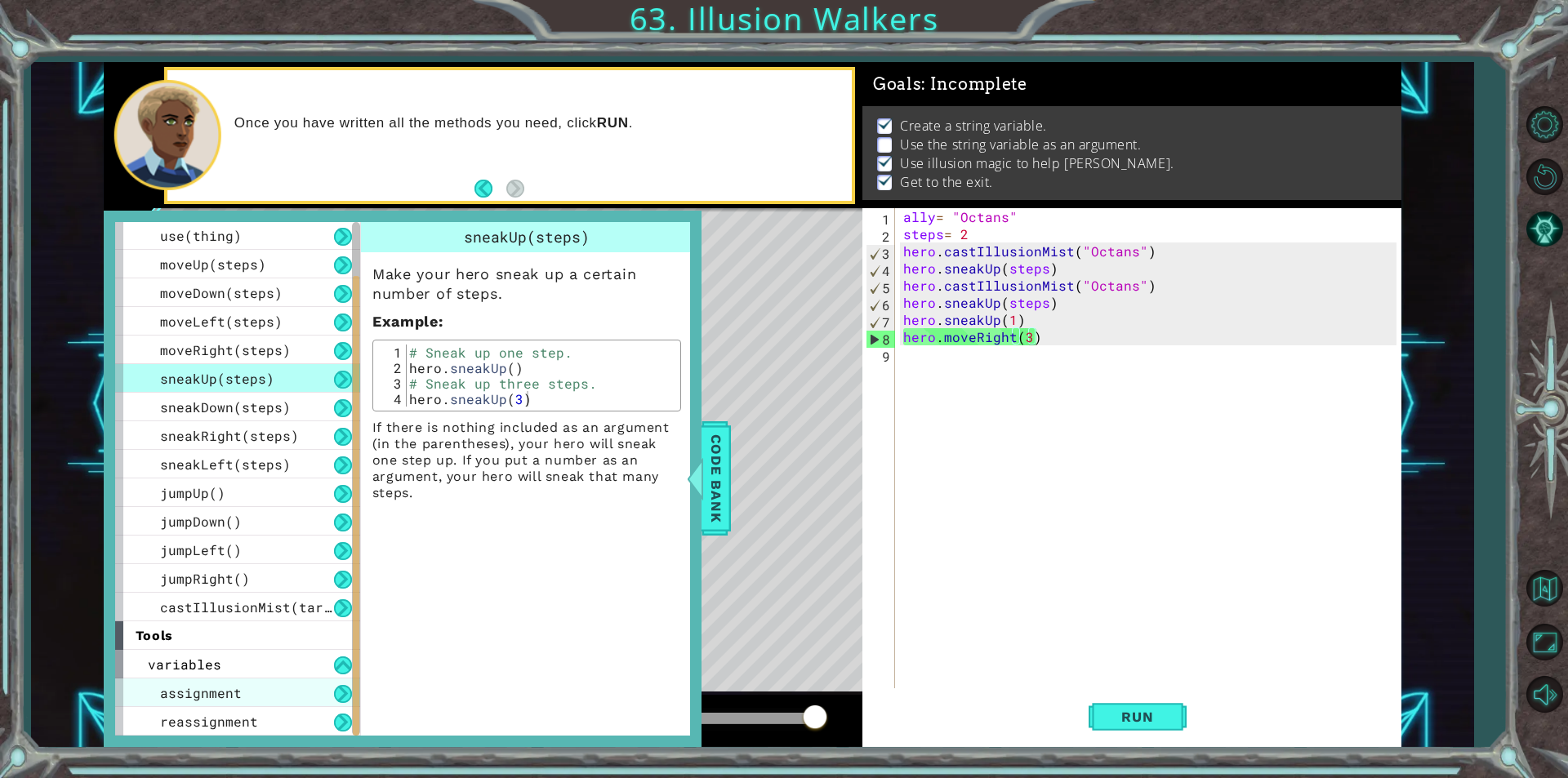
click at [272, 686] on div "assignment" at bounding box center [237, 692] width 245 height 29
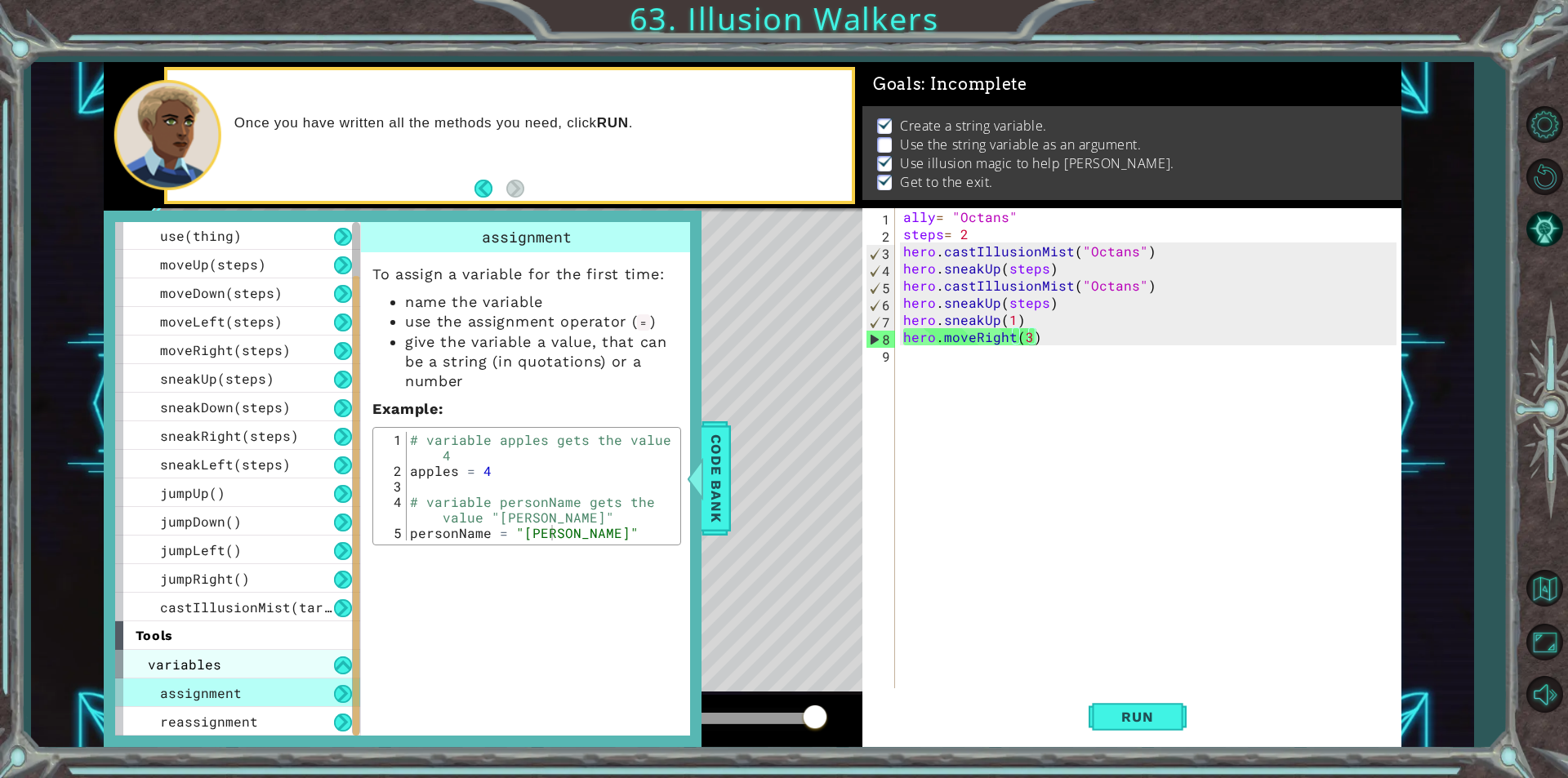
click at [259, 652] on div "variables" at bounding box center [237, 664] width 245 height 29
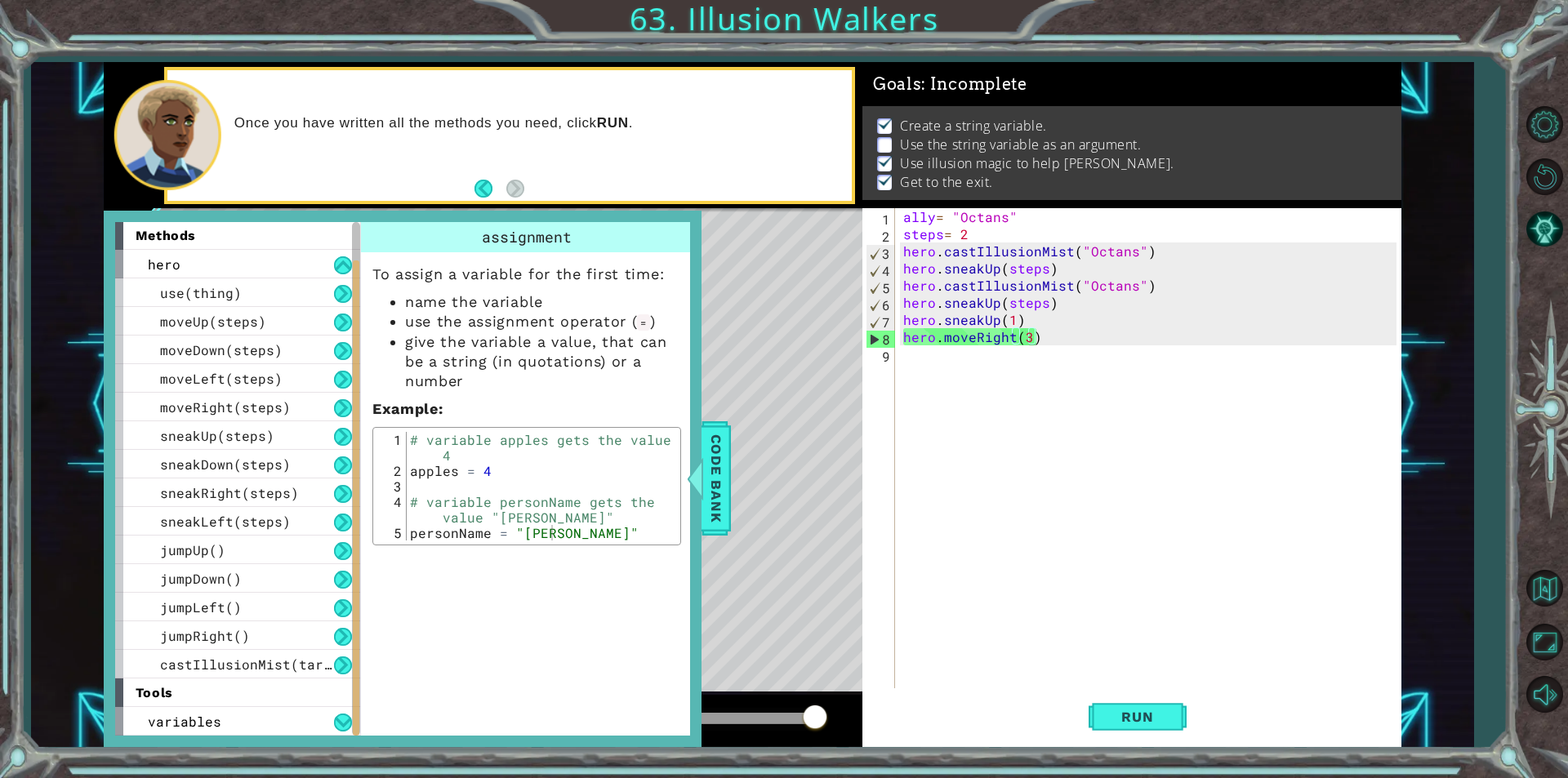
scroll to position [1, 0]
click at [262, 711] on div "variables" at bounding box center [237, 721] width 245 height 29
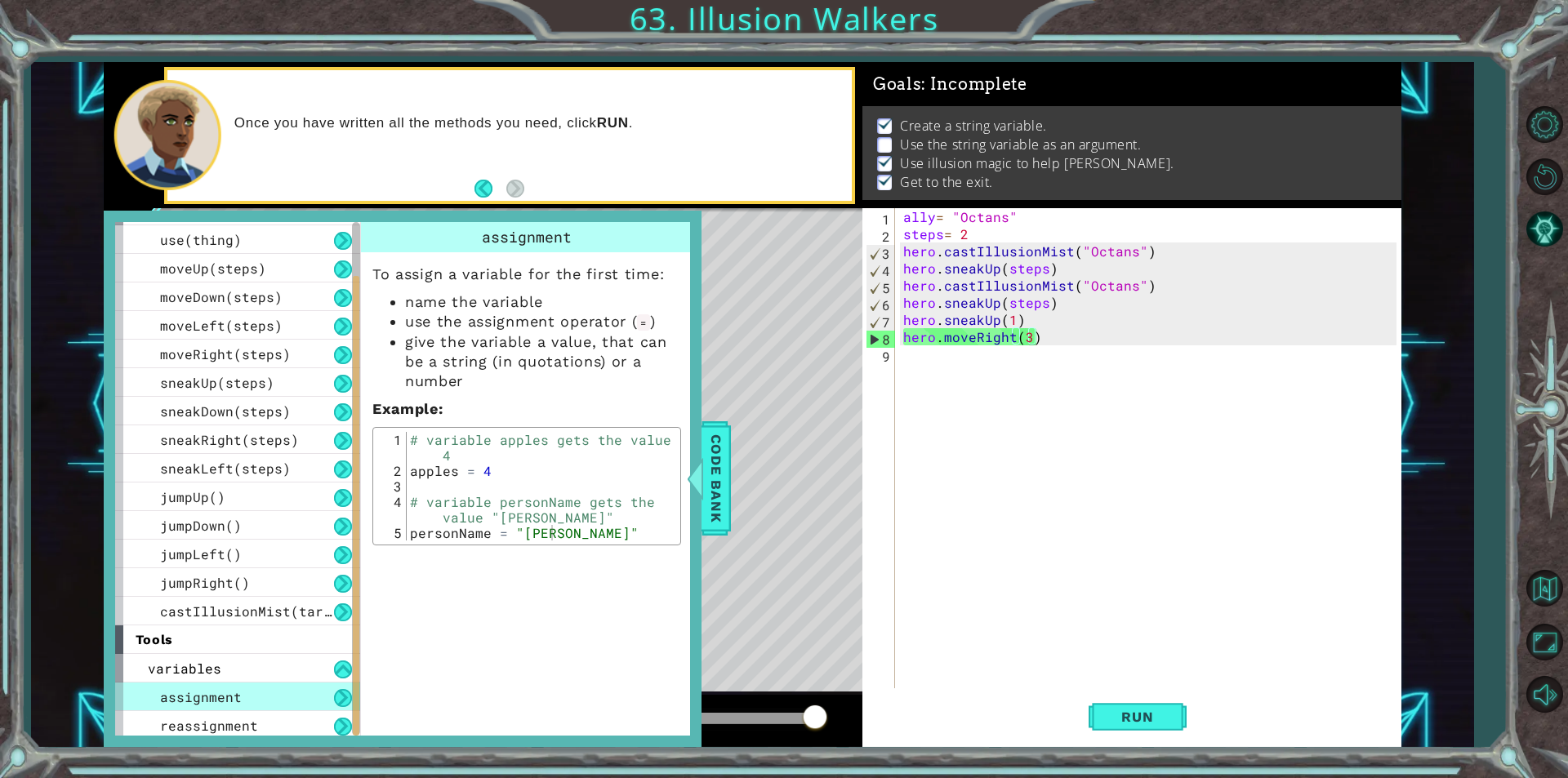
scroll to position [58, 0]
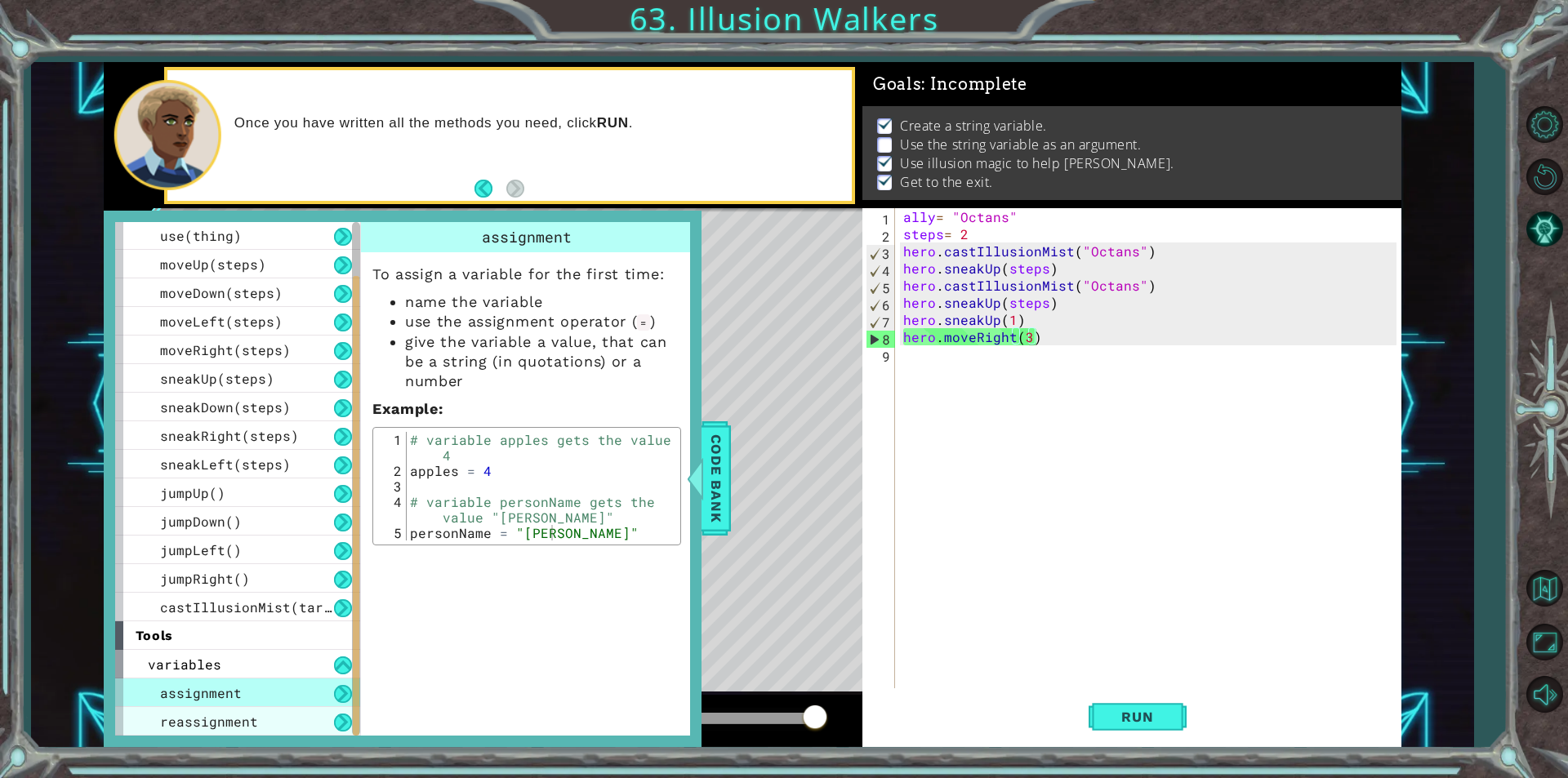
click at [261, 718] on div "reassignment" at bounding box center [237, 721] width 245 height 29
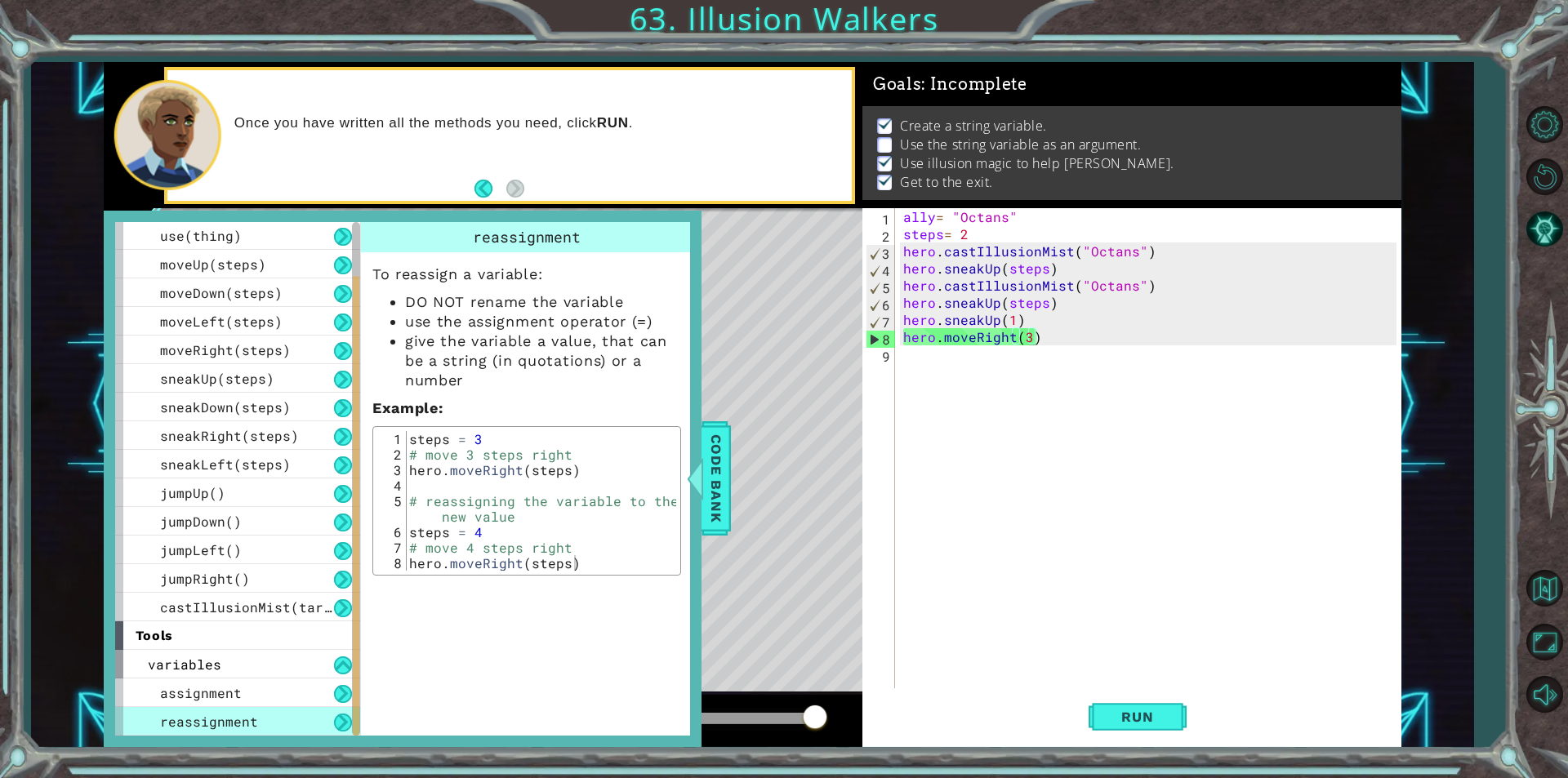
click at [1106, 136] on p "Use the string variable as an argument." at bounding box center [1021, 144] width 241 height 18
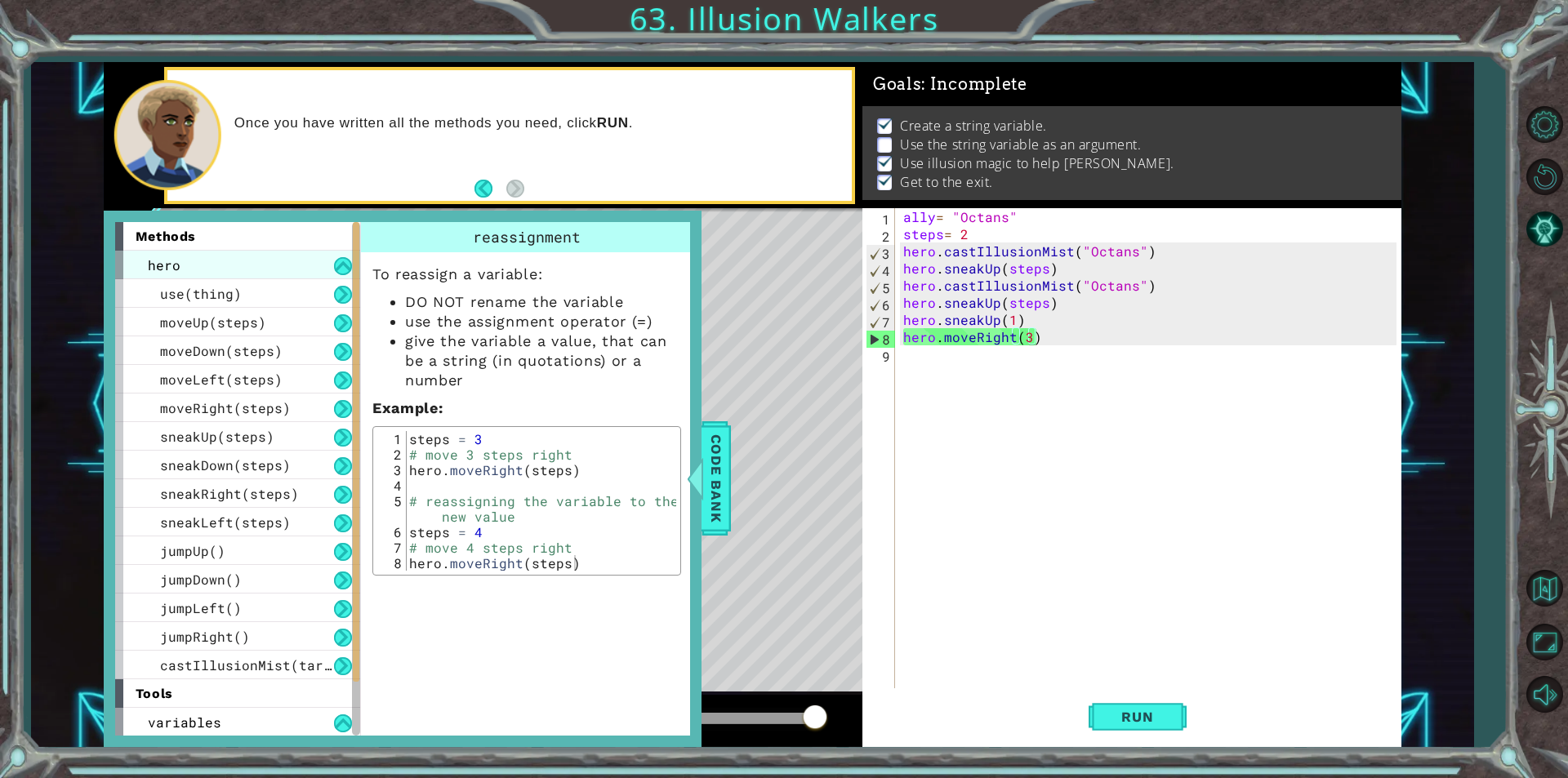
click at [248, 263] on div "hero" at bounding box center [237, 265] width 245 height 29
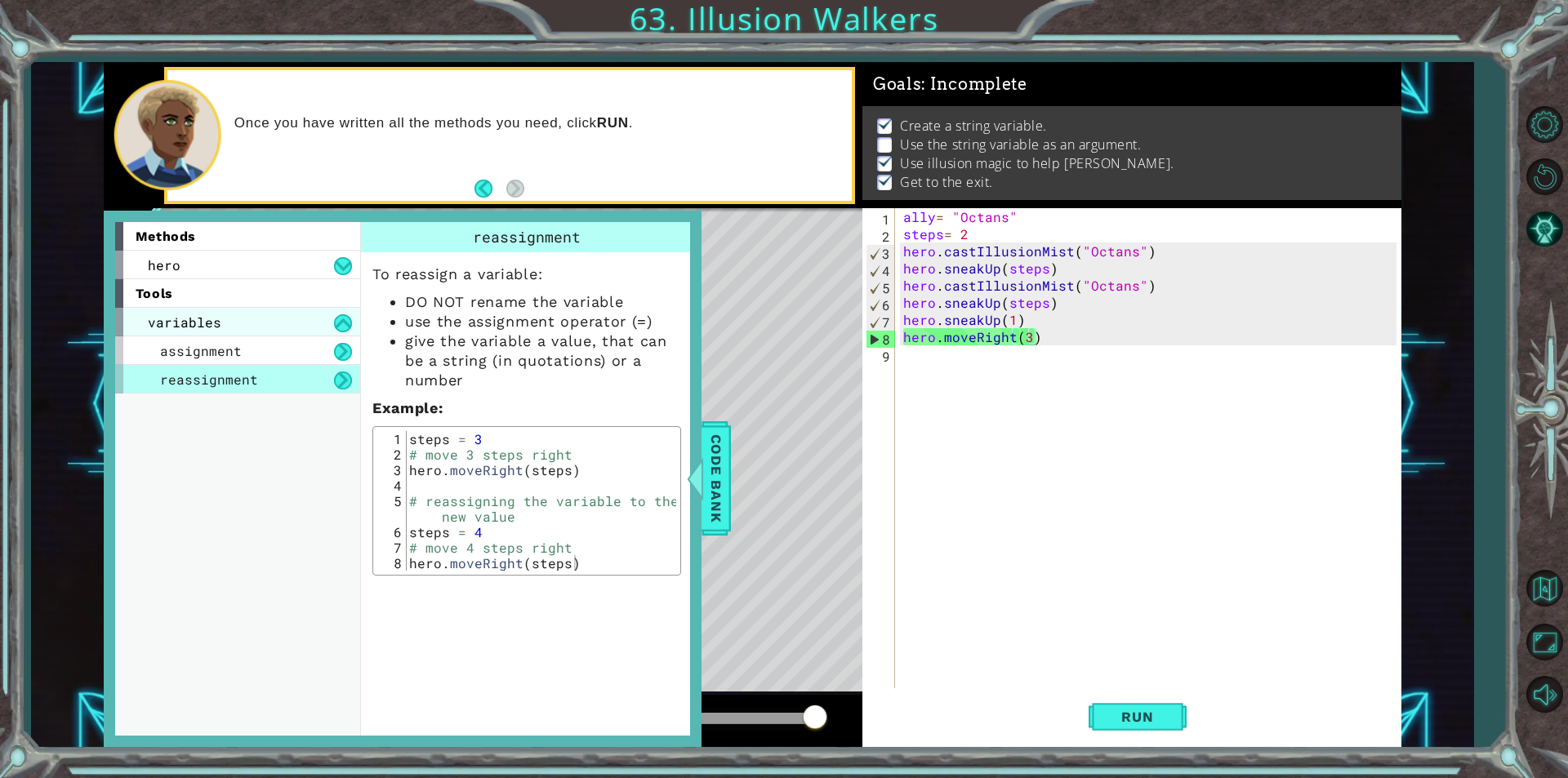
click at [242, 325] on div "variables" at bounding box center [237, 322] width 245 height 29
click at [227, 359] on span "assignment" at bounding box center [201, 351] width 81 height 17
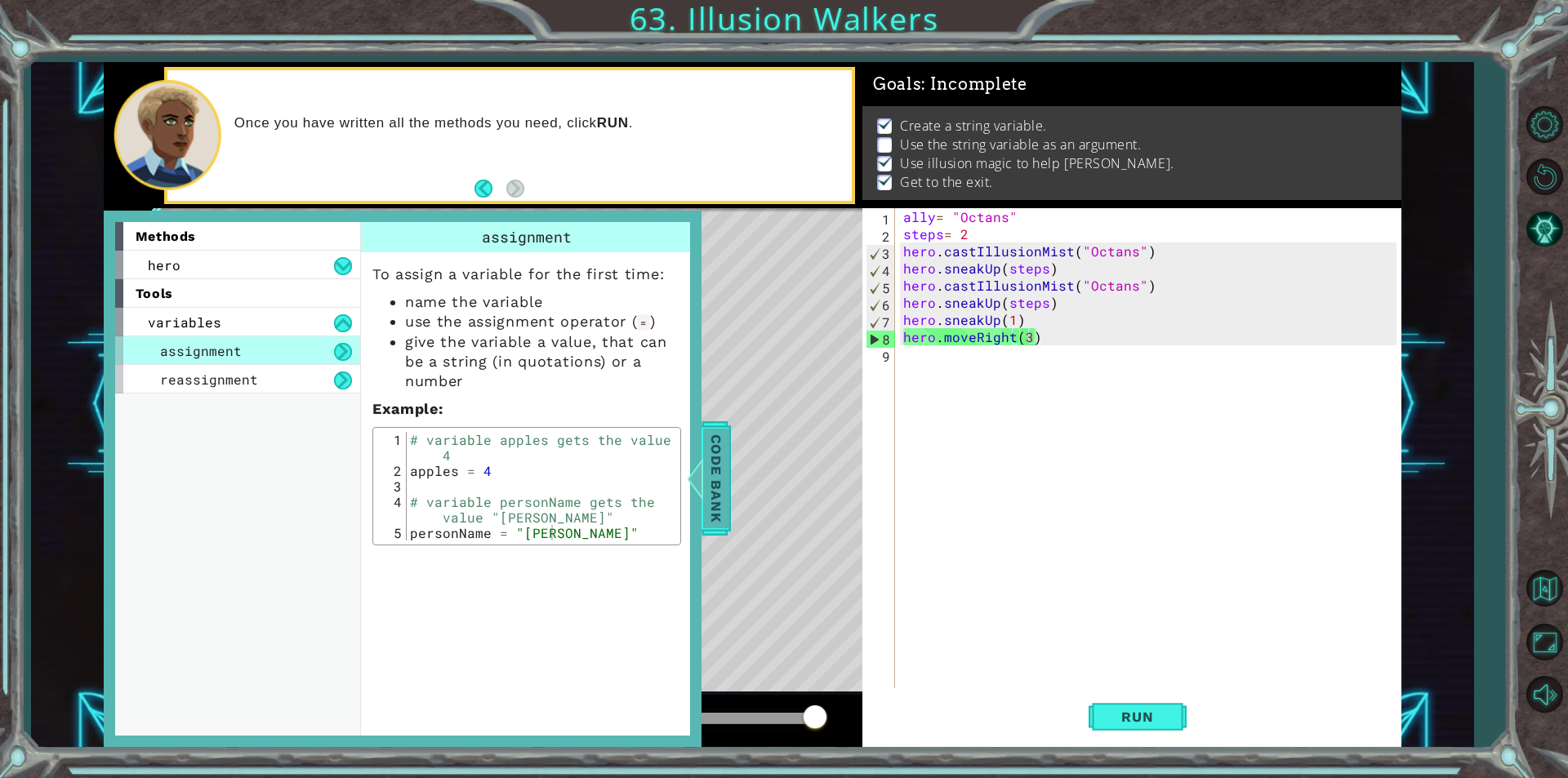
click at [711, 475] on span "Code Bank" at bounding box center [716, 478] width 26 height 99
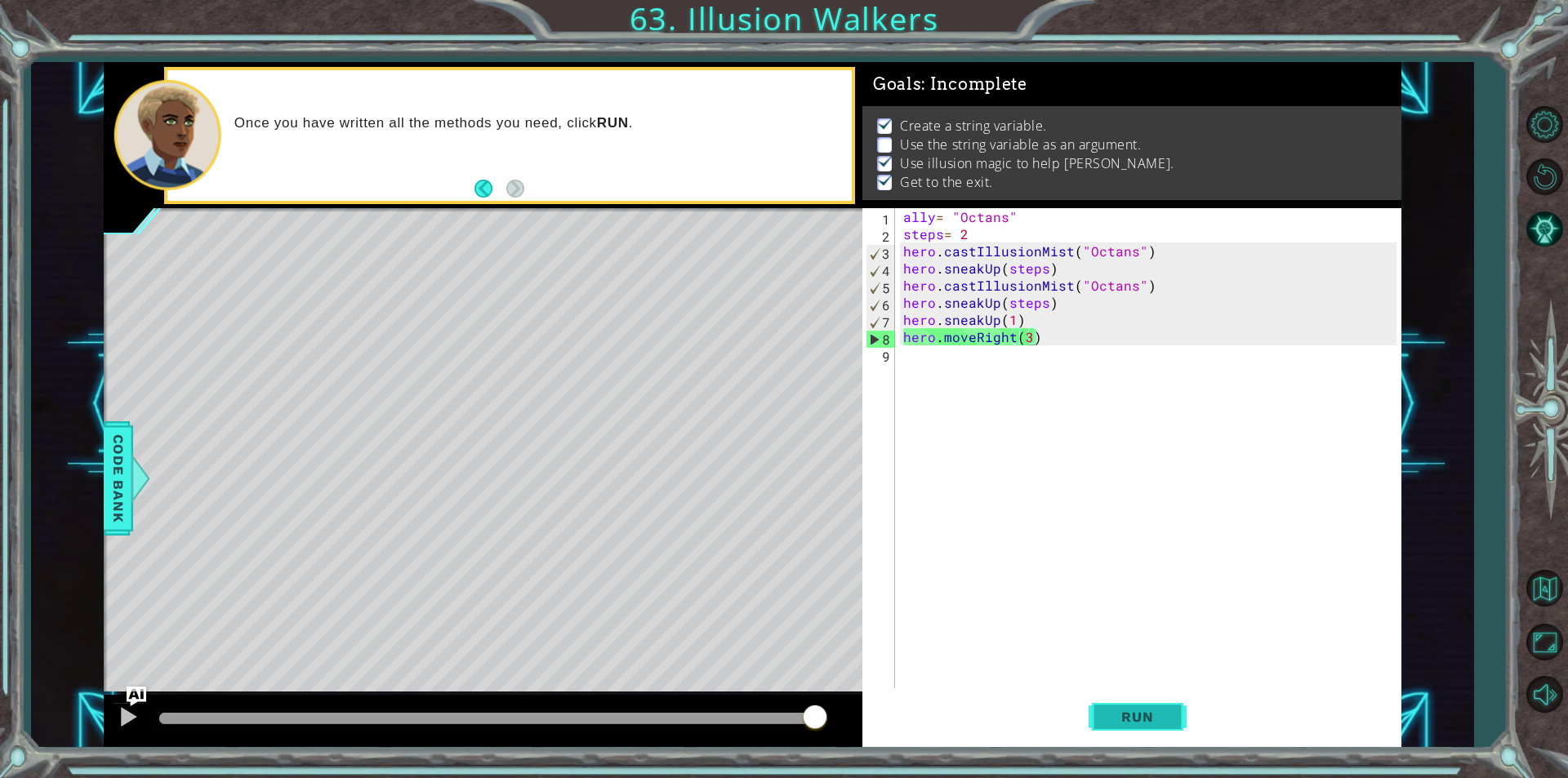
click at [1104, 702] on button "Run" at bounding box center [1137, 717] width 98 height 54
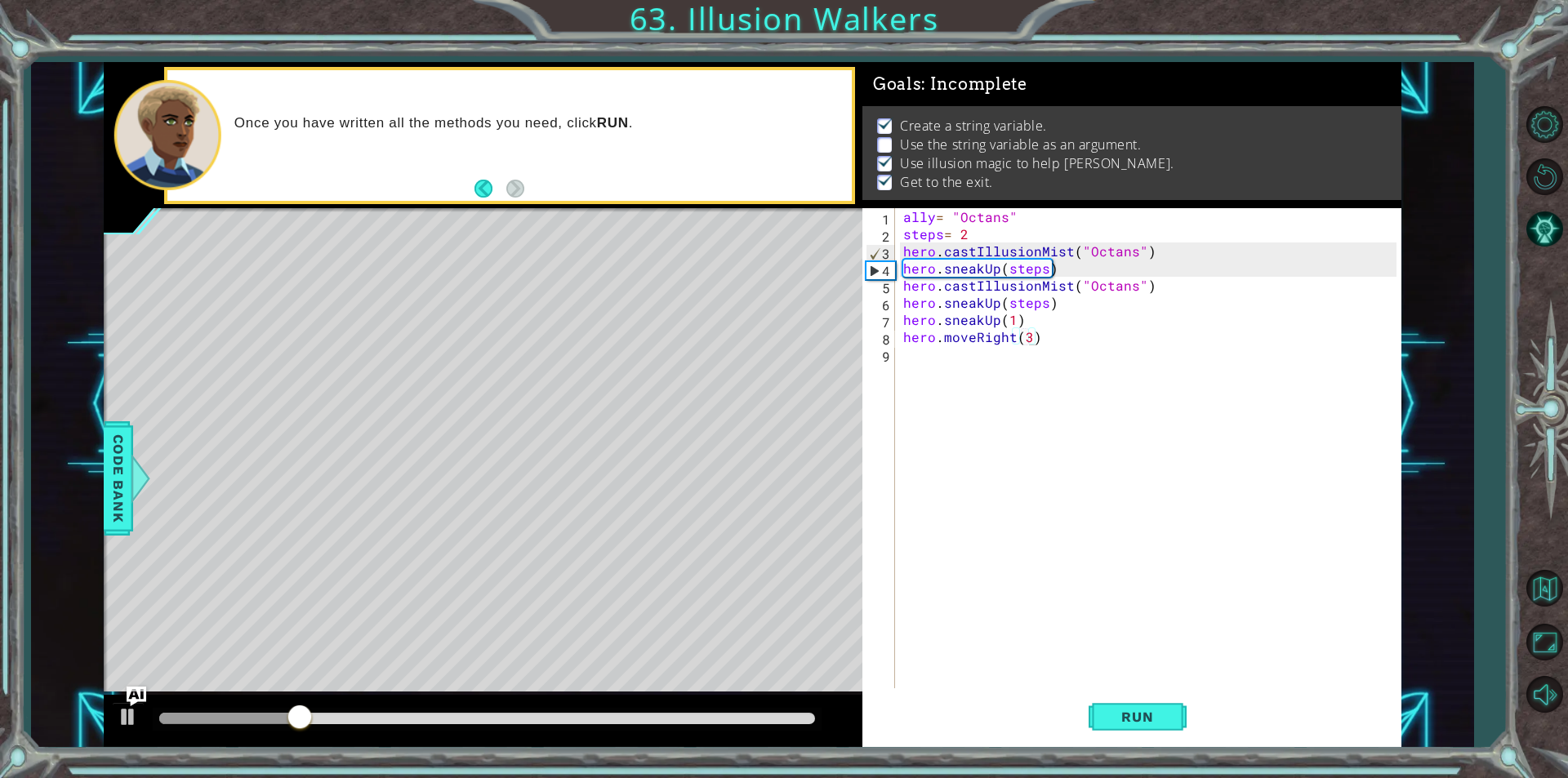
click at [1017, 136] on p "Use the string variable as an argument." at bounding box center [1021, 144] width 241 height 18
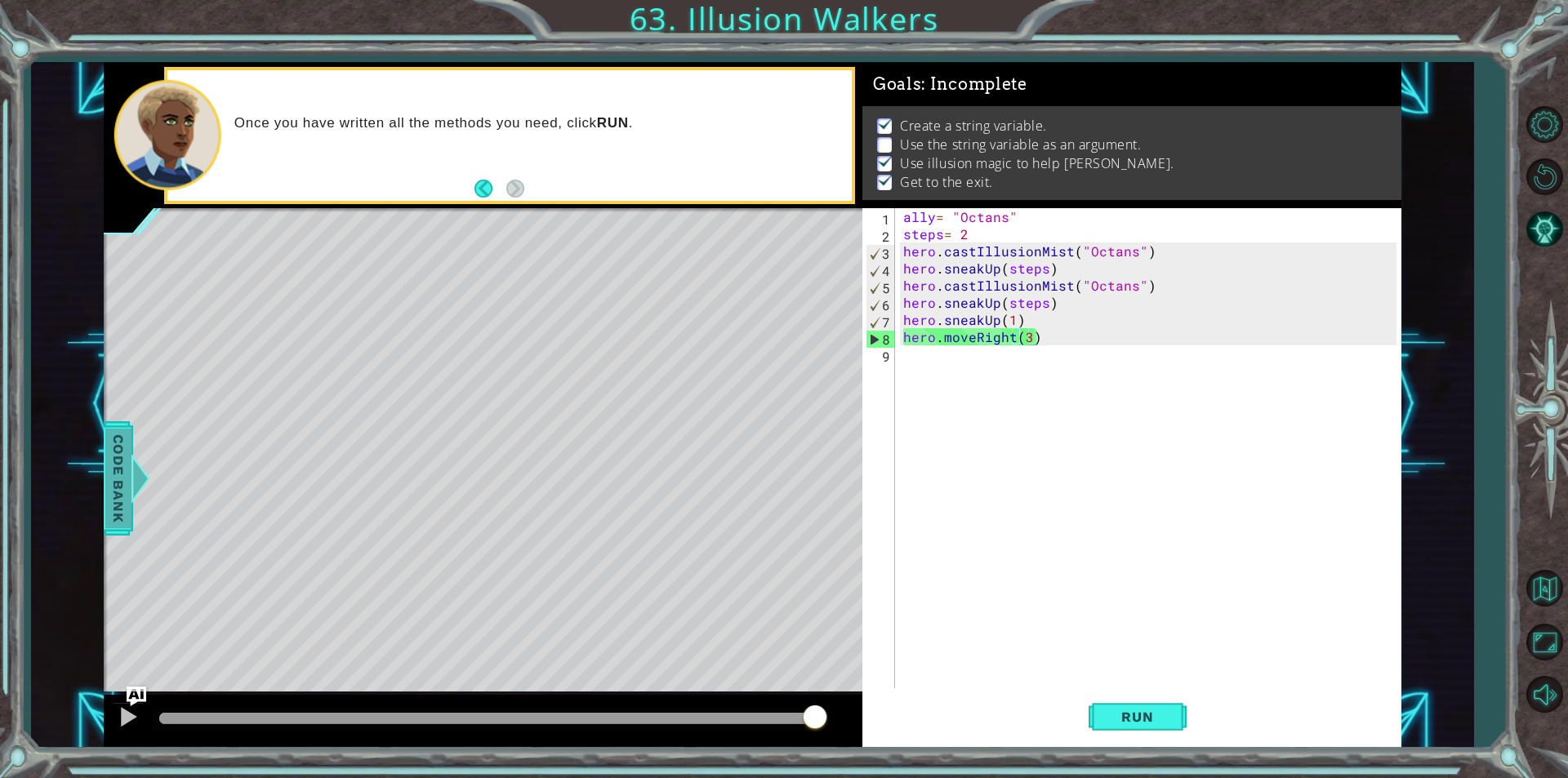
click at [130, 486] on div at bounding box center [140, 478] width 21 height 49
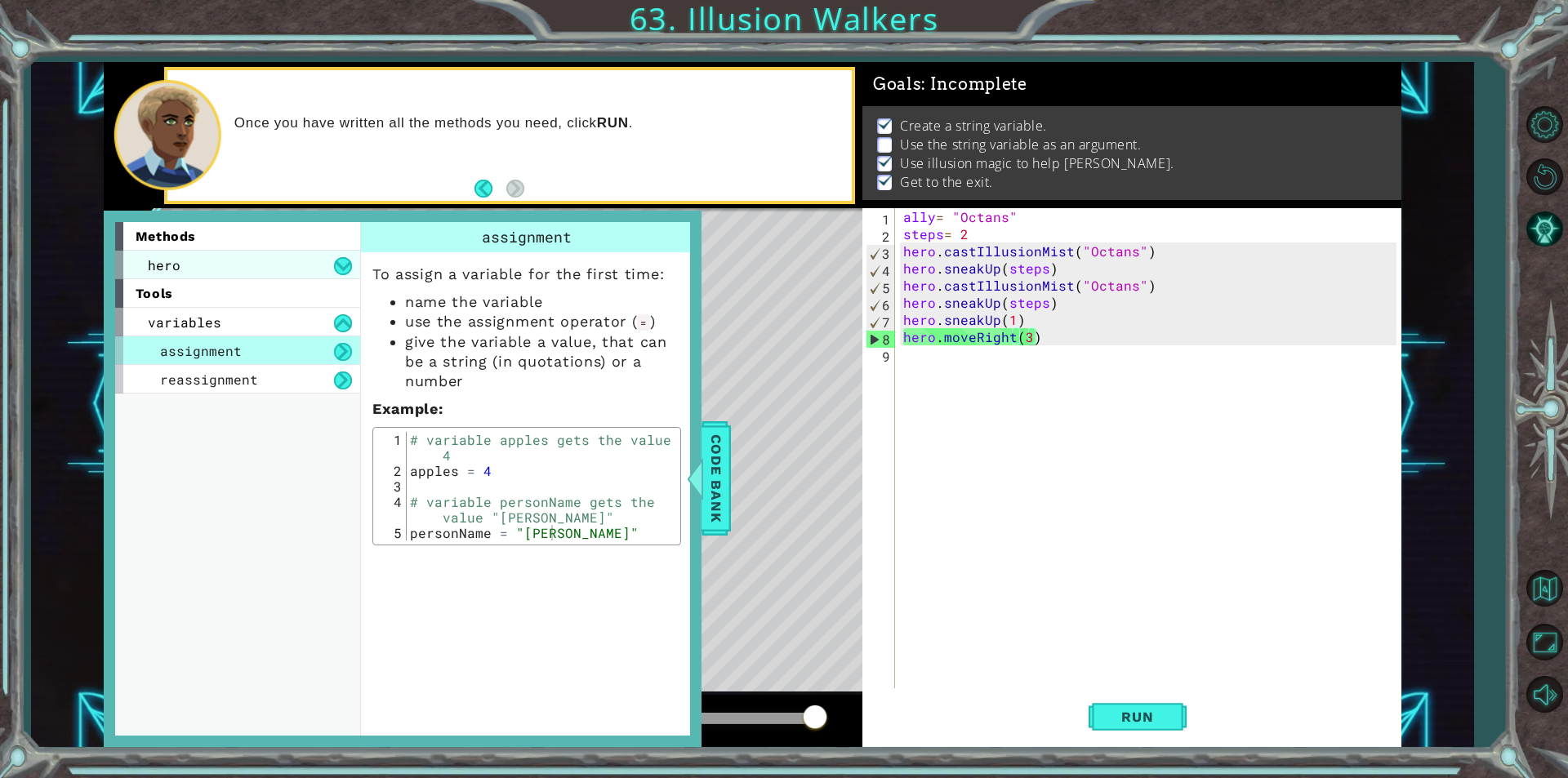
click at [249, 251] on div "hero" at bounding box center [237, 265] width 245 height 29
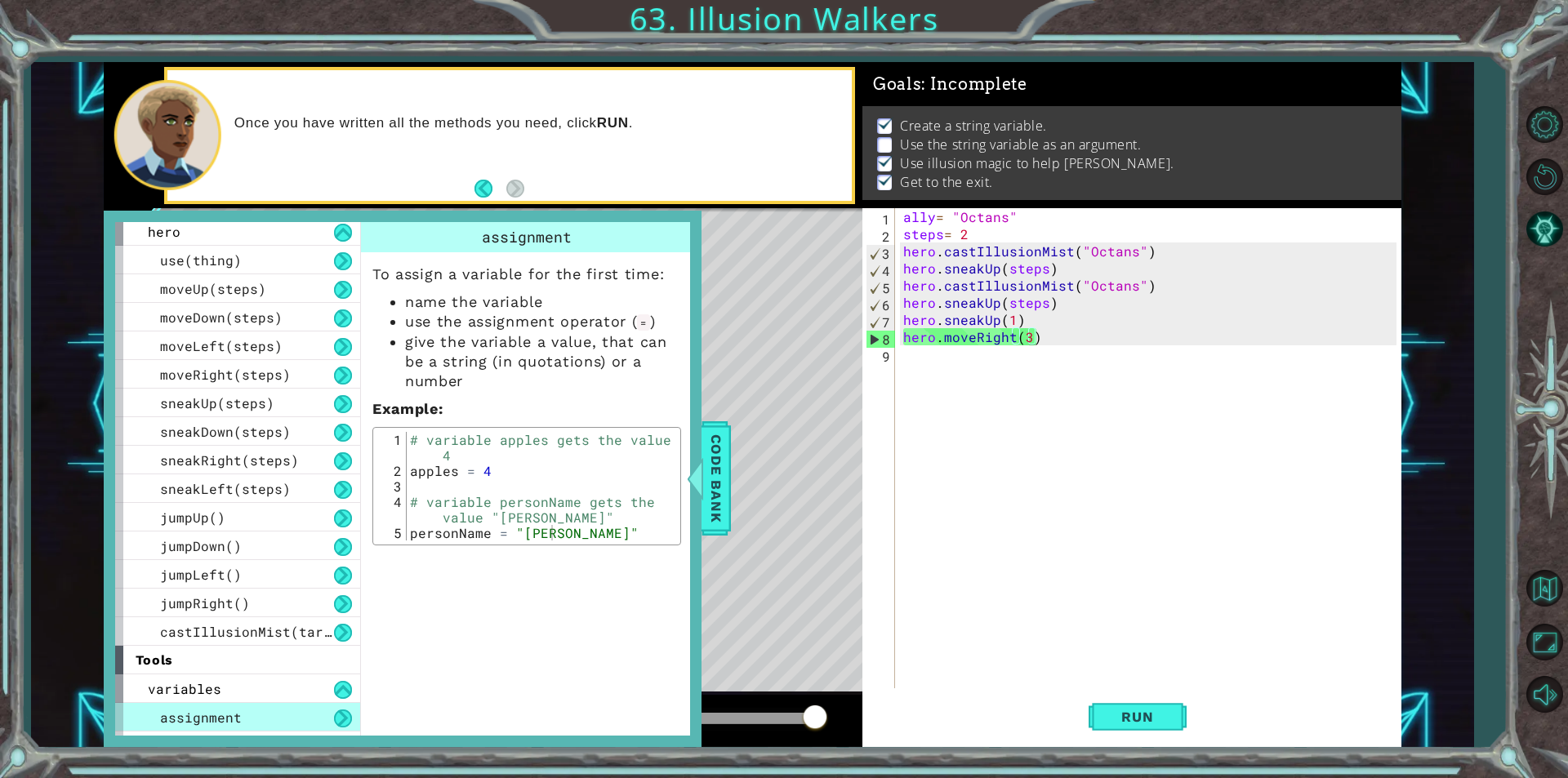
scroll to position [58, 0]
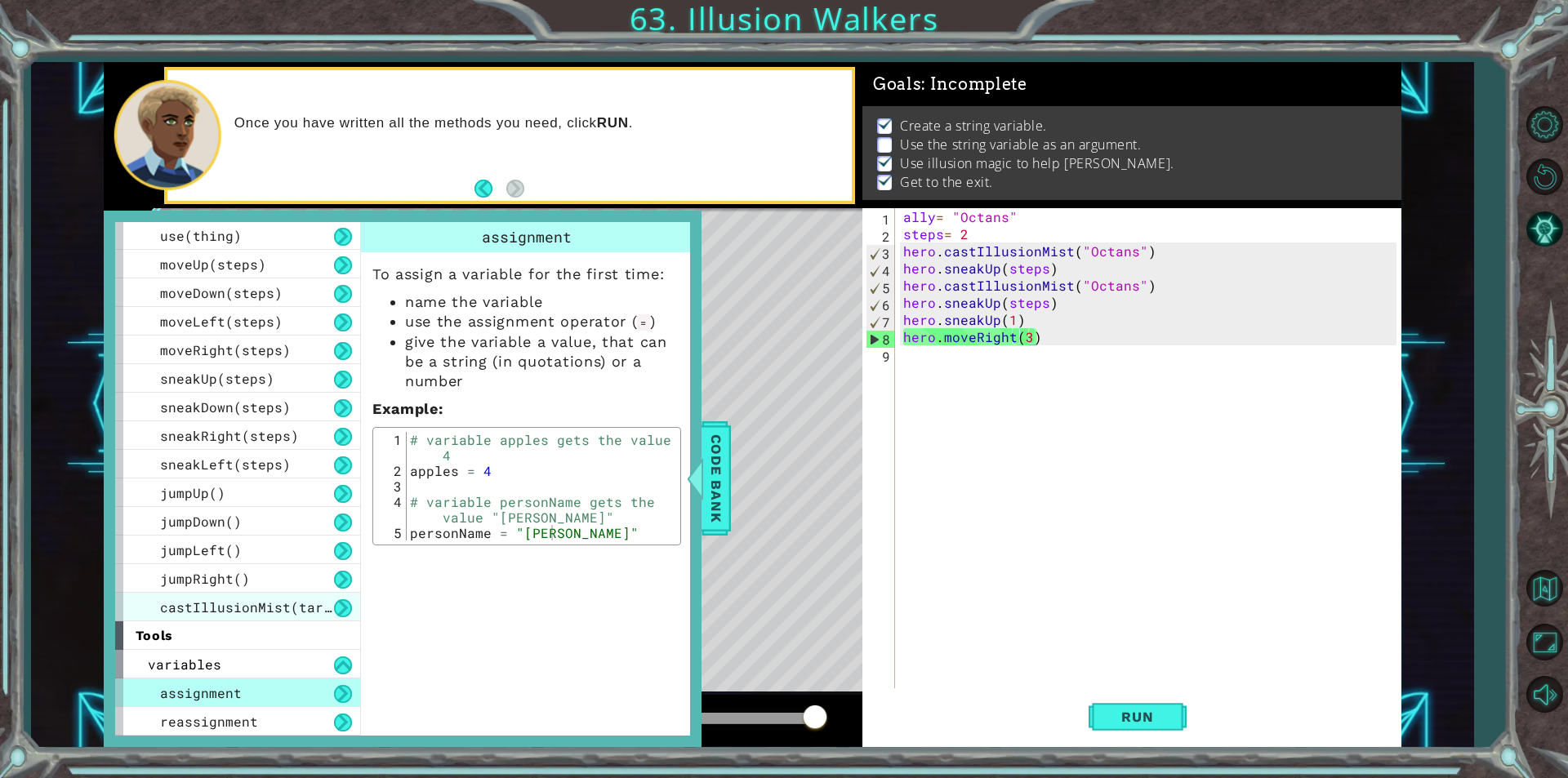
click at [314, 615] on div "castIllusionMist(target)" at bounding box center [237, 607] width 245 height 29
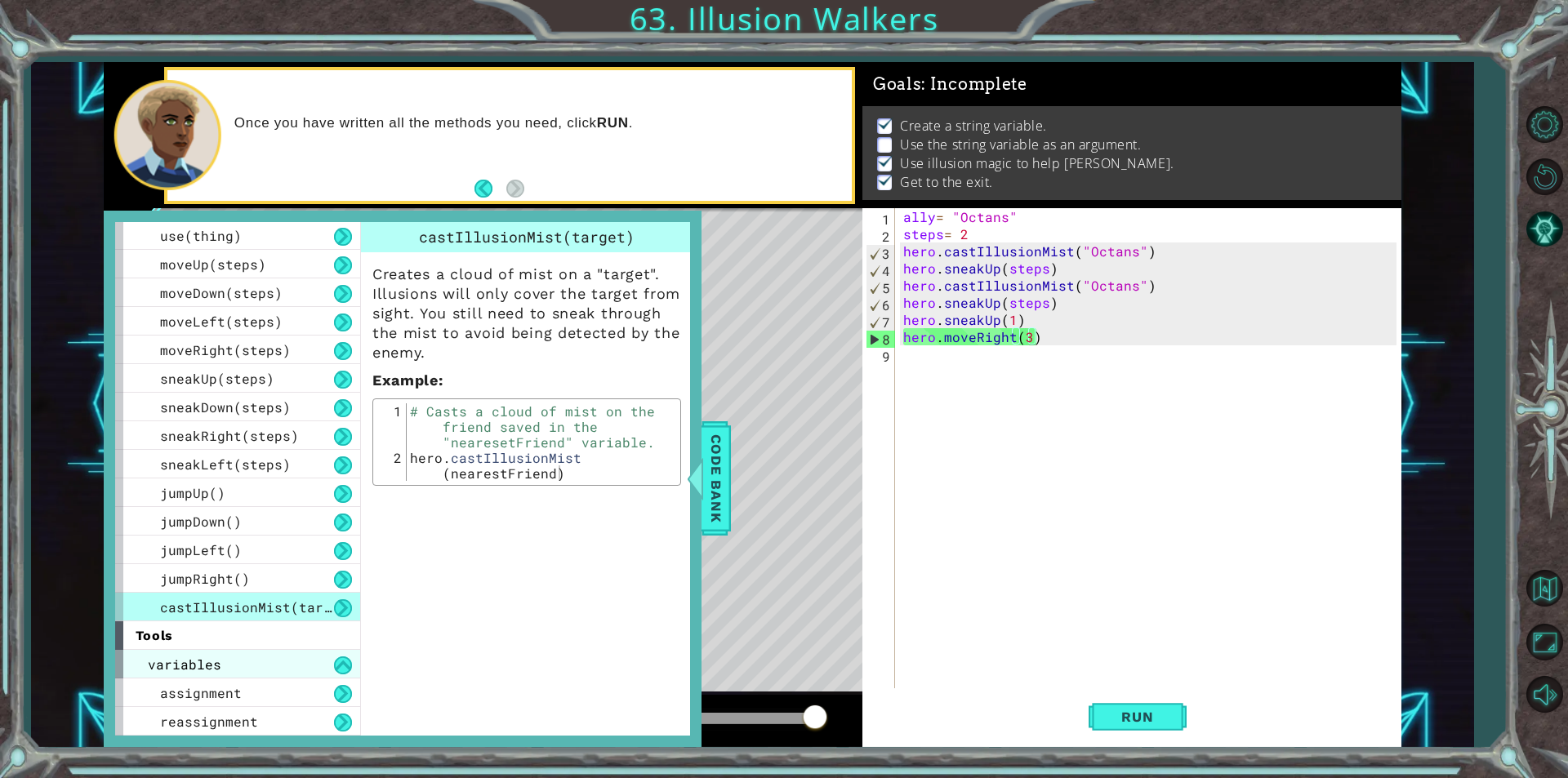
click at [296, 658] on div "variables" at bounding box center [237, 664] width 245 height 29
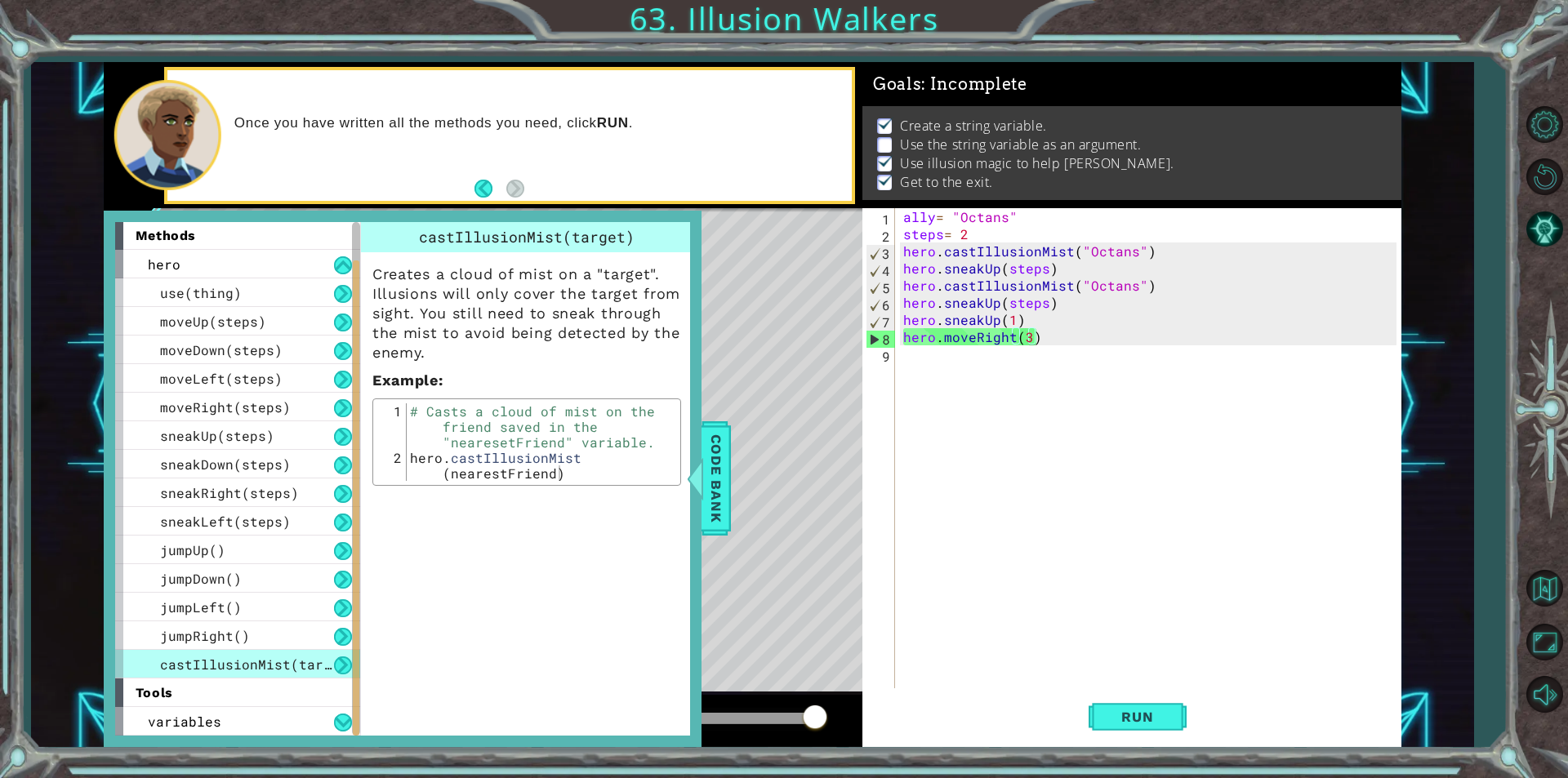
scroll to position [1, 0]
click at [711, 509] on span "Code Bank" at bounding box center [716, 478] width 26 height 99
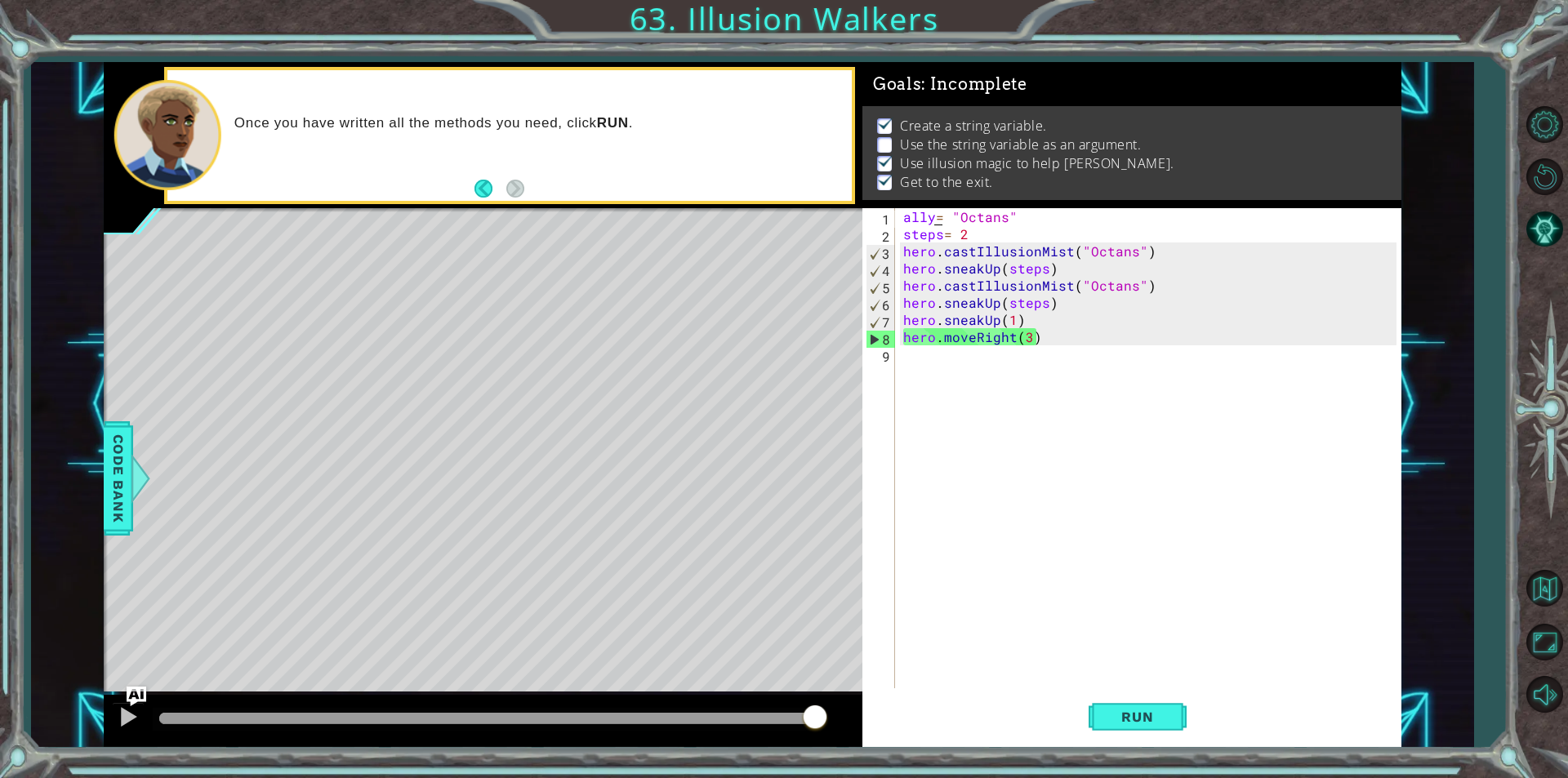
click at [931, 211] on div "ally = "Octans" steps = 2 hero . castIllusionMist ( "Octans" ) hero . sneakUp (…" at bounding box center [1153, 465] width 505 height 514
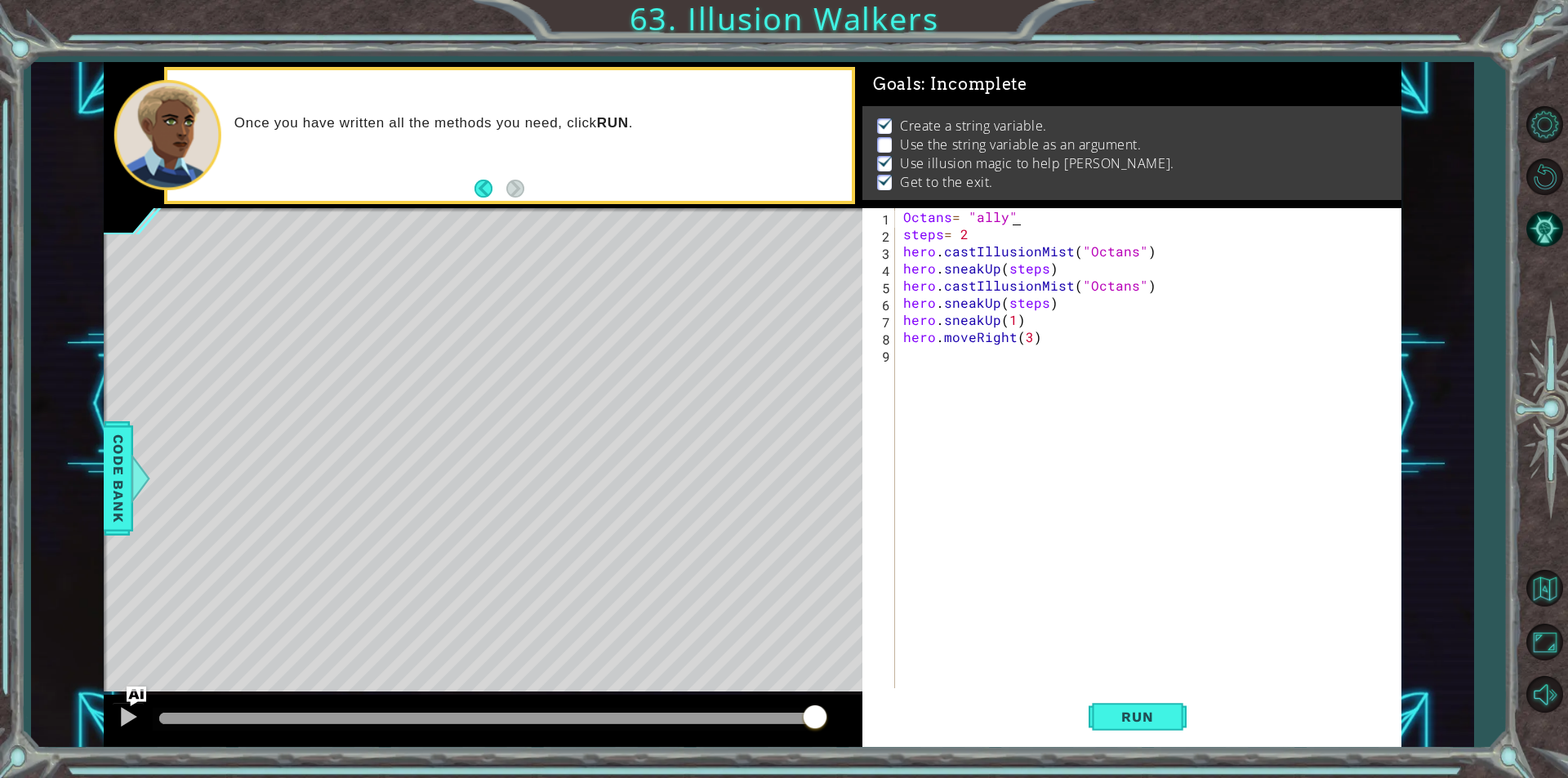
scroll to position [0, 6]
click at [1140, 254] on div "Octans = "ally" steps = 2 hero . castIllusionMist ( "Octans" ) hero . sneakUp (…" at bounding box center [1153, 465] width 505 height 514
click at [1134, 250] on div "Octans = "ally" steps = 2 hero . castIllusionMist ( "Octans" ) hero . sneakUp (…" at bounding box center [1153, 465] width 505 height 514
click at [1136, 250] on div "Octans = "ally" steps = 2 hero . castIllusionMist ( "Octans" ) hero . sneakUp (…" at bounding box center [1153, 465] width 505 height 514
click at [1132, 250] on div "Octans = "ally" steps = 2 hero . castIllusionMist ( "Octans" ) hero . sneakUp (…" at bounding box center [1153, 465] width 505 height 514
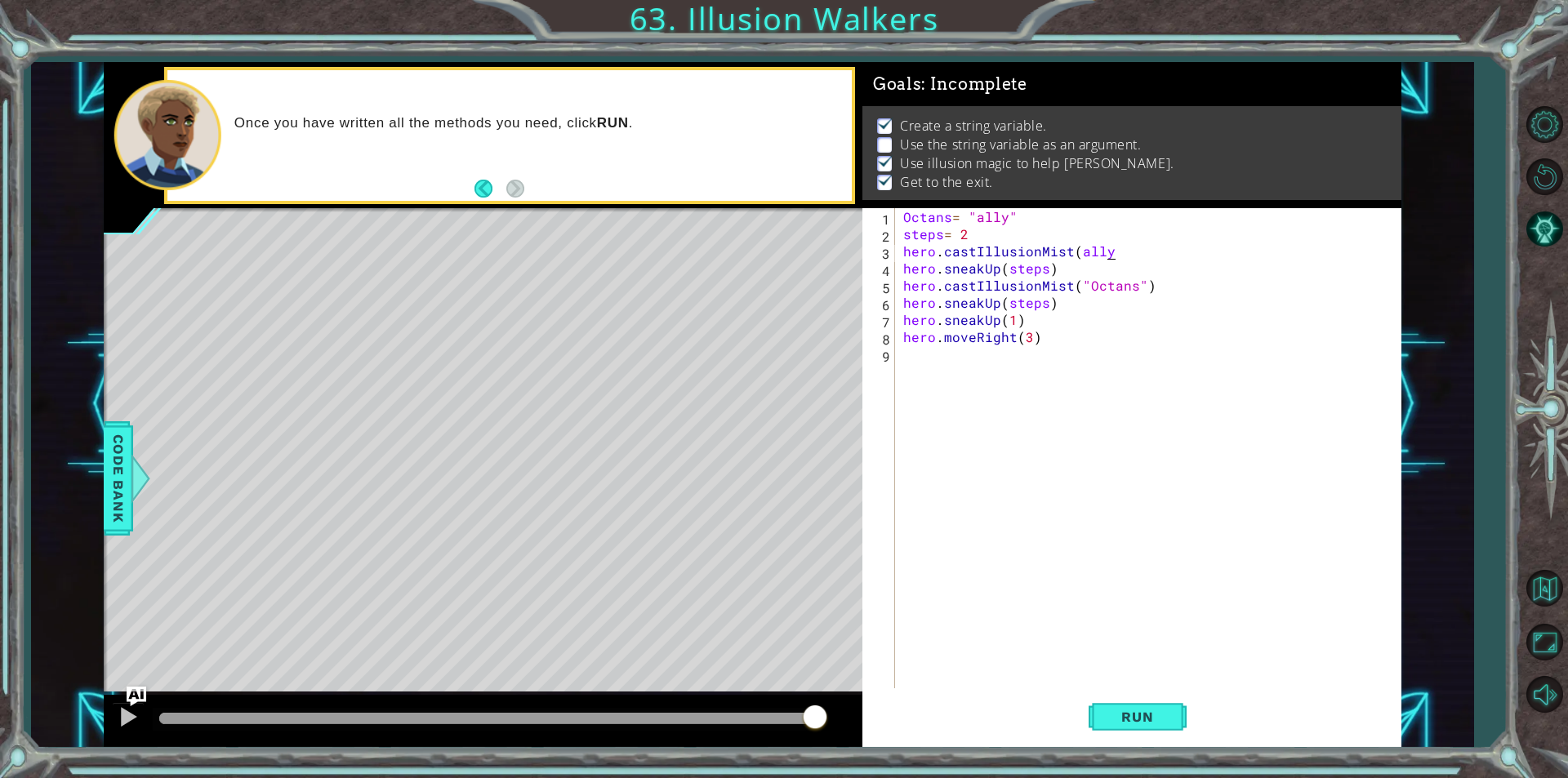
scroll to position [0, 12]
click at [1151, 276] on div "Octans = "ally" steps = 2 hero . castIllusionMist ( ally ) hero . sneakUp ( ste…" at bounding box center [1153, 465] width 505 height 514
click at [1156, 285] on div "Octans = "ally" steps = 2 hero . castIllusionMist ( ally ) hero . sneakUp ( ste…" at bounding box center [1153, 465] width 505 height 514
drag, startPoint x: 1156, startPoint y: 285, endPoint x: 1117, endPoint y: 297, distance: 40.8
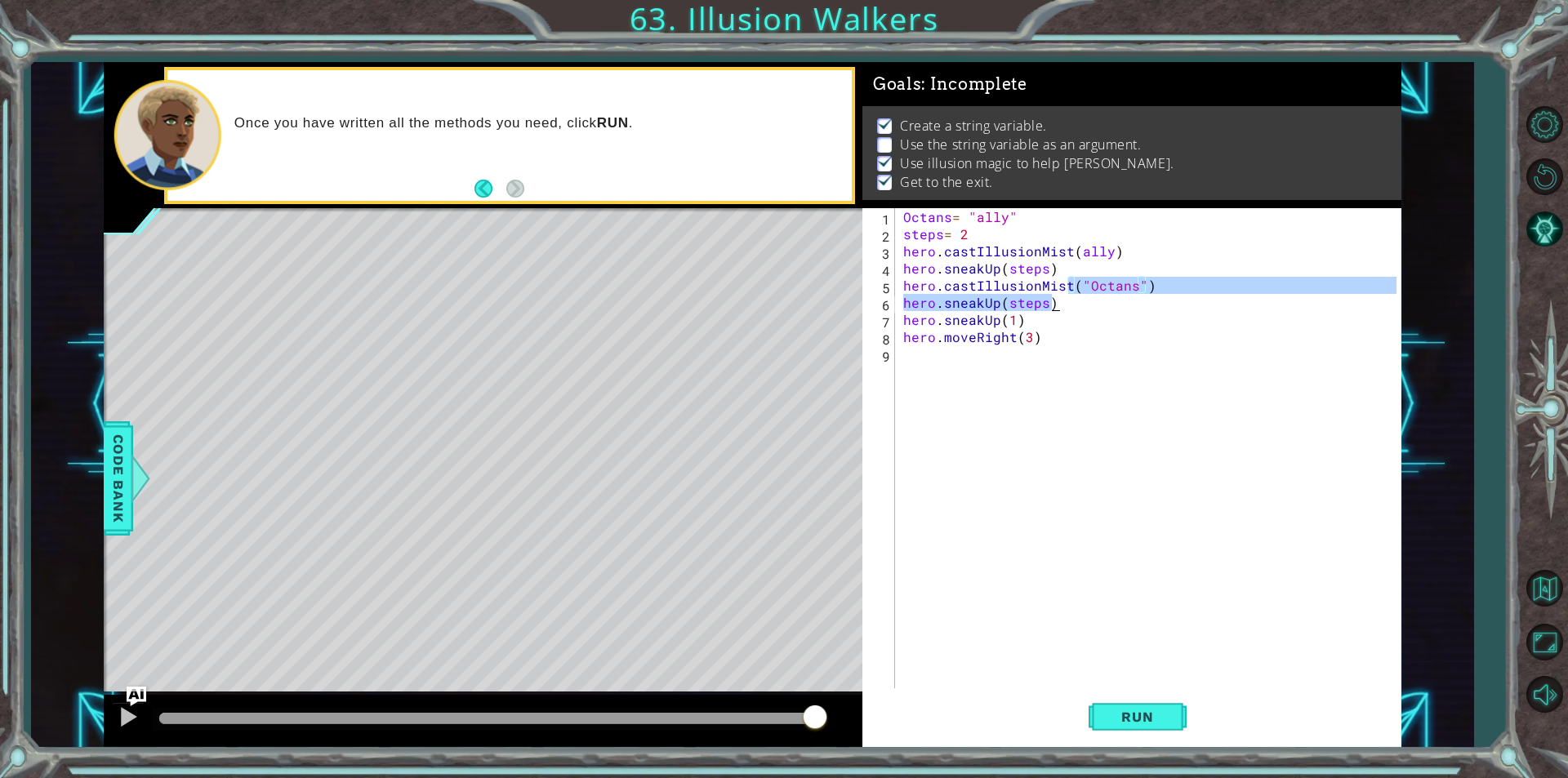
click at [1117, 297] on div "Octans = "ally" steps = 2 hero . castIllusionMist ( ally ) hero . sneakUp ( ste…" at bounding box center [1153, 465] width 505 height 514
click at [1126, 284] on div "Octans = "ally" steps = 2 hero . castIllusionMist ( ally ) hero . sneakUp ( ste…" at bounding box center [1149, 448] width 496 height 480
click at [1148, 281] on div "Octans = "ally" steps = 2 hero . castIllusionMist ( ally ) hero . sneakUp ( ste…" at bounding box center [1153, 465] width 505 height 514
click at [1136, 290] on div "Octans = "ally" steps = 2 hero . castIllusionMist ( ally ) hero . sneakUp ( ste…" at bounding box center [1153, 465] width 505 height 514
drag, startPoint x: 1139, startPoint y: 288, endPoint x: 1078, endPoint y: 290, distance: 61.0
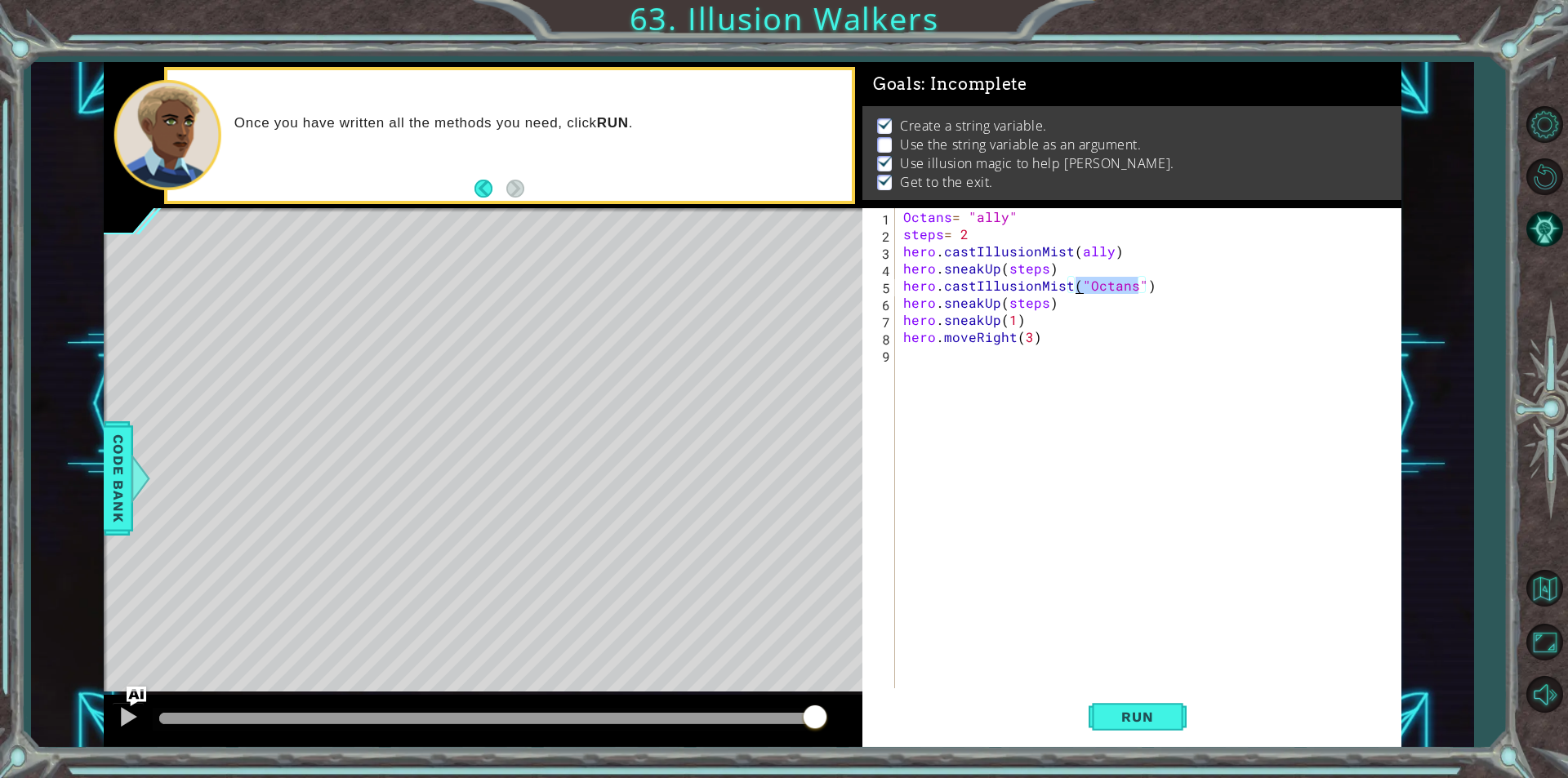
click at [1078, 290] on div "Octans = "ally" steps = 2 hero . castIllusionMist ( ally ) hero . sneakUp ( ste…" at bounding box center [1153, 465] width 505 height 514
drag, startPoint x: 1015, startPoint y: 217, endPoint x: 906, endPoint y: 218, distance: 109.0
click at [906, 218] on div "Octans = "ally" steps = 2 hero . castIllusionMist ( ally ) hero . sneakUp ( ste…" at bounding box center [1153, 465] width 505 height 514
type textarea "Octans= "ally""
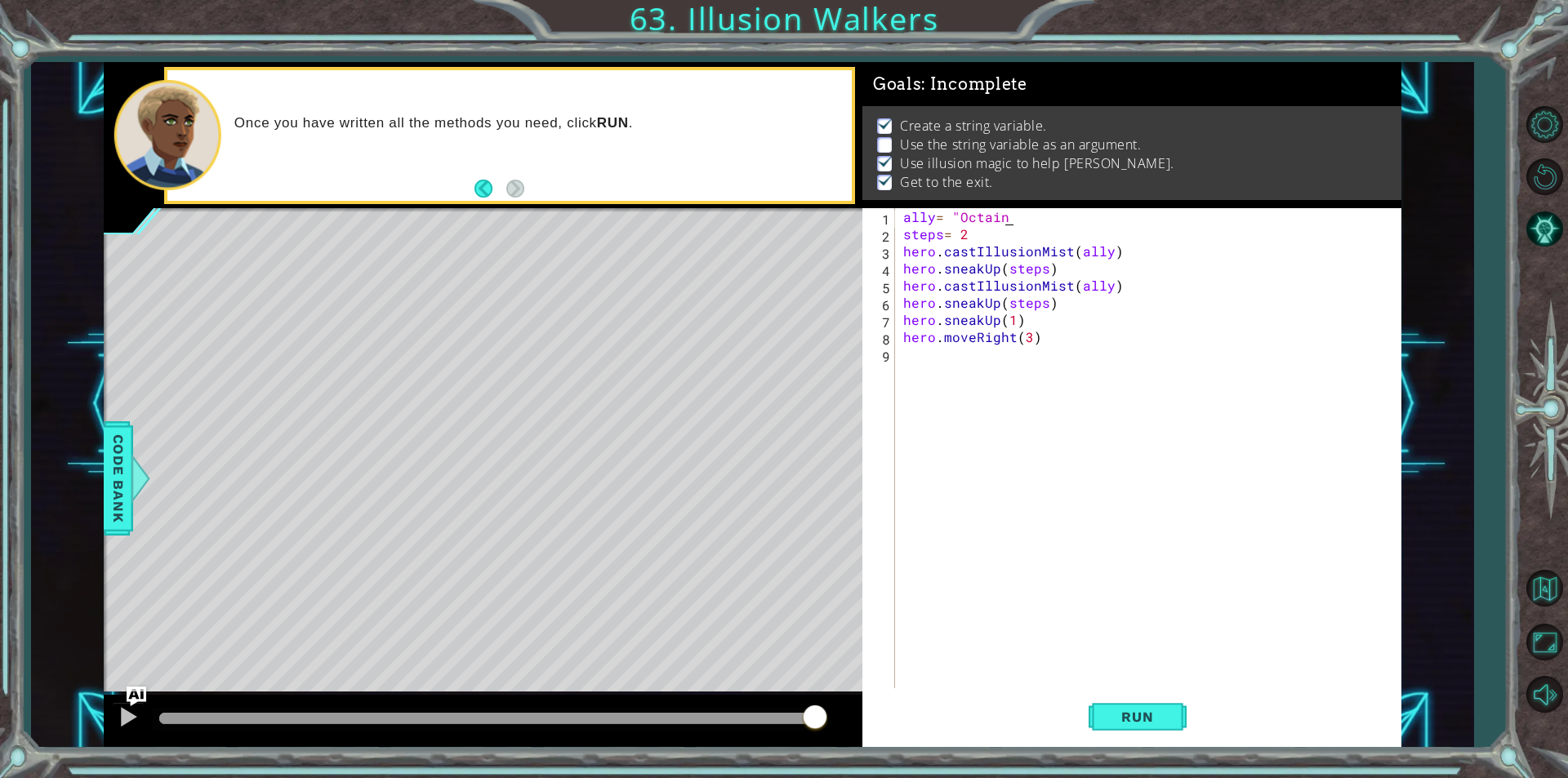
scroll to position [0, 5]
type textarea "ally= "Octans""
click at [1180, 704] on button "Run" at bounding box center [1137, 717] width 98 height 54
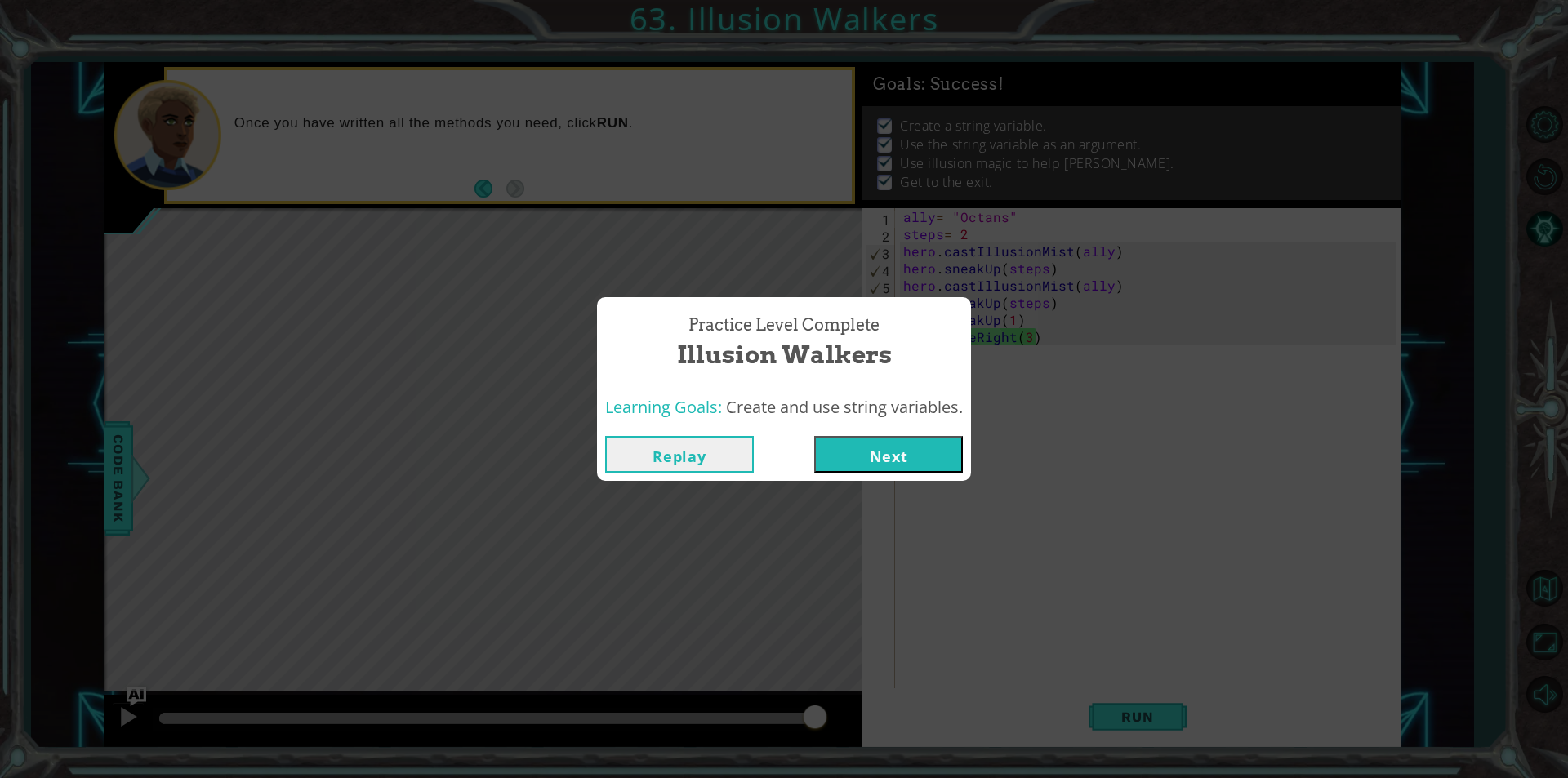
click at [907, 439] on button "Next" at bounding box center [888, 454] width 149 height 36
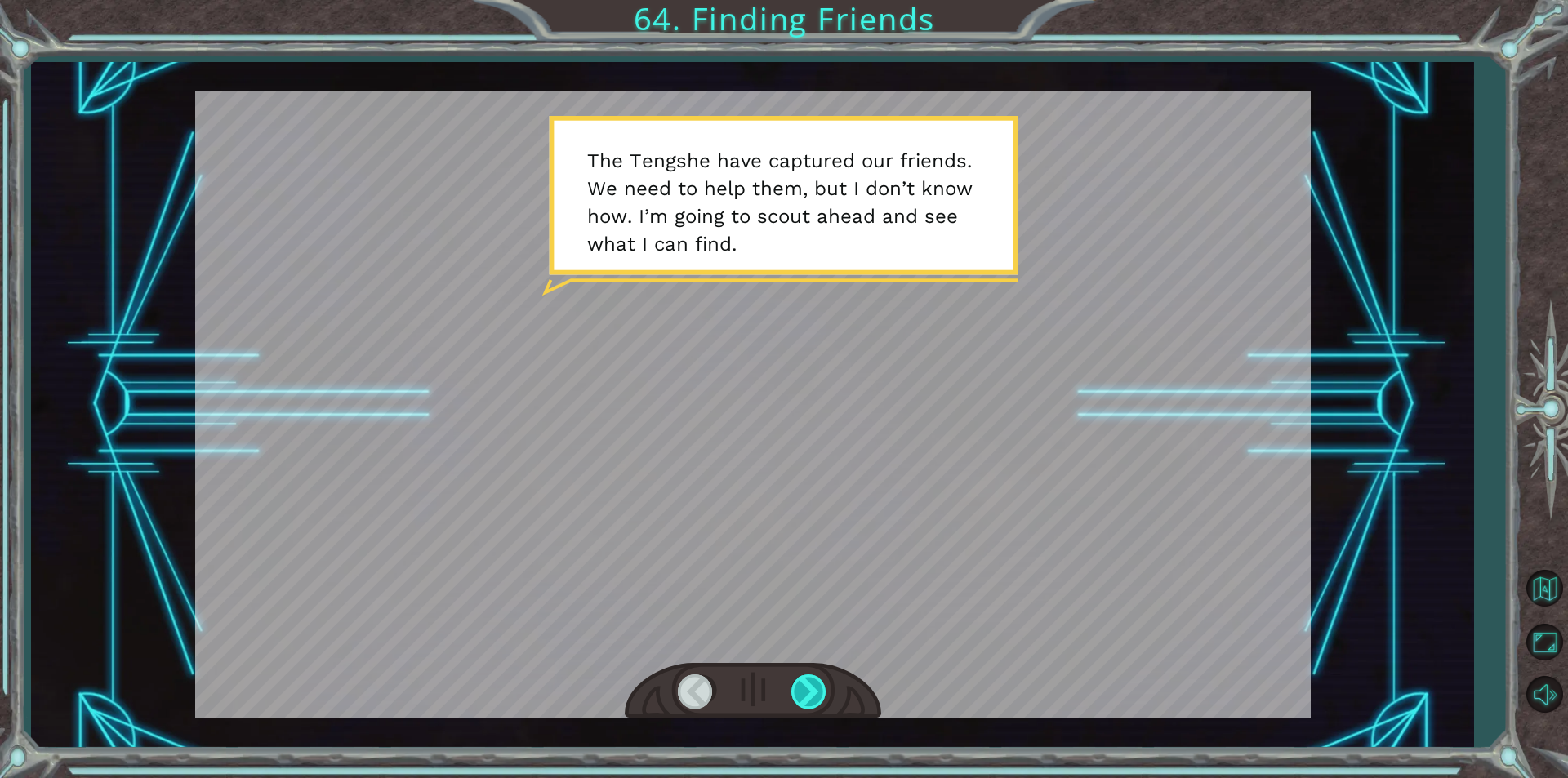
click at [797, 674] on div at bounding box center [810, 691] width 36 height 34
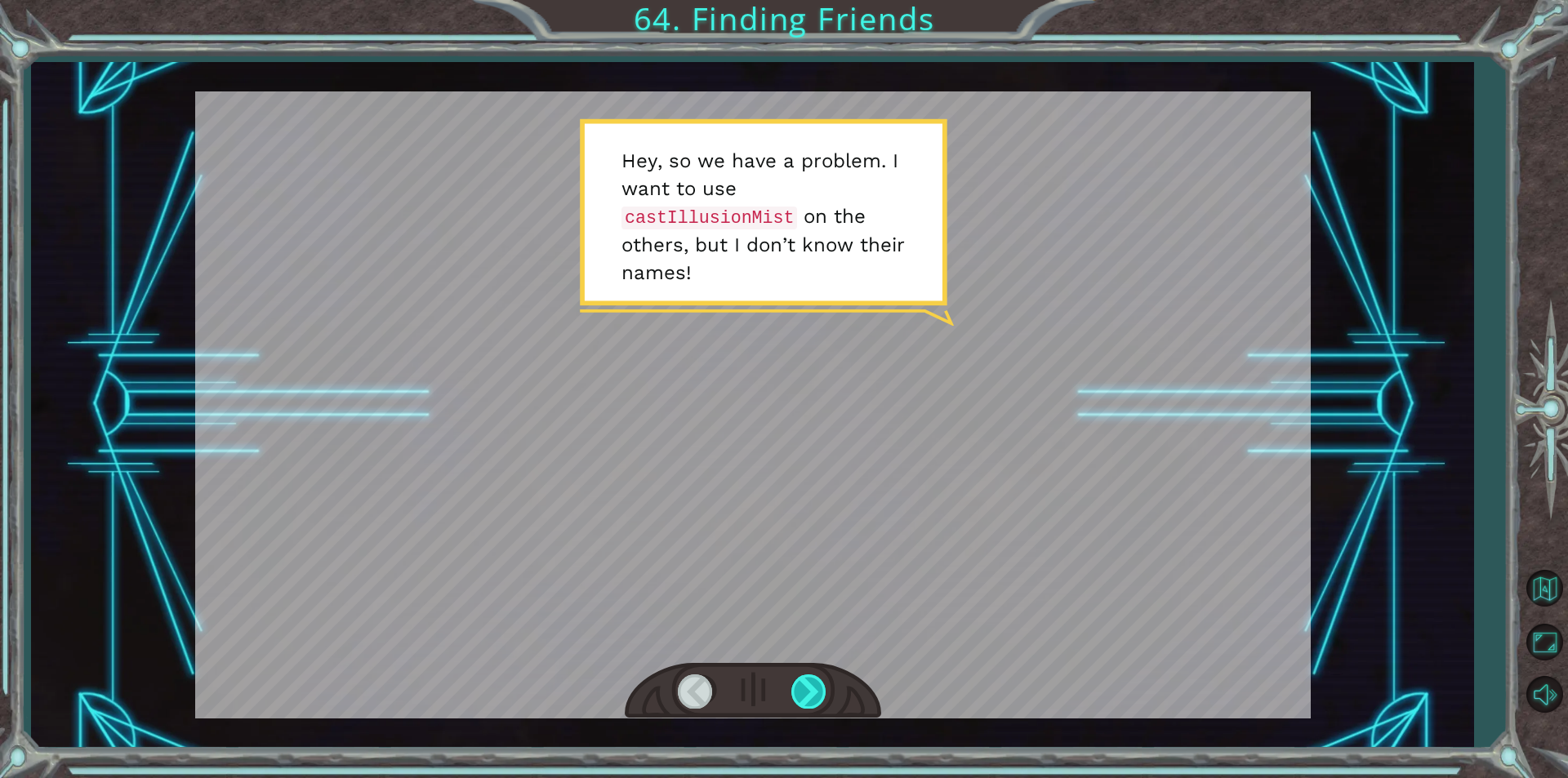
click at [797, 674] on div at bounding box center [810, 691] width 36 height 34
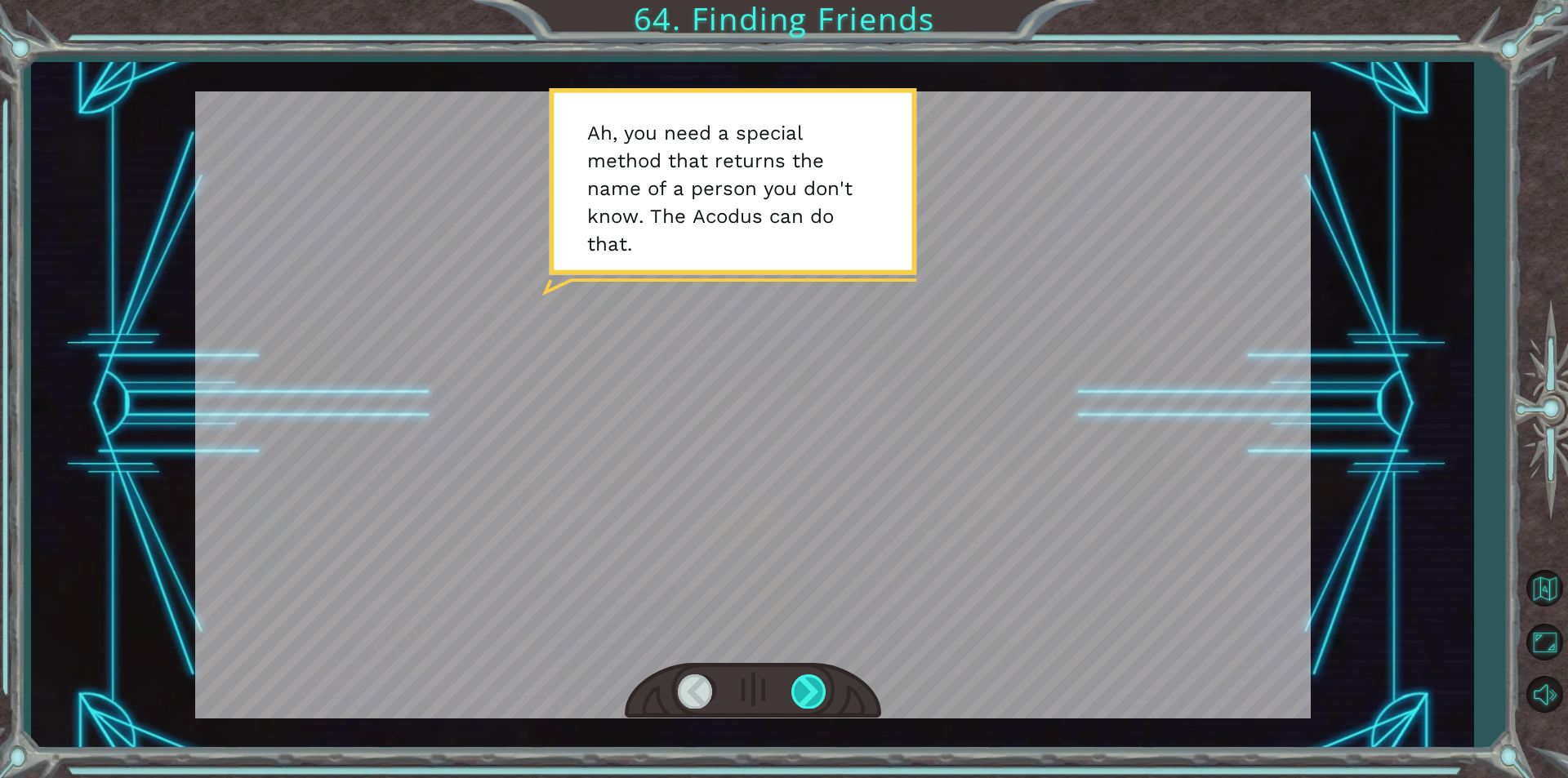
click at [797, 674] on div at bounding box center [810, 691] width 36 height 34
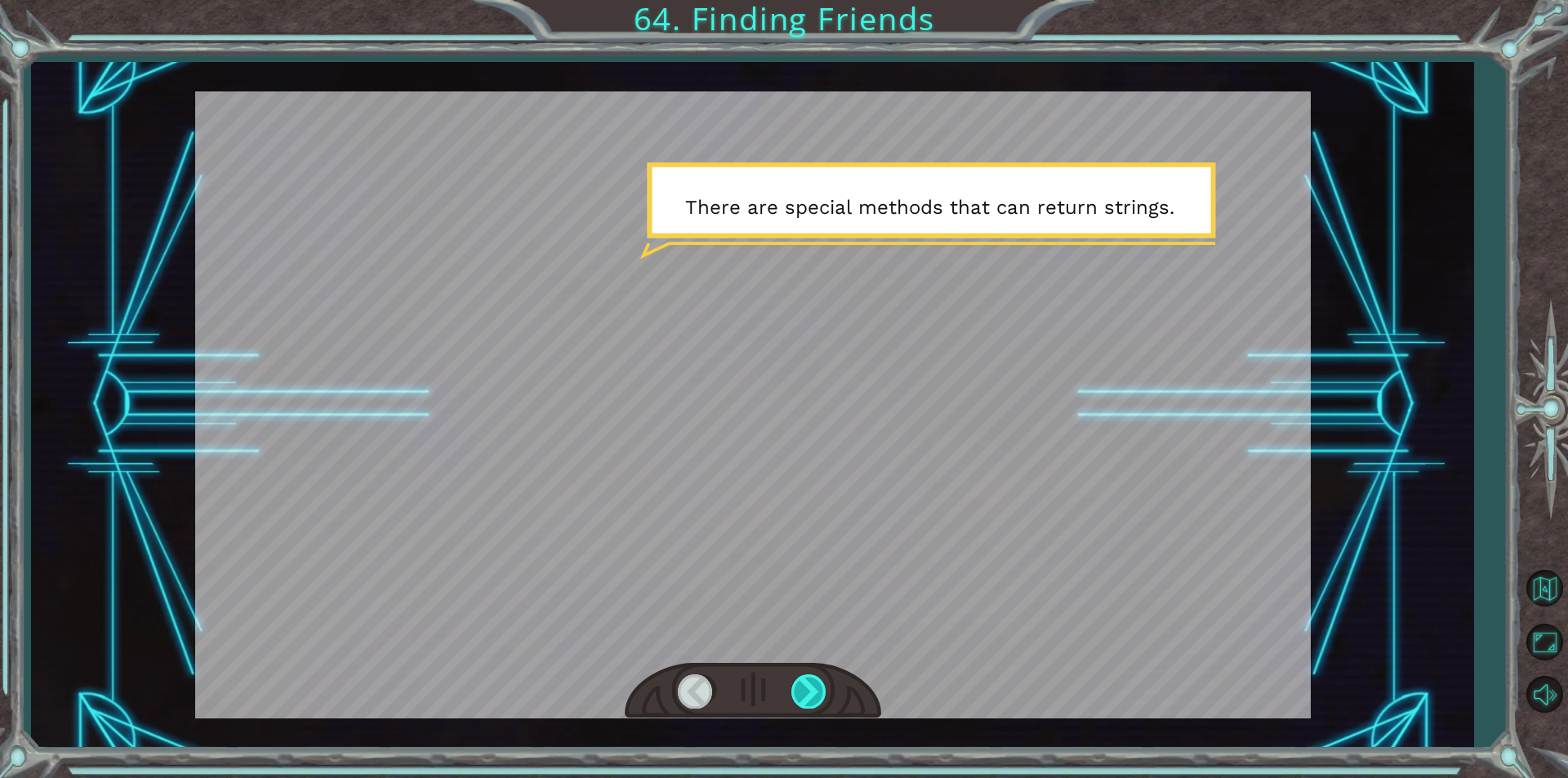
click at [797, 674] on div at bounding box center [810, 691] width 36 height 34
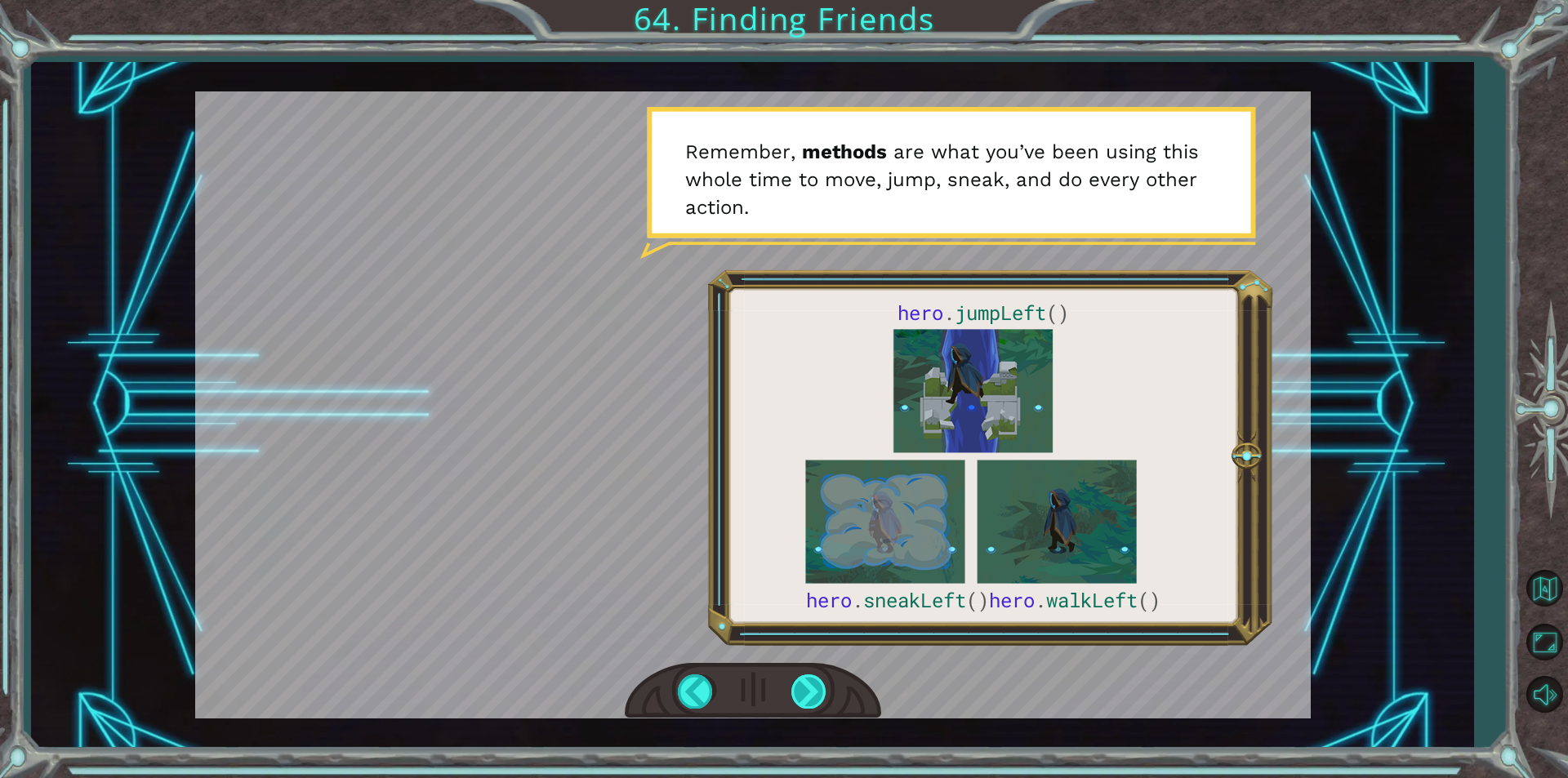
click at [810, 683] on div at bounding box center [810, 691] width 36 height 34
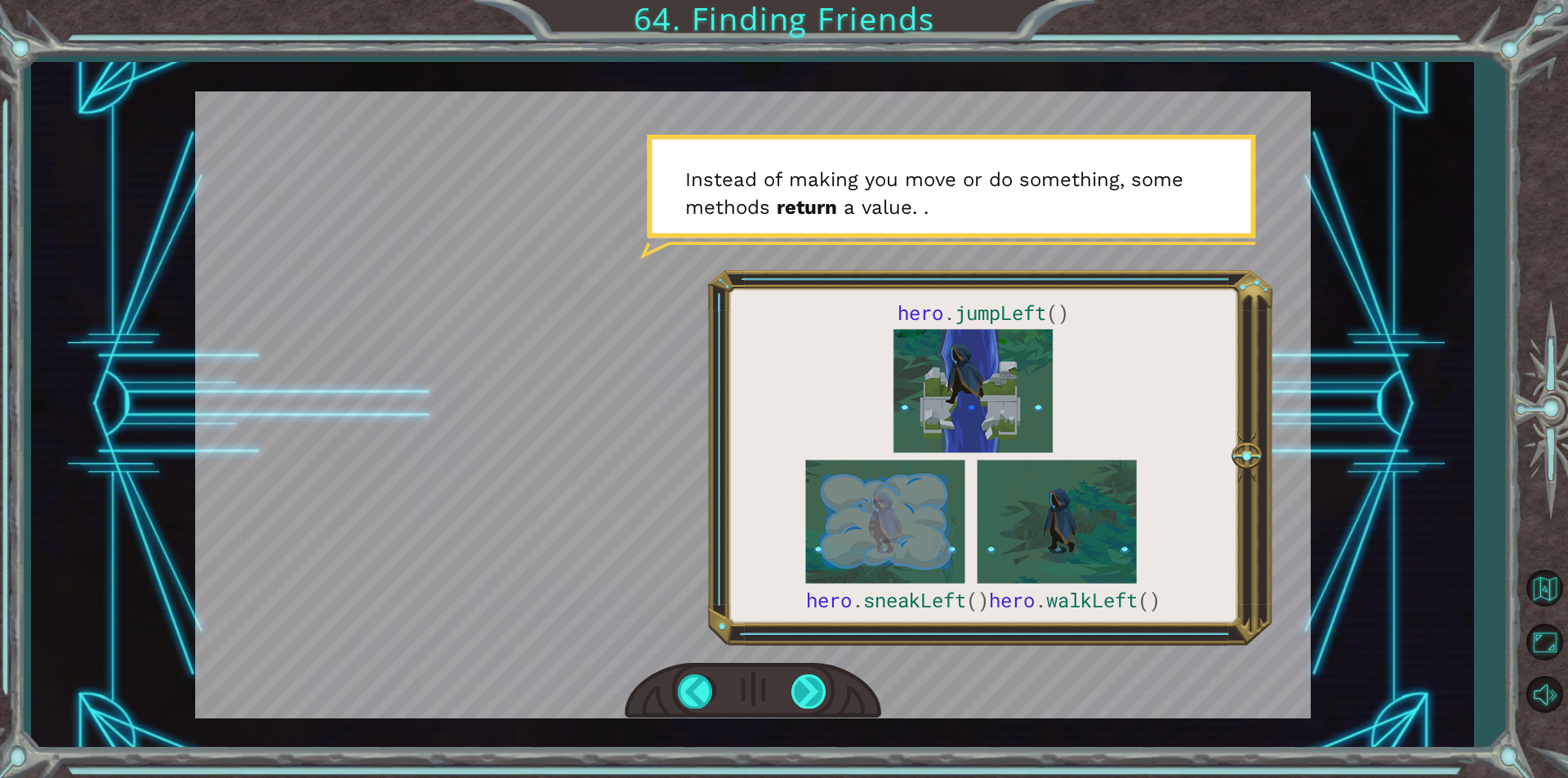
click at [810, 683] on div at bounding box center [810, 691] width 36 height 34
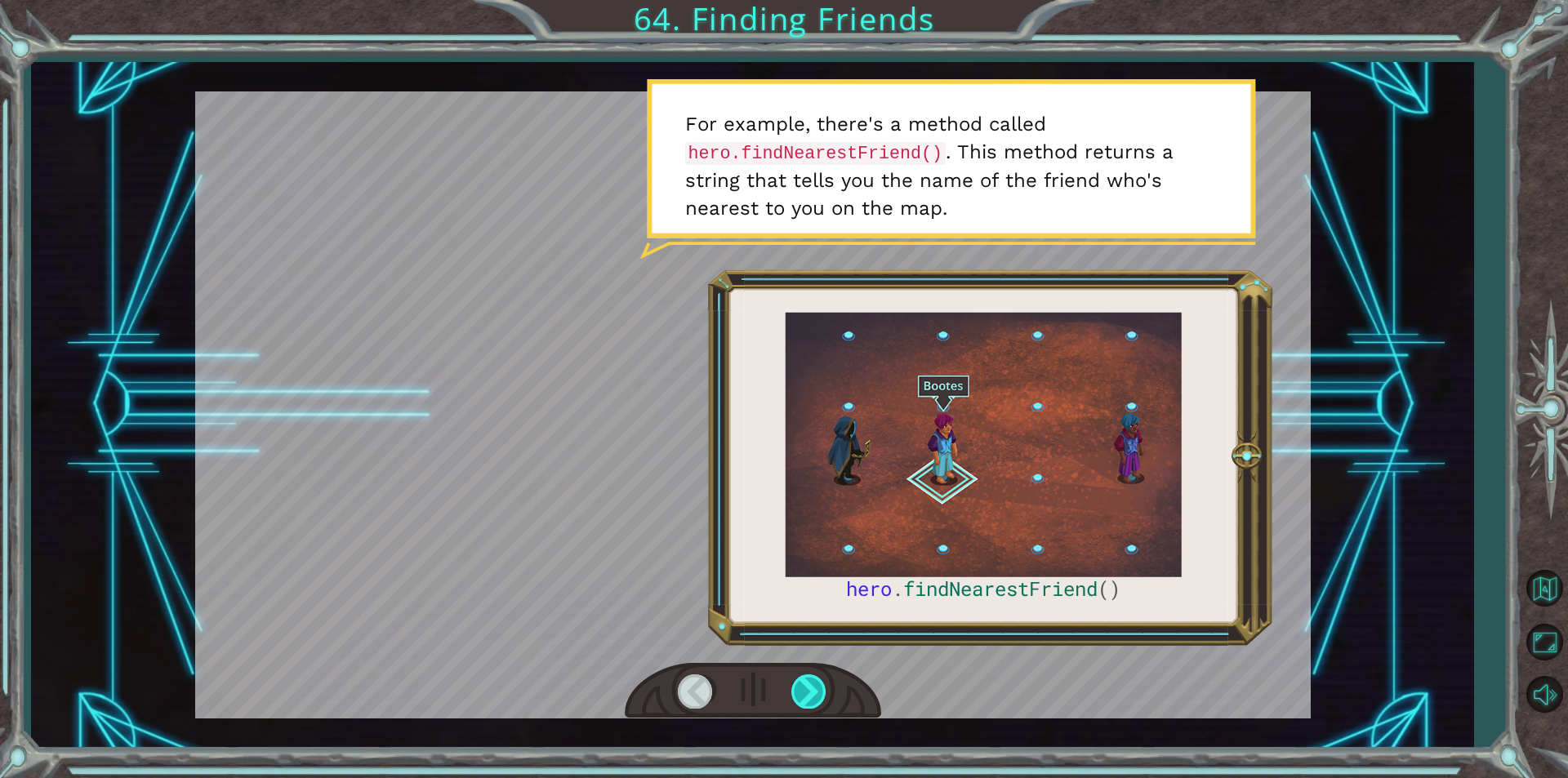
click at [810, 683] on div at bounding box center [810, 691] width 36 height 34
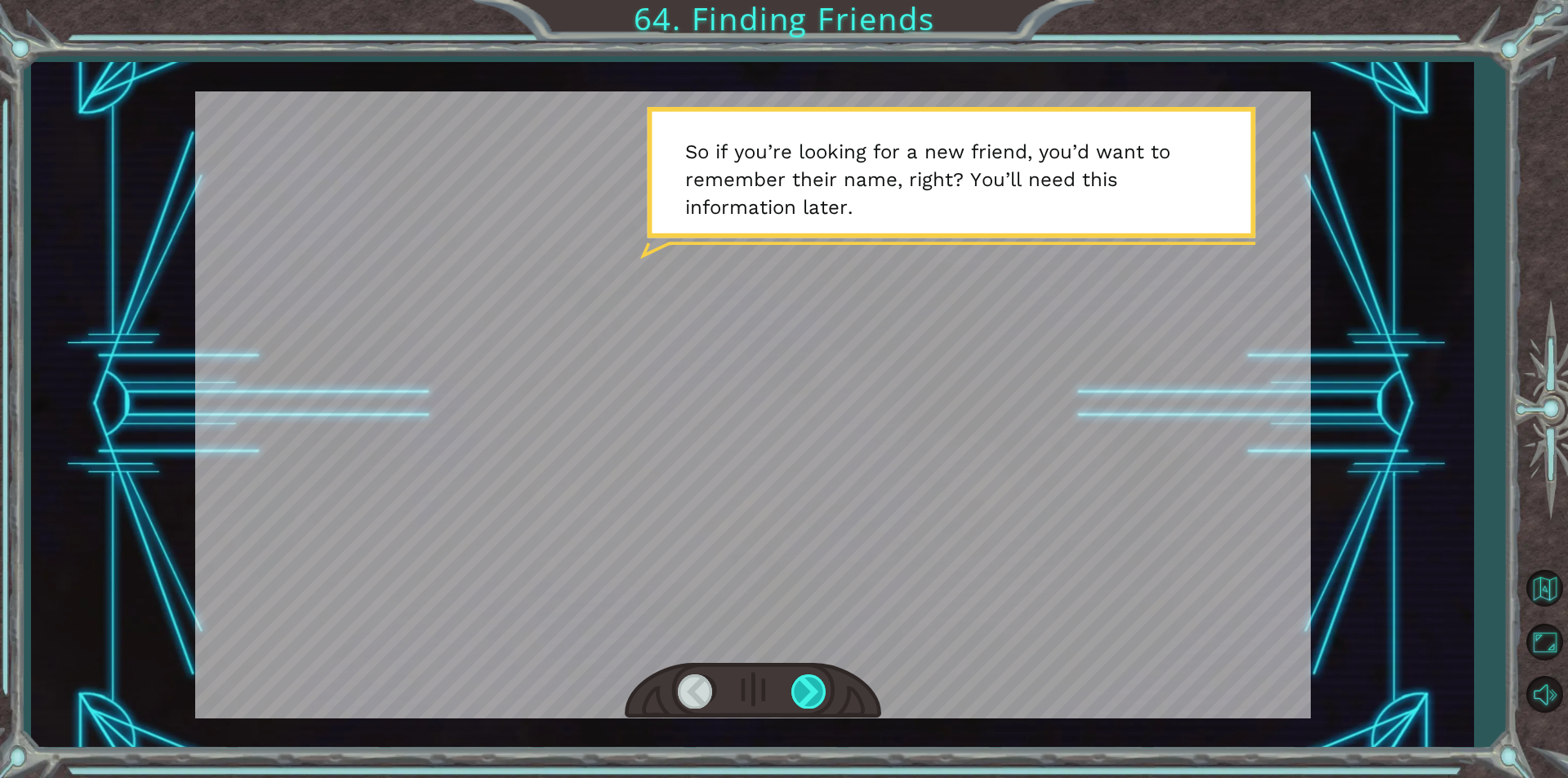
click at [810, 683] on div at bounding box center [810, 691] width 36 height 34
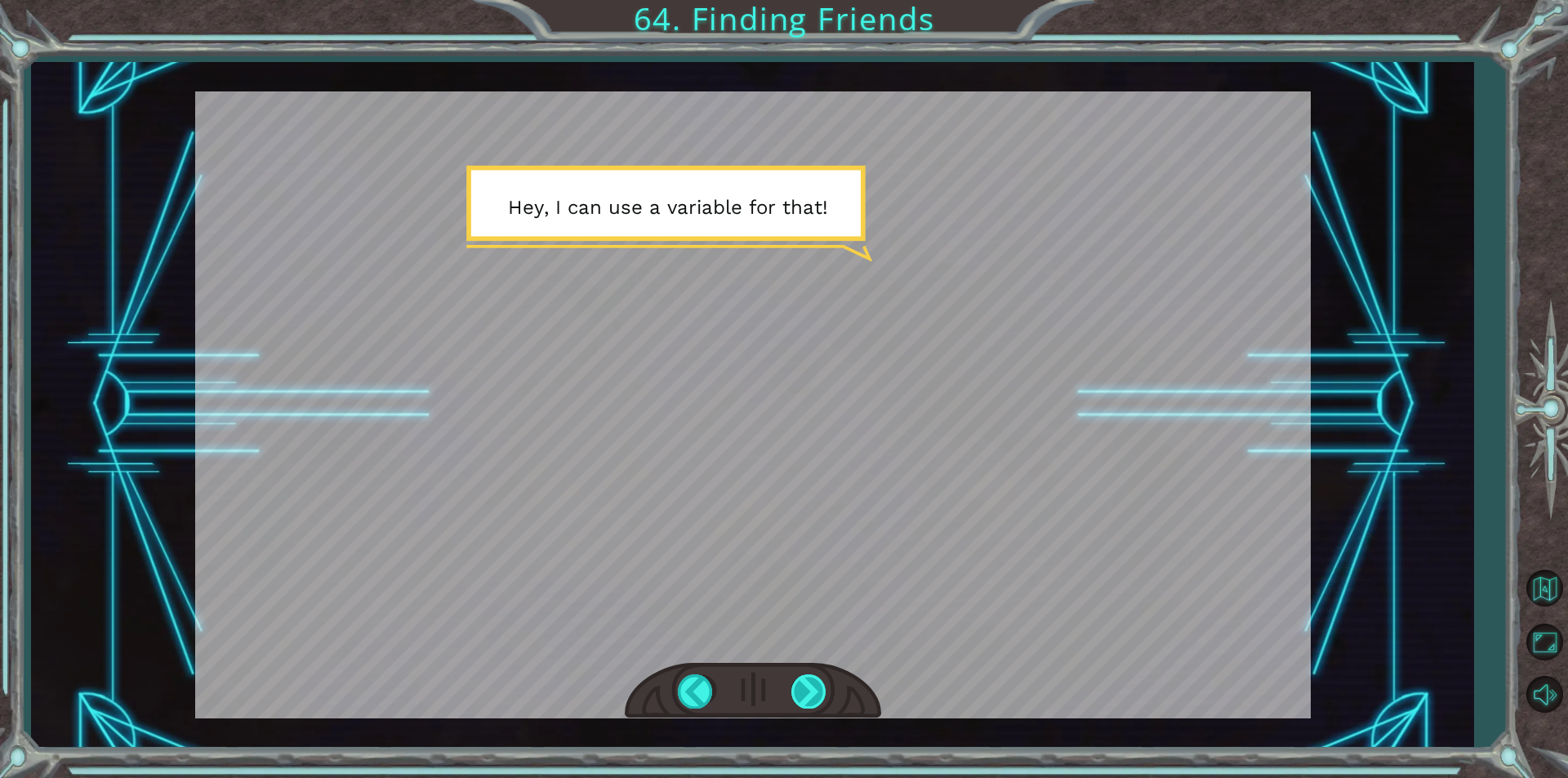
click at [810, 683] on div at bounding box center [810, 691] width 36 height 34
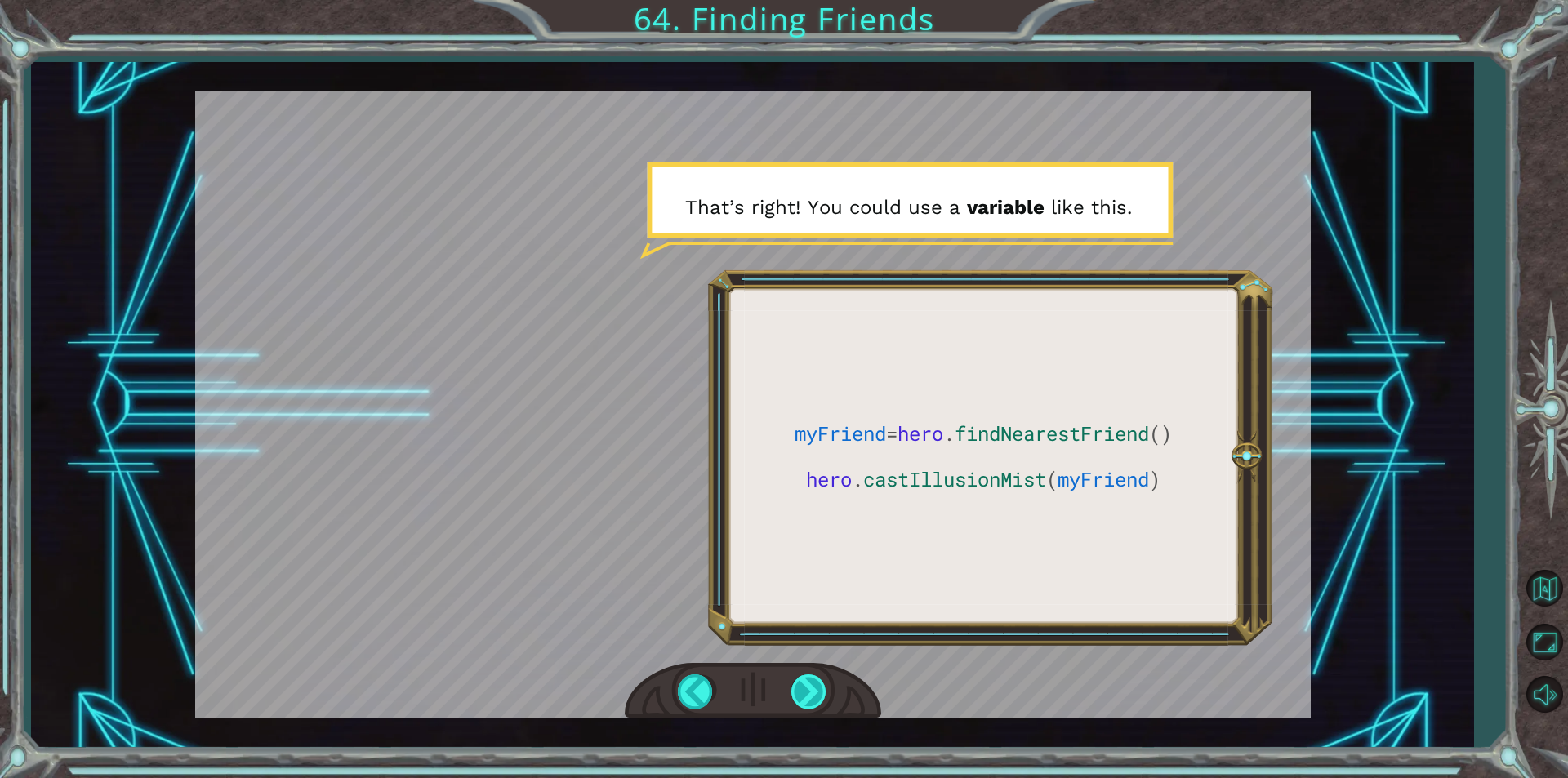
click at [810, 683] on div at bounding box center [810, 691] width 36 height 34
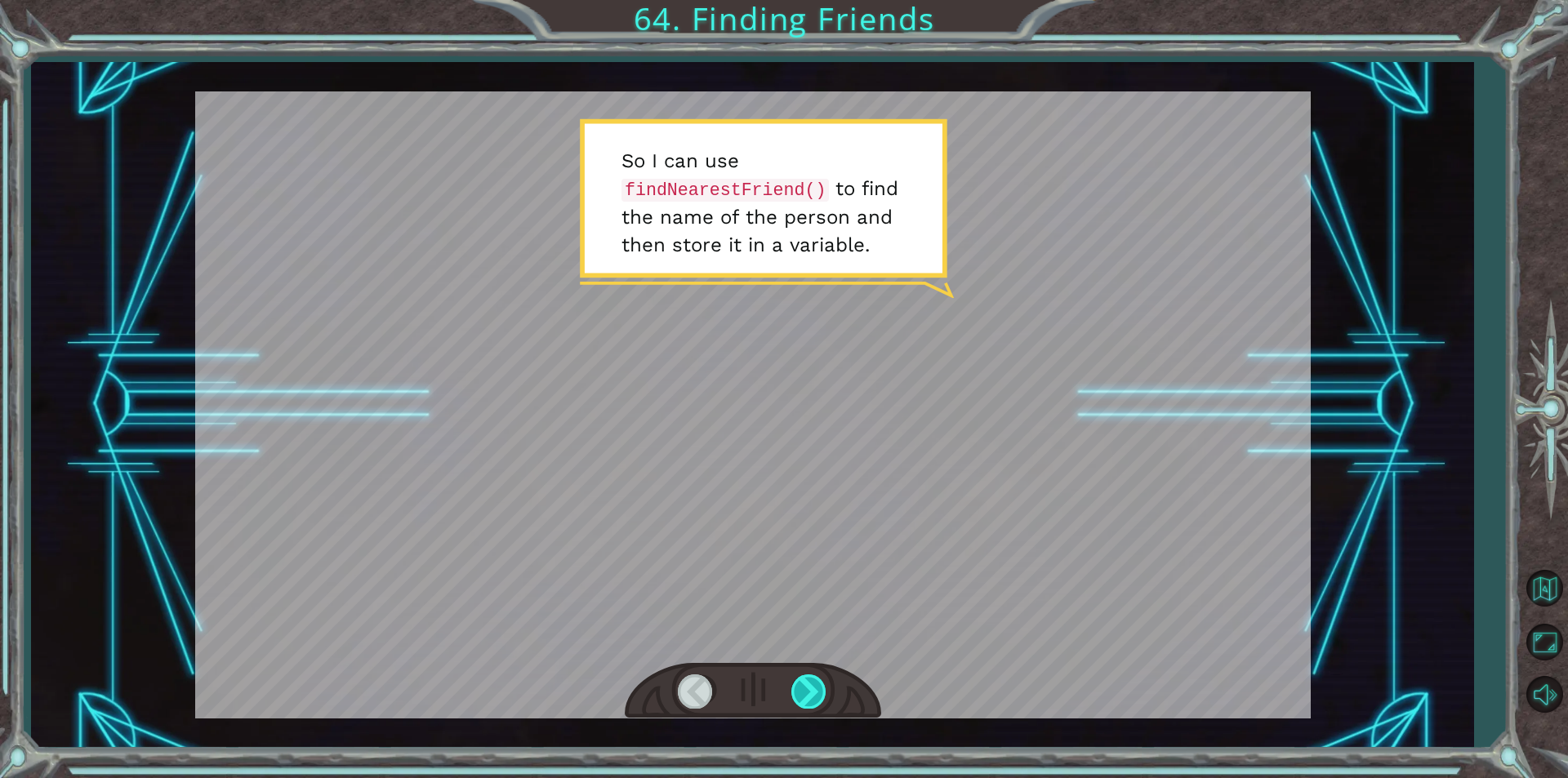
click at [817, 674] on div at bounding box center [810, 691] width 36 height 34
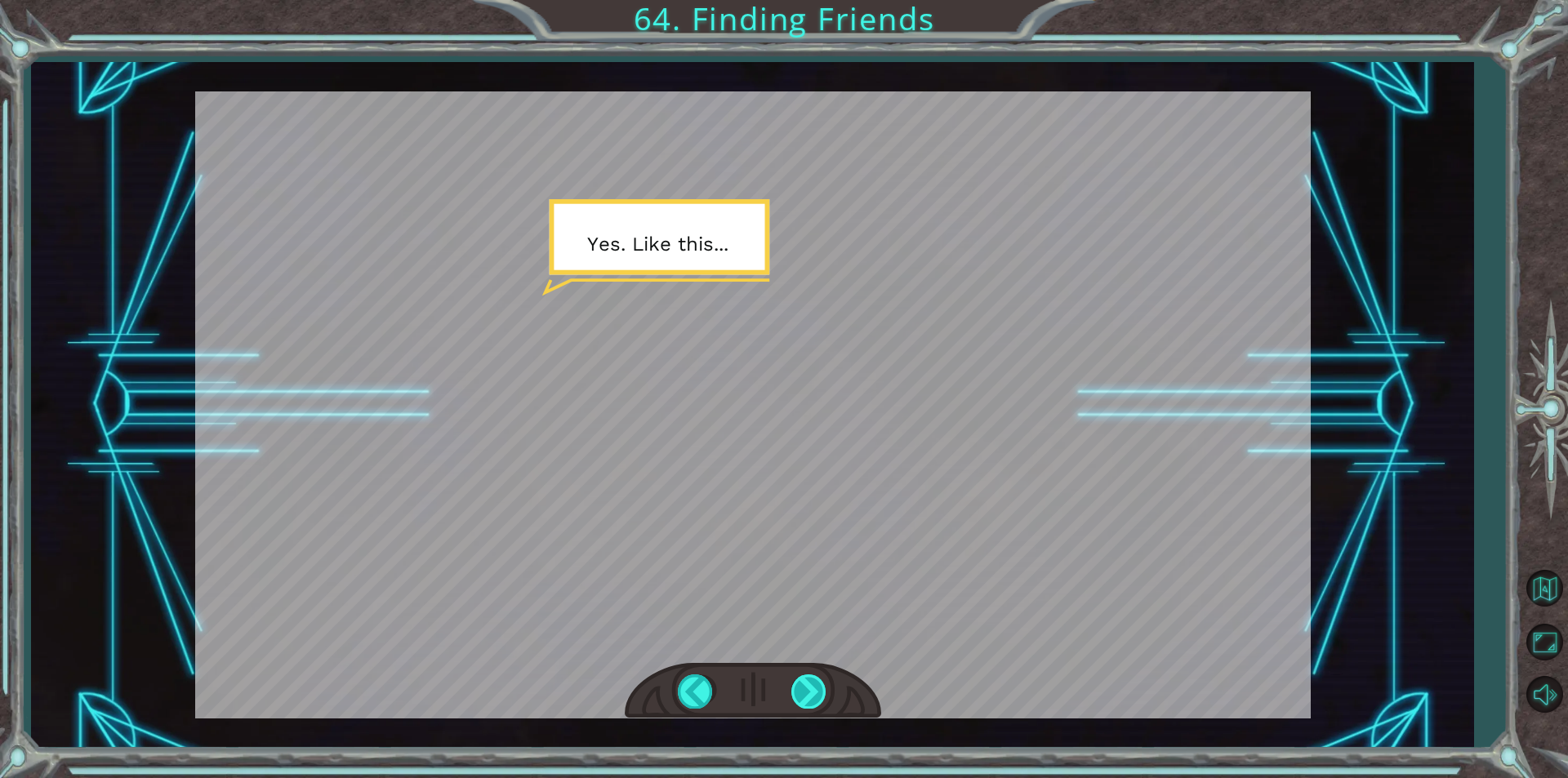
click at [817, 674] on div at bounding box center [810, 691] width 36 height 34
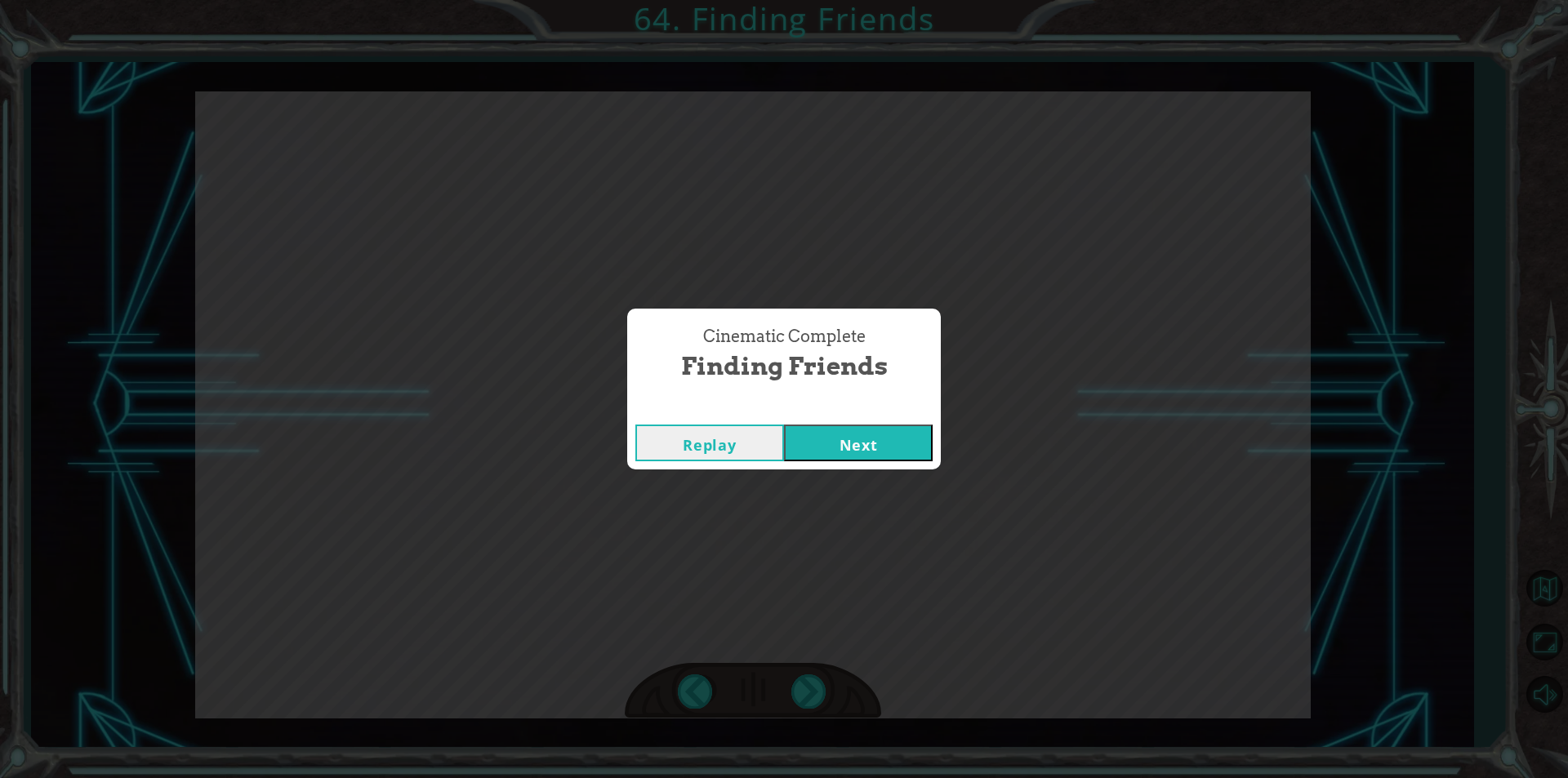
click at [852, 446] on button "Next" at bounding box center [858, 443] width 149 height 36
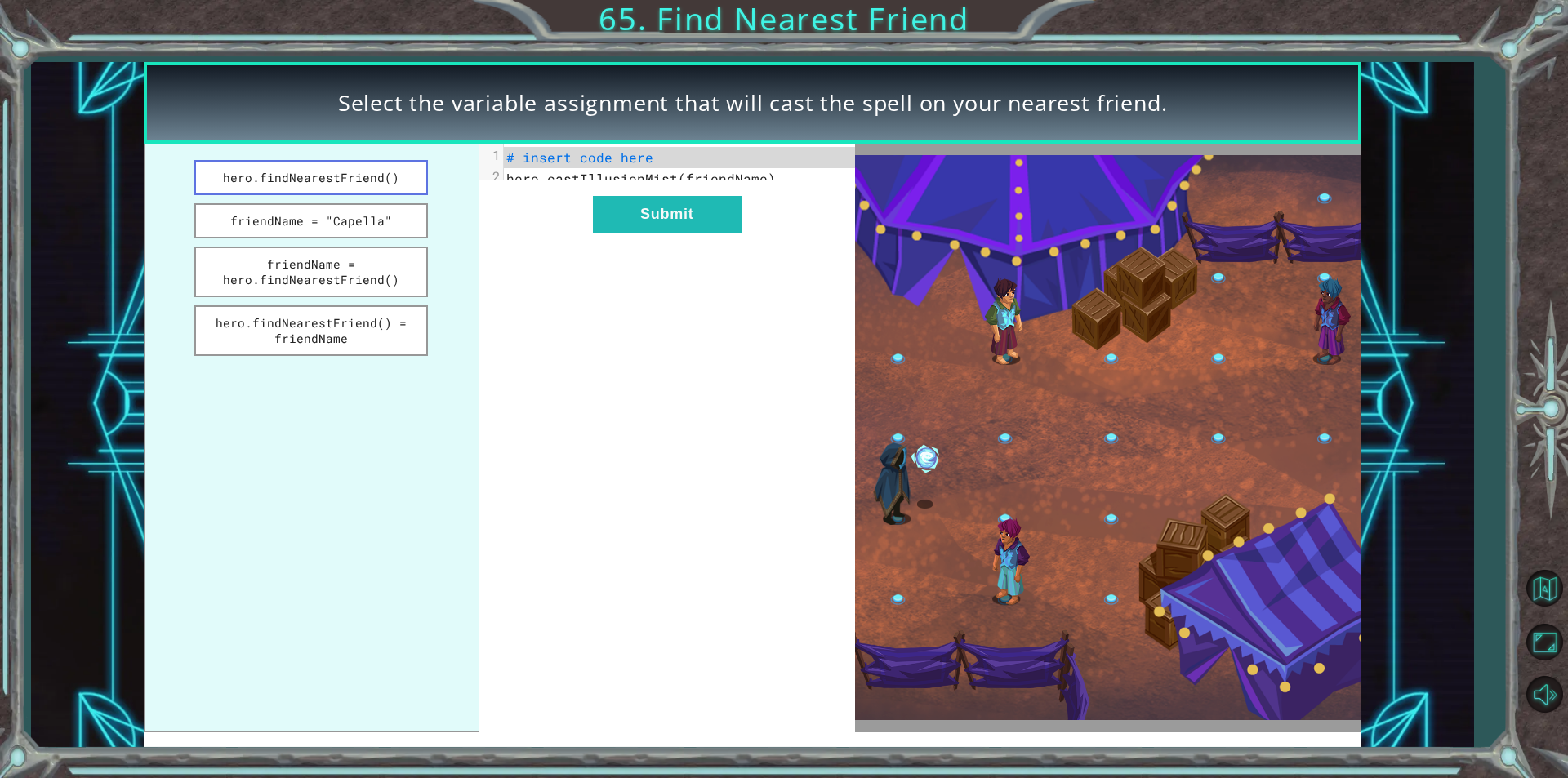
click at [276, 180] on button "hero.findNearestFriend()" at bounding box center [311, 177] width 234 height 35
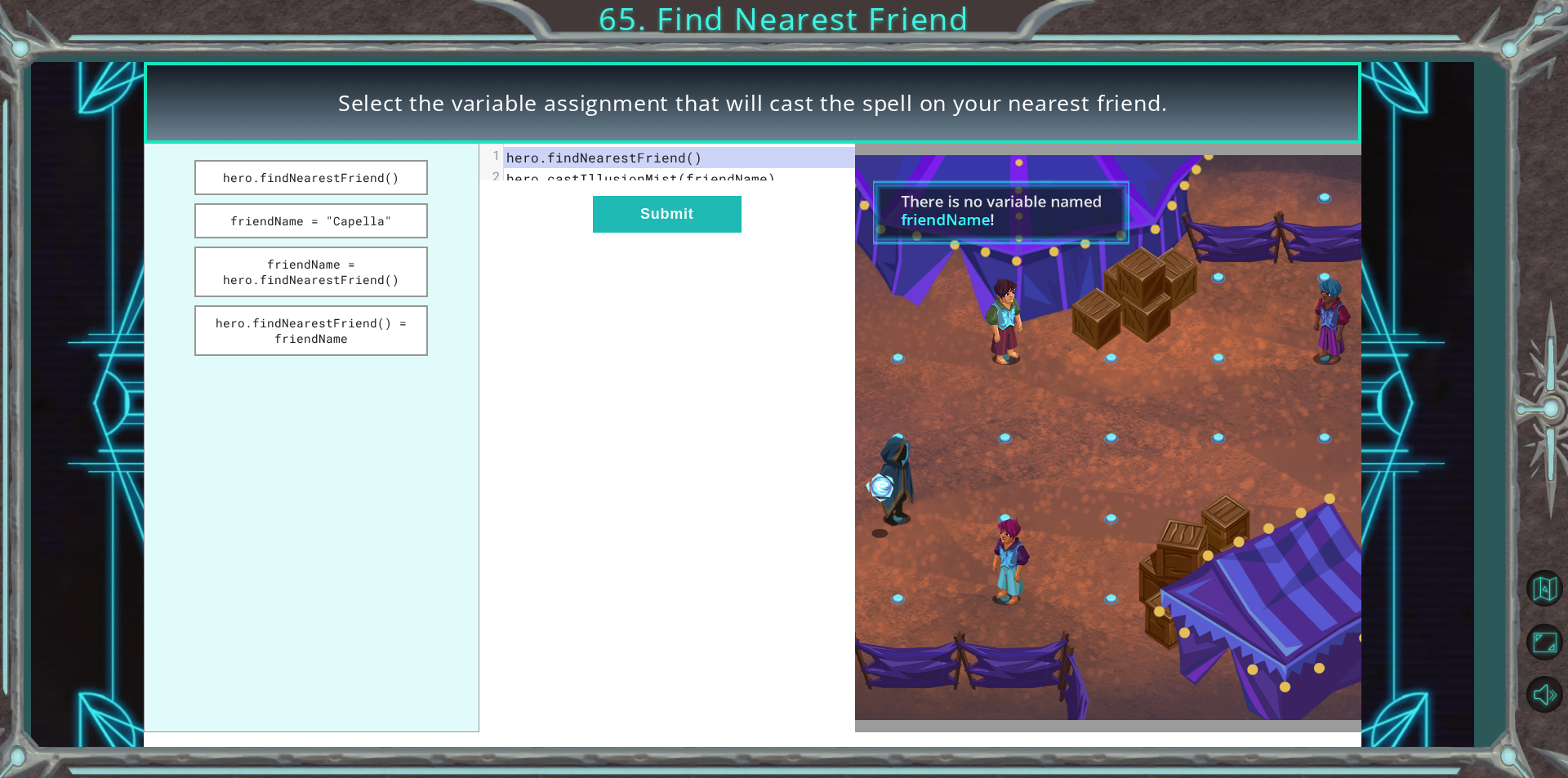
click at [300, 242] on ul "hero.findNearestFriend() friendName = "Capella" friendName = hero.findNearestFr…" at bounding box center [310, 437] width 335 height 588
click at [305, 270] on button "friendName = hero.findNearestFriend()" at bounding box center [311, 271] width 234 height 51
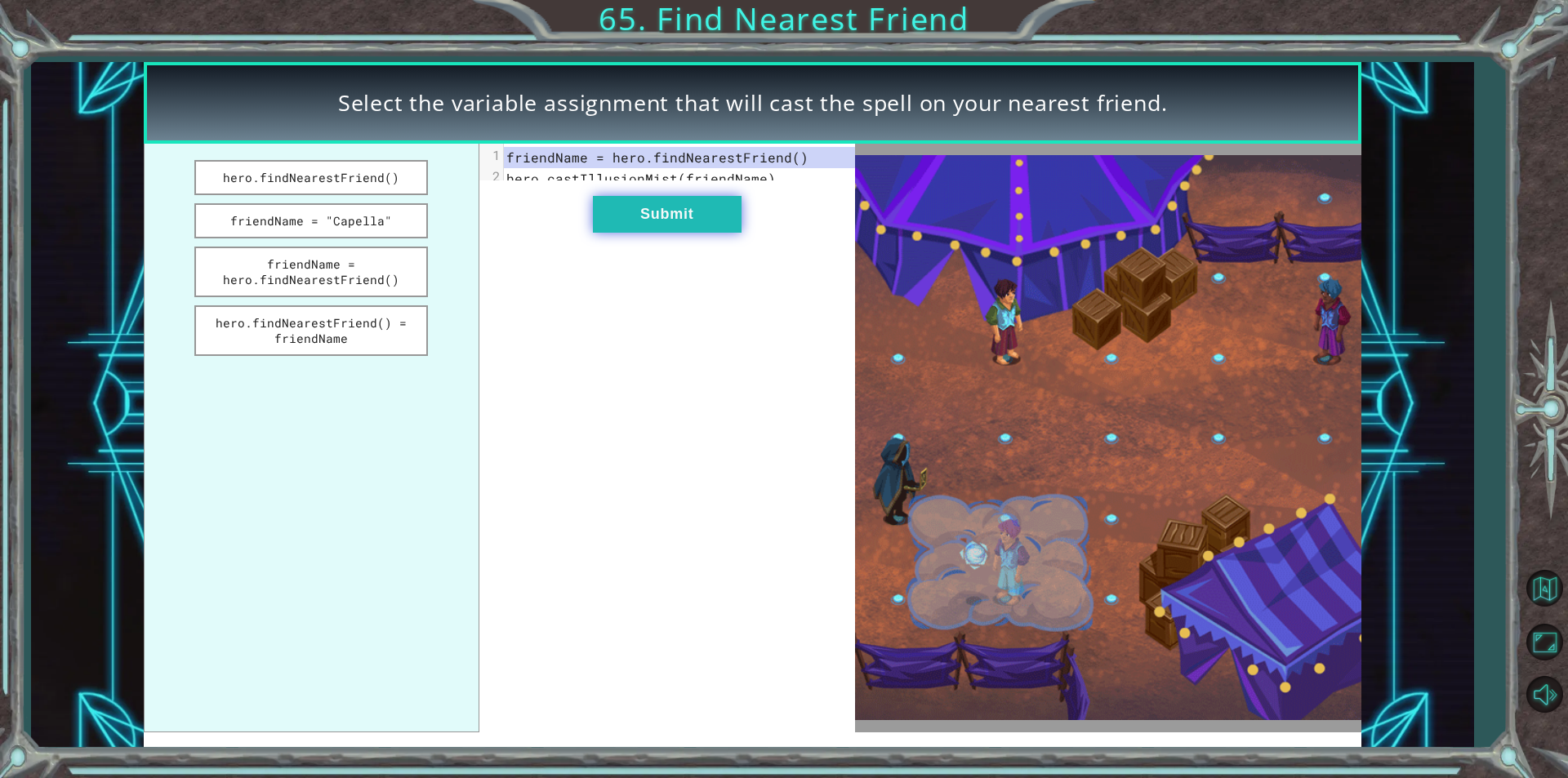
click at [621, 233] on button "Submit" at bounding box center [668, 214] width 149 height 36
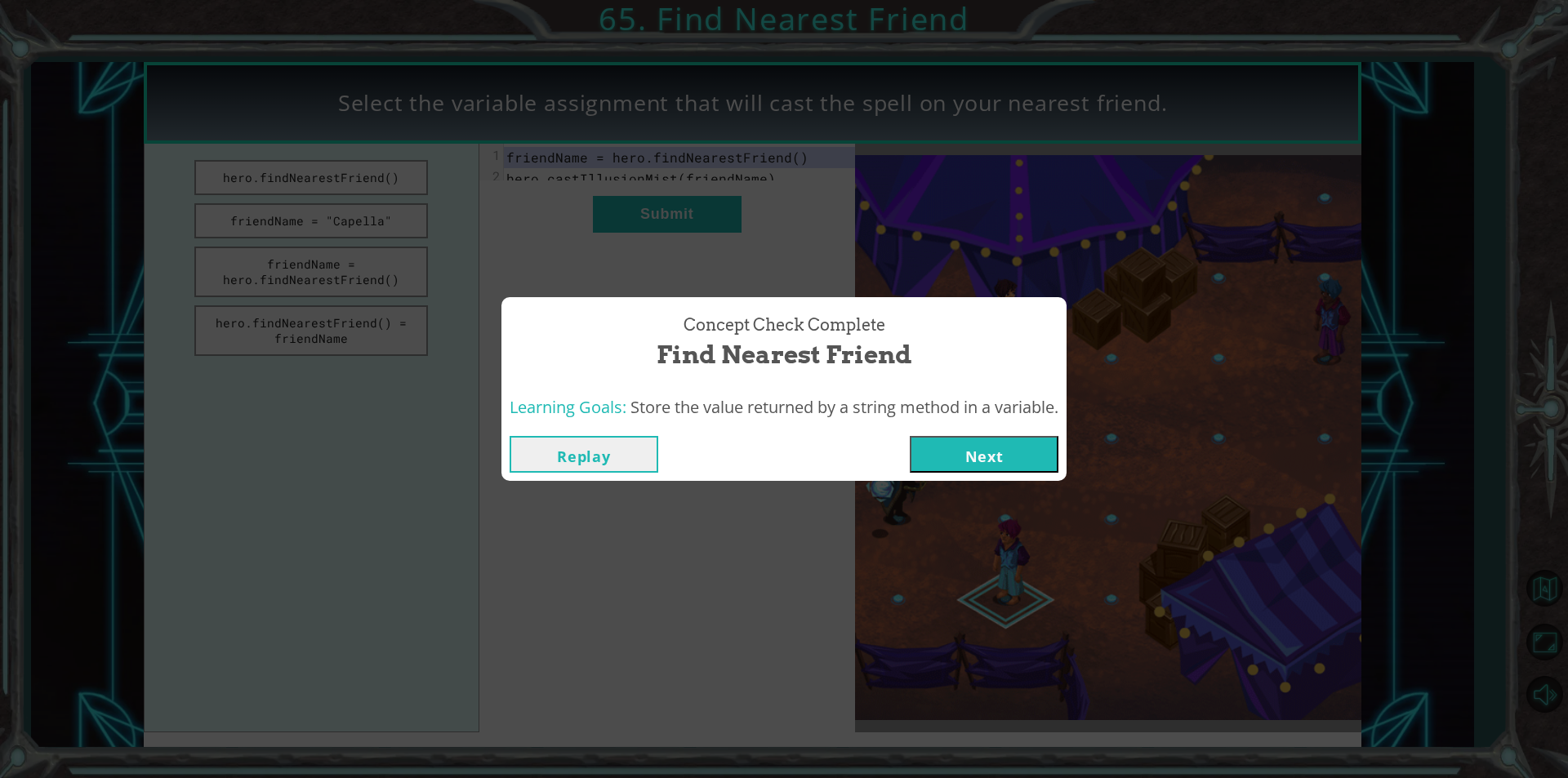
click at [999, 455] on button "Next" at bounding box center [984, 454] width 149 height 36
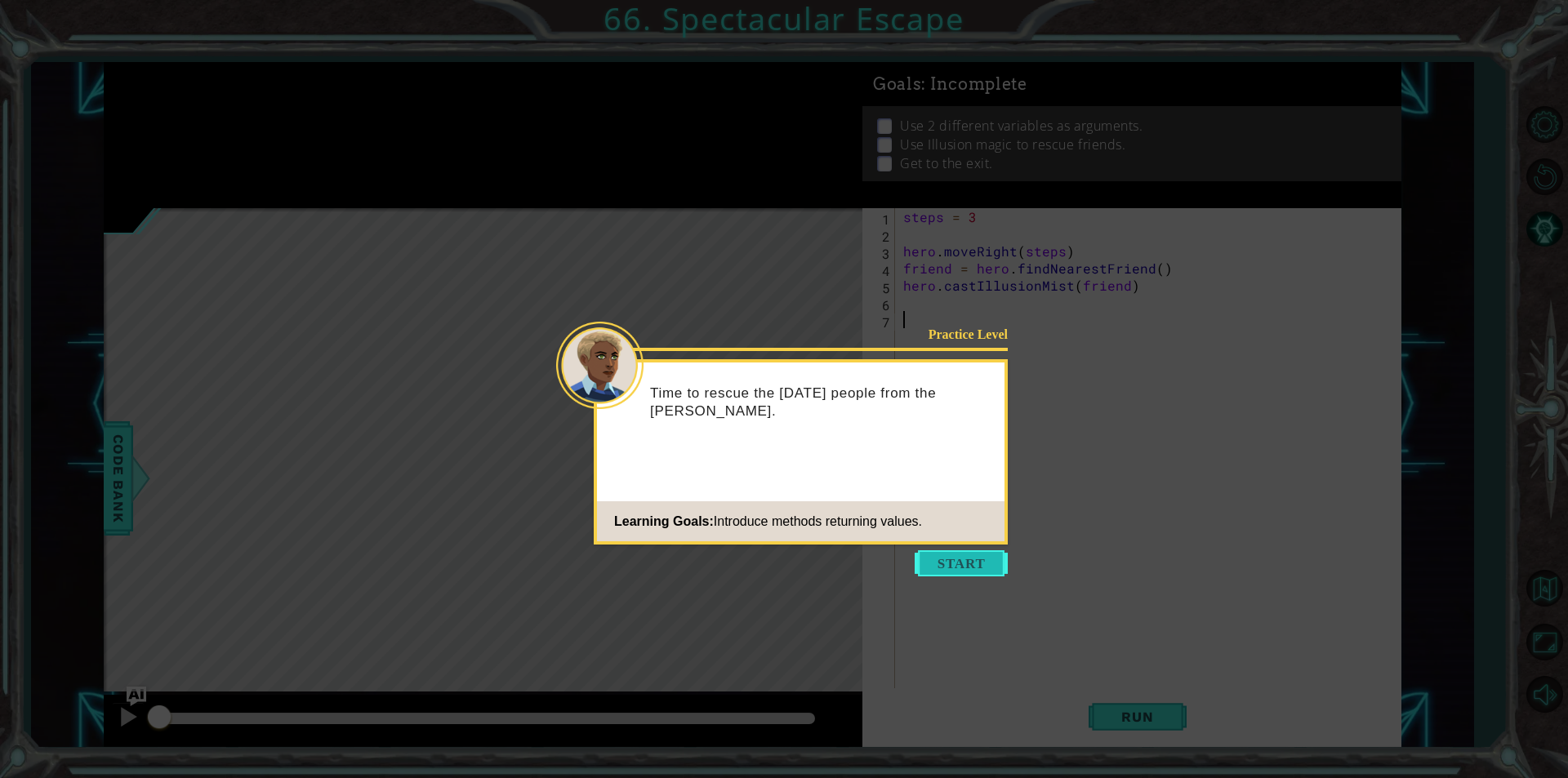
click at [989, 561] on button "Start" at bounding box center [962, 563] width 93 height 26
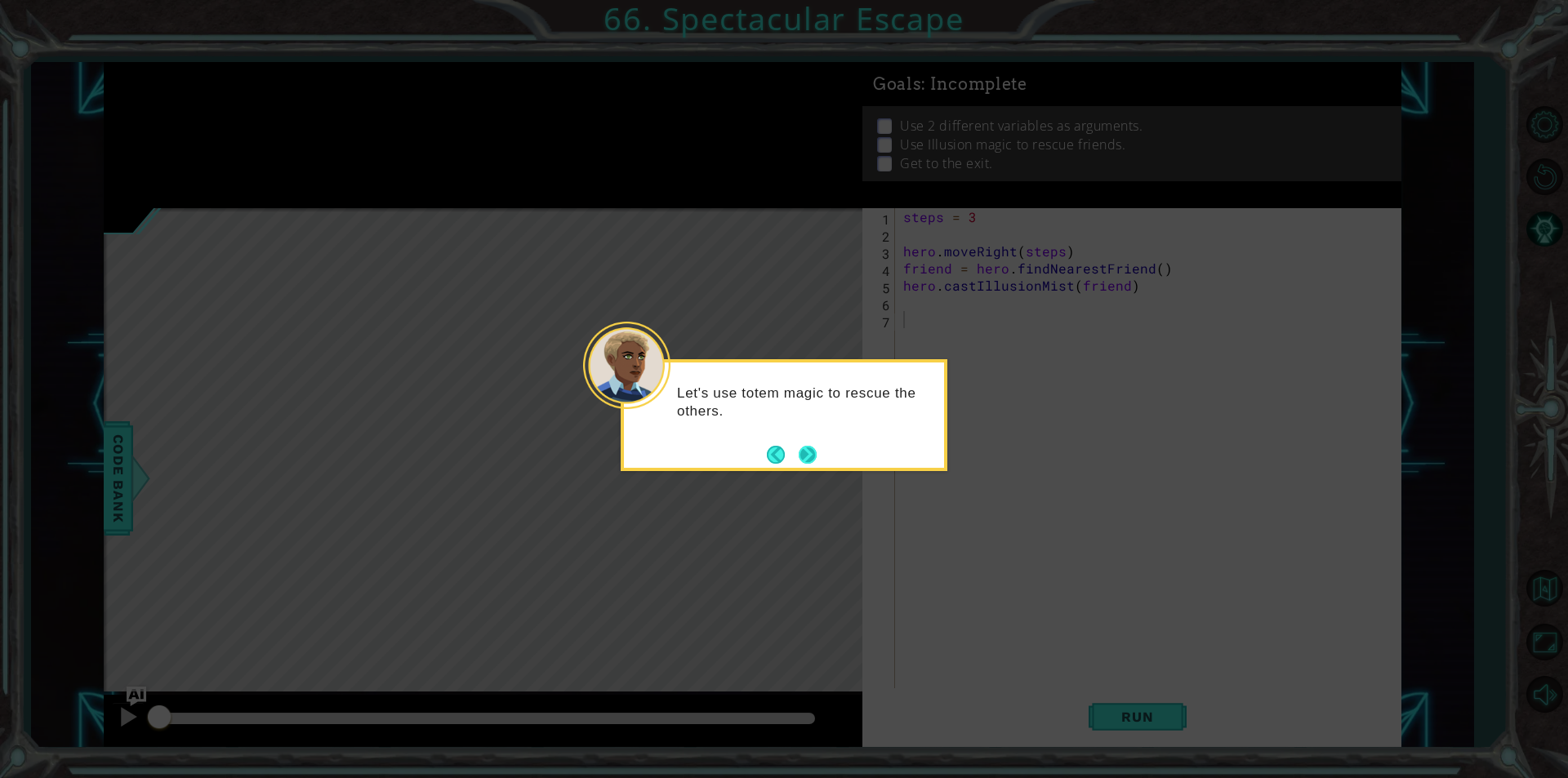
click at [803, 457] on button "Next" at bounding box center [807, 455] width 18 height 18
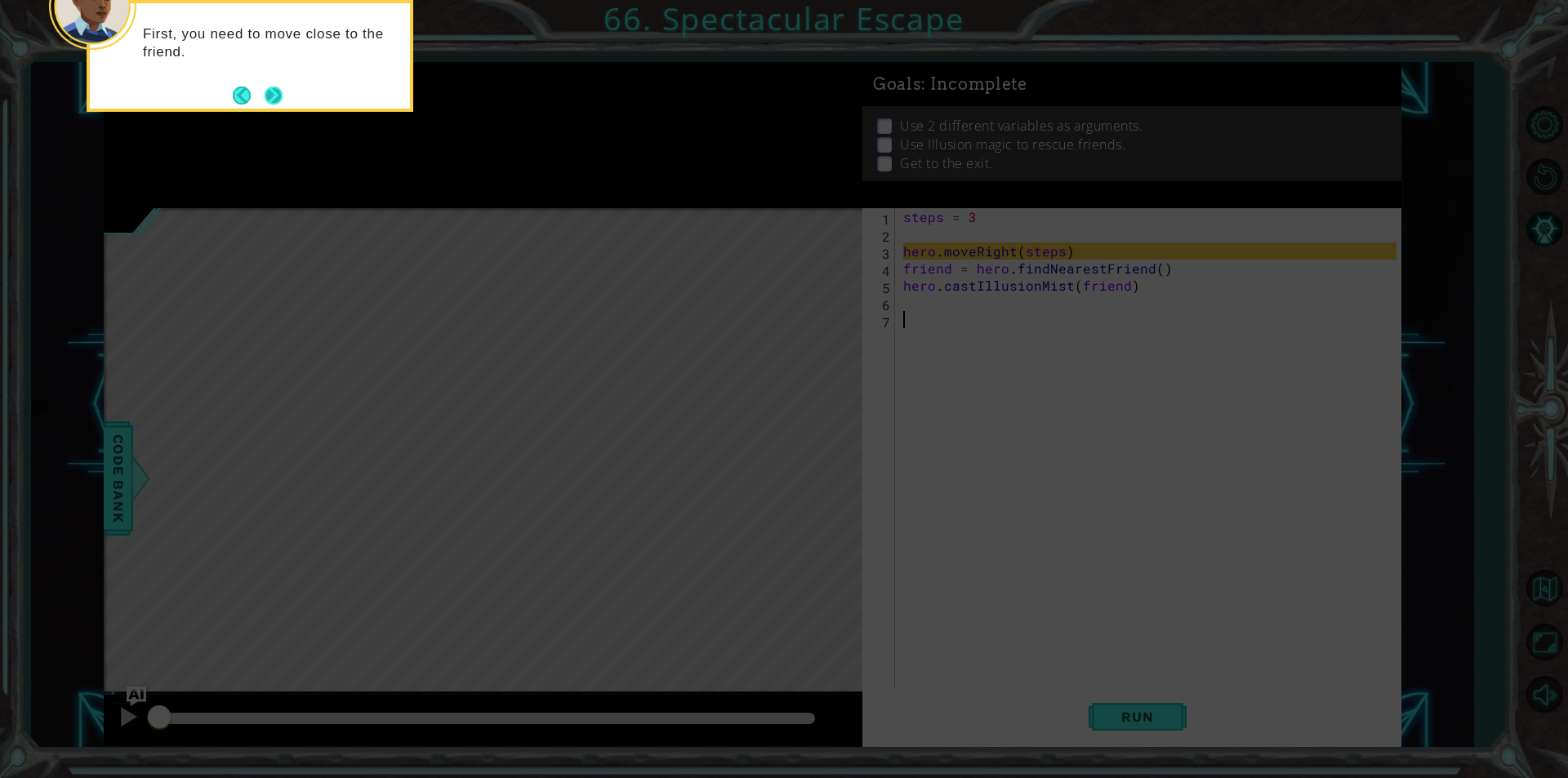
click at [271, 97] on button "Next" at bounding box center [273, 95] width 18 height 18
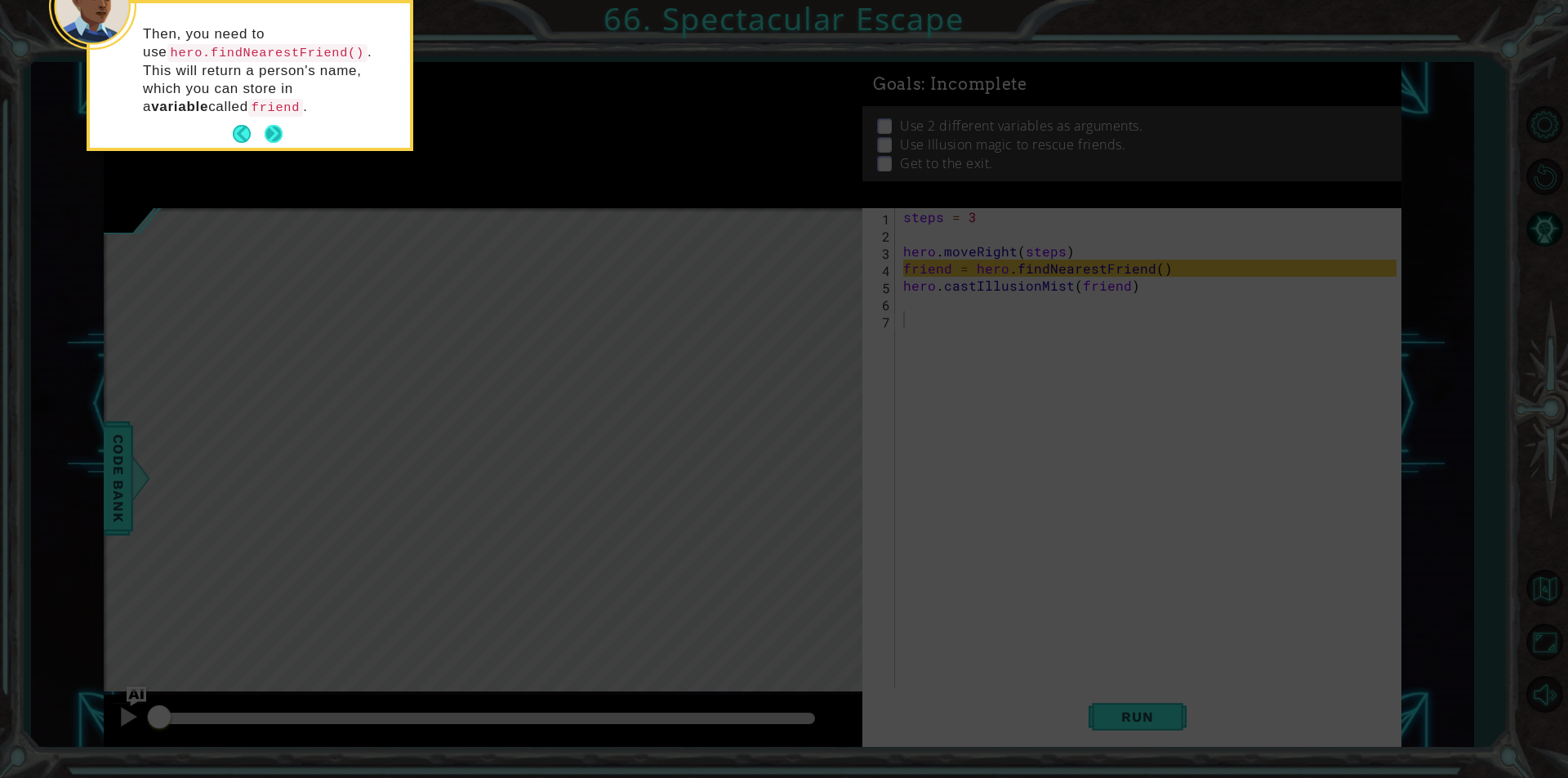
click at [272, 124] on button "Next" at bounding box center [273, 133] width 18 height 18
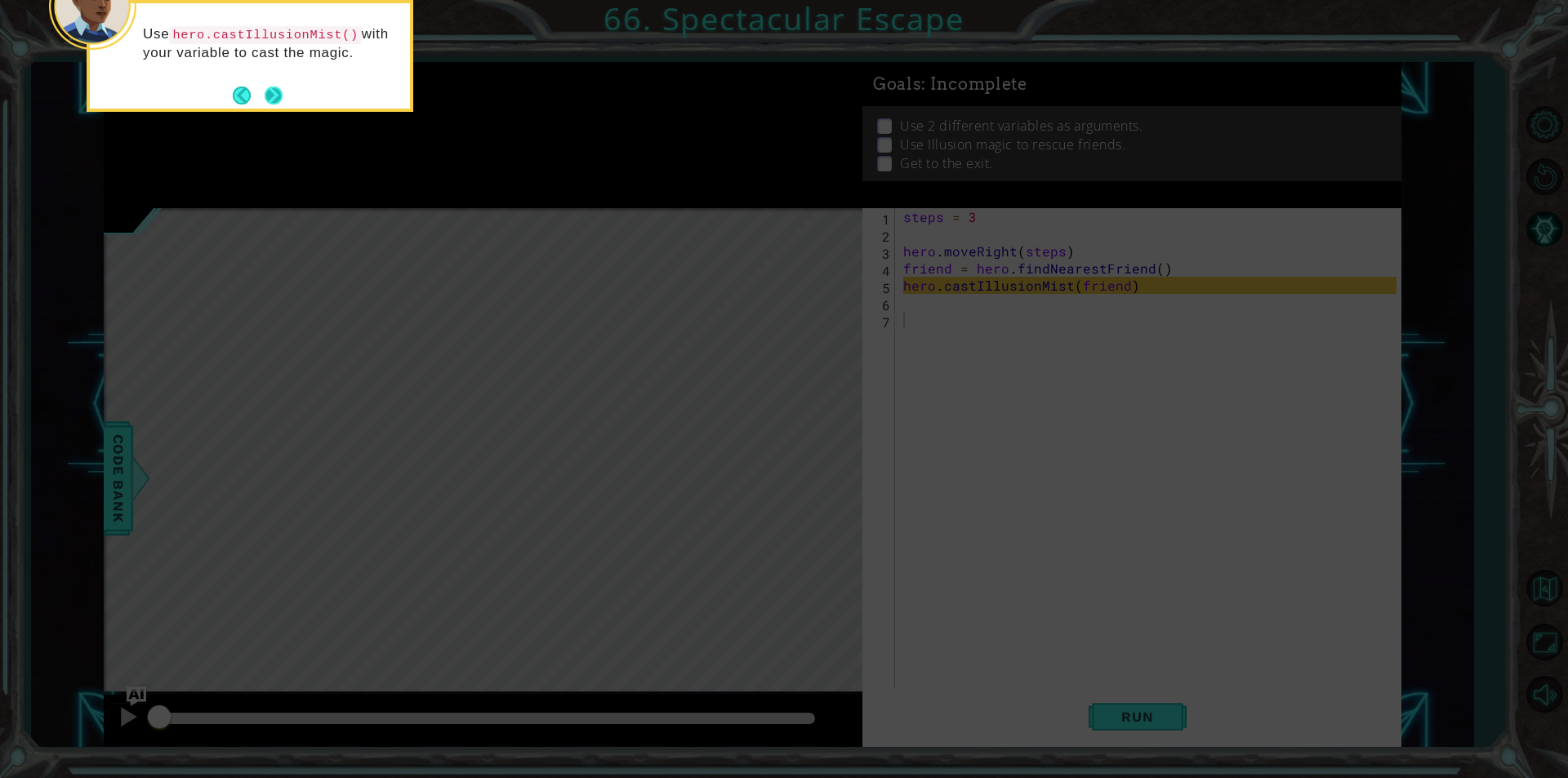
click at [272, 102] on button "Next" at bounding box center [273, 95] width 18 height 18
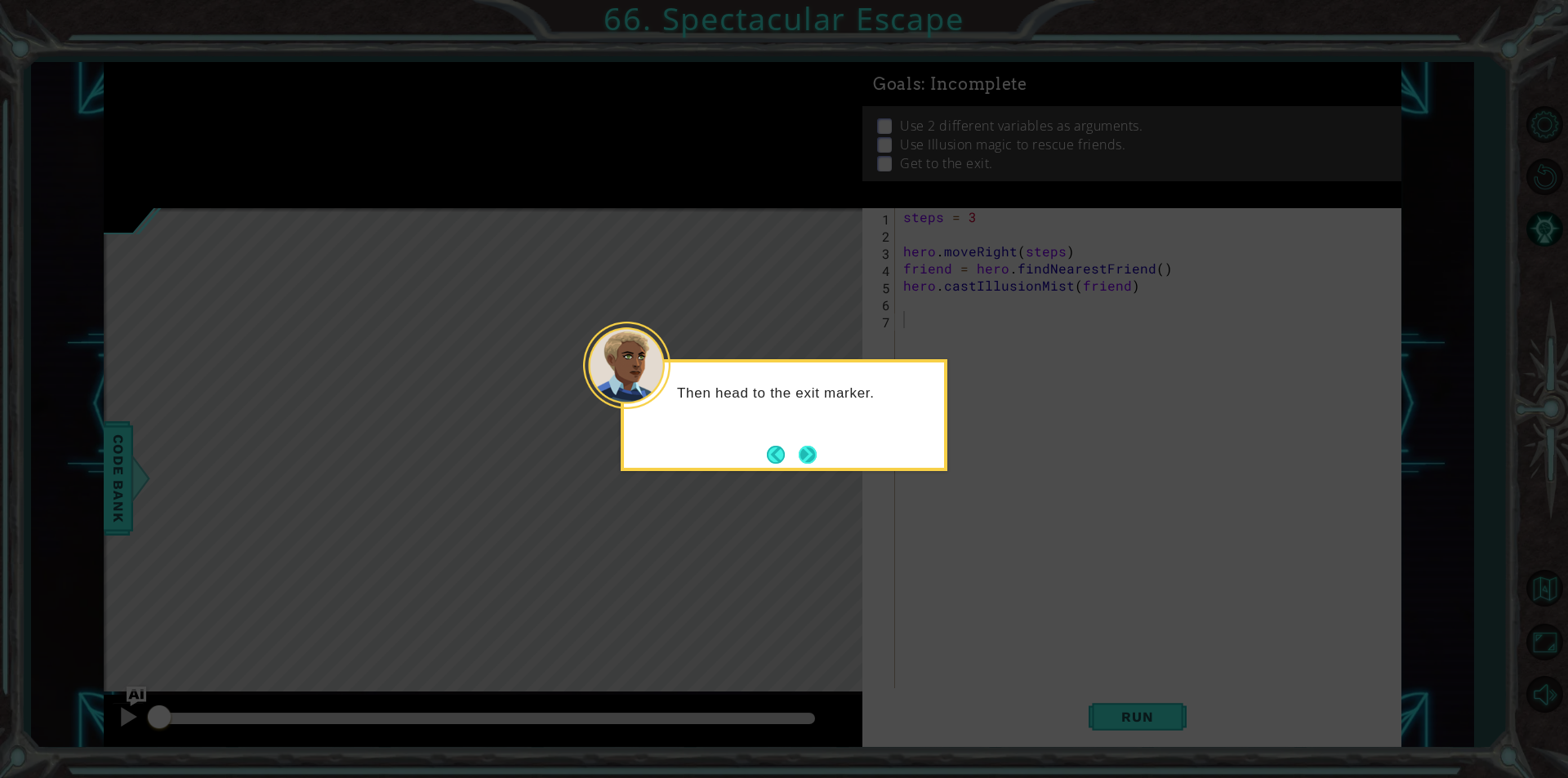
click at [813, 456] on button "Next" at bounding box center [808, 455] width 19 height 19
